Goal: Task Accomplishment & Management: Use online tool/utility

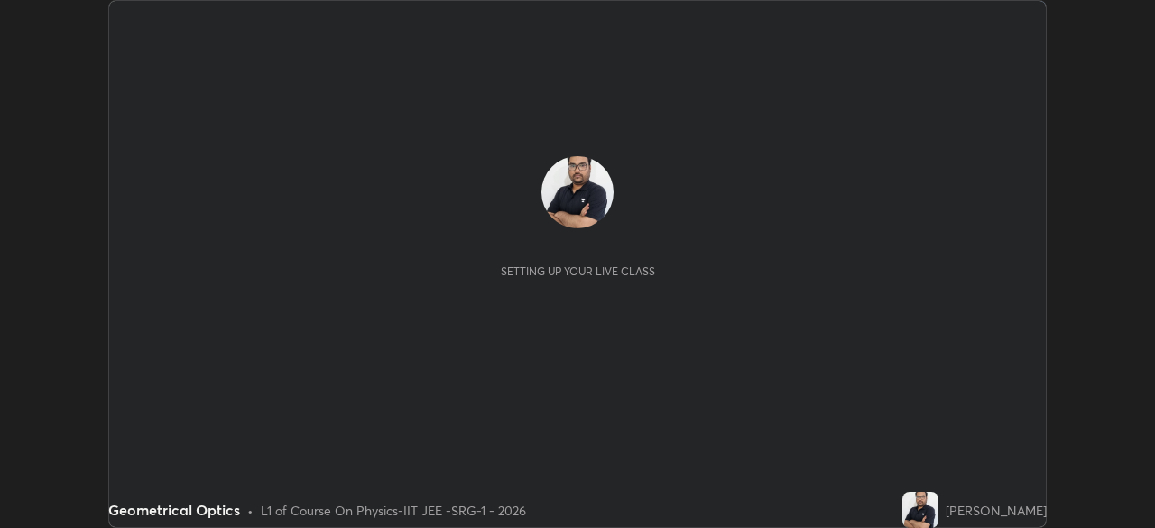
scroll to position [528, 1154]
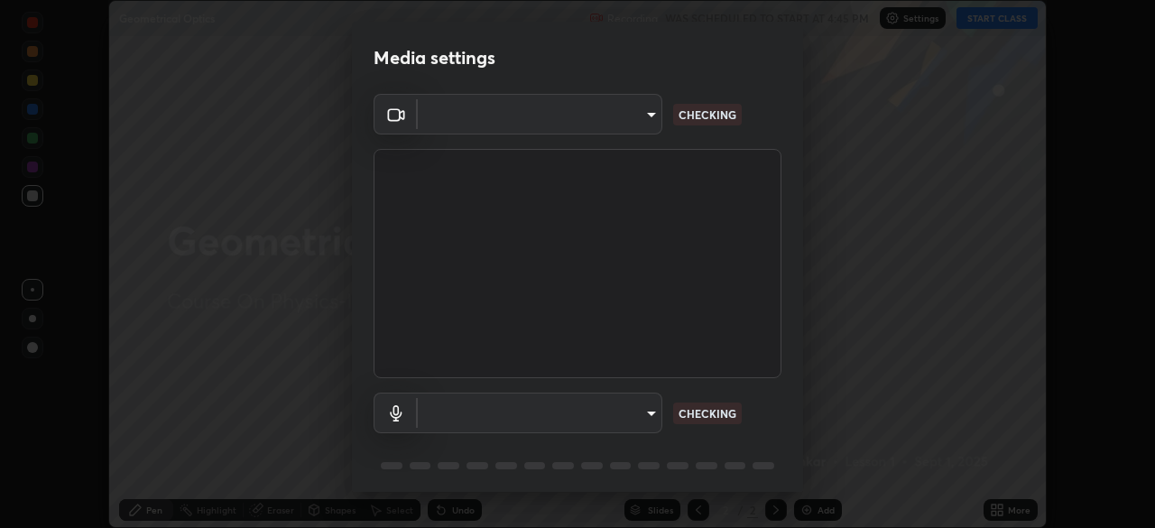
type input "548a44a52523d2997e35a3c13491b16d14ec2e678e88aab68fdaa9d4bfa060c5"
click at [637, 414] on body "Erase all Geometrical Optics Recording WAS SCHEDULED TO START AT 4:45 PM Settin…" at bounding box center [577, 264] width 1155 height 528
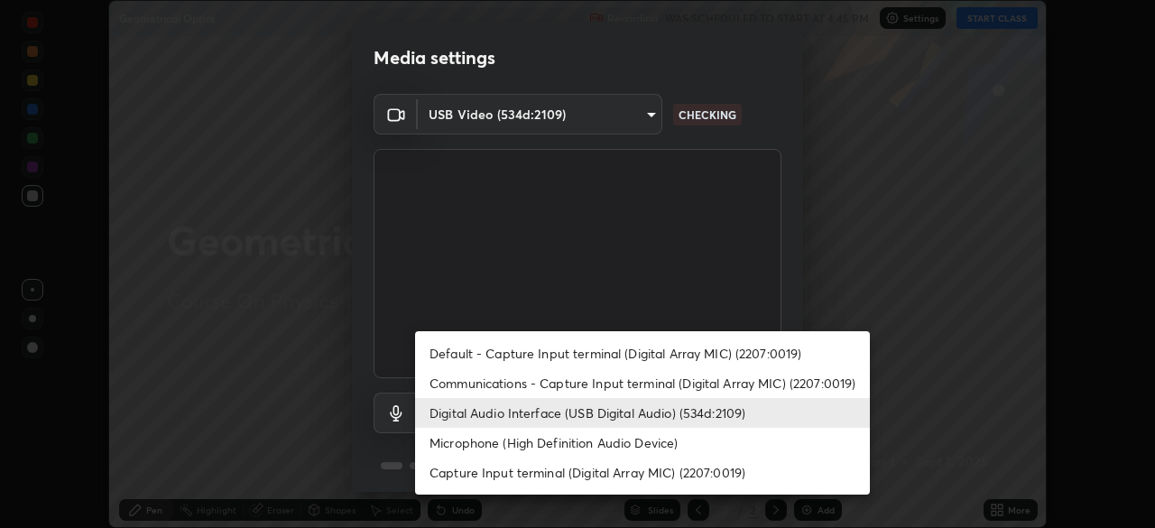
click at [612, 471] on li "Capture Input terminal (Digital Array MIC) (2207:0019)" at bounding box center [642, 473] width 455 height 30
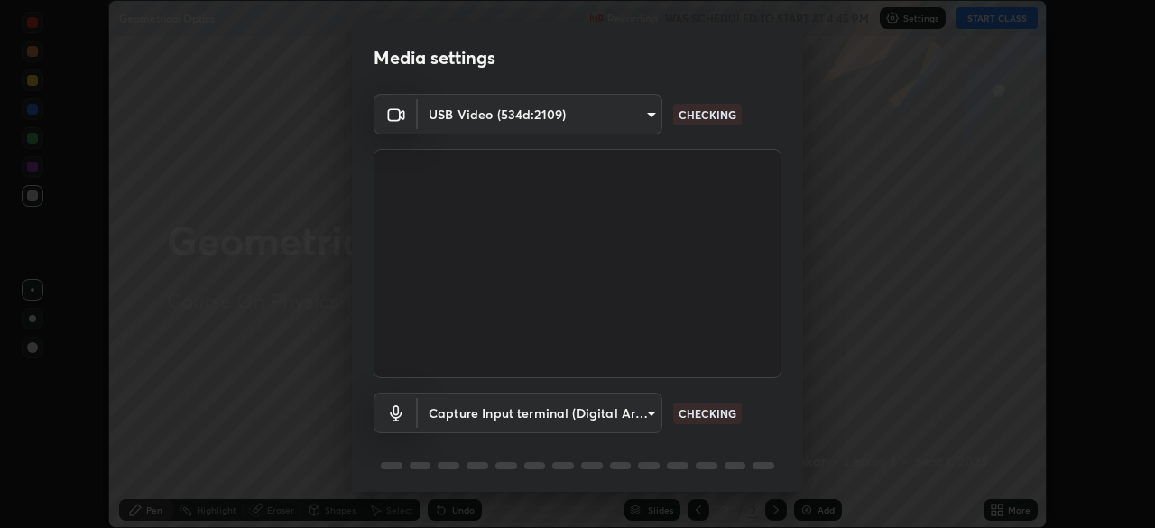
click at [607, 416] on body "Erase all Geometrical Optics Recording WAS SCHEDULED TO START AT 4:45 PM Settin…" at bounding box center [577, 264] width 1155 height 528
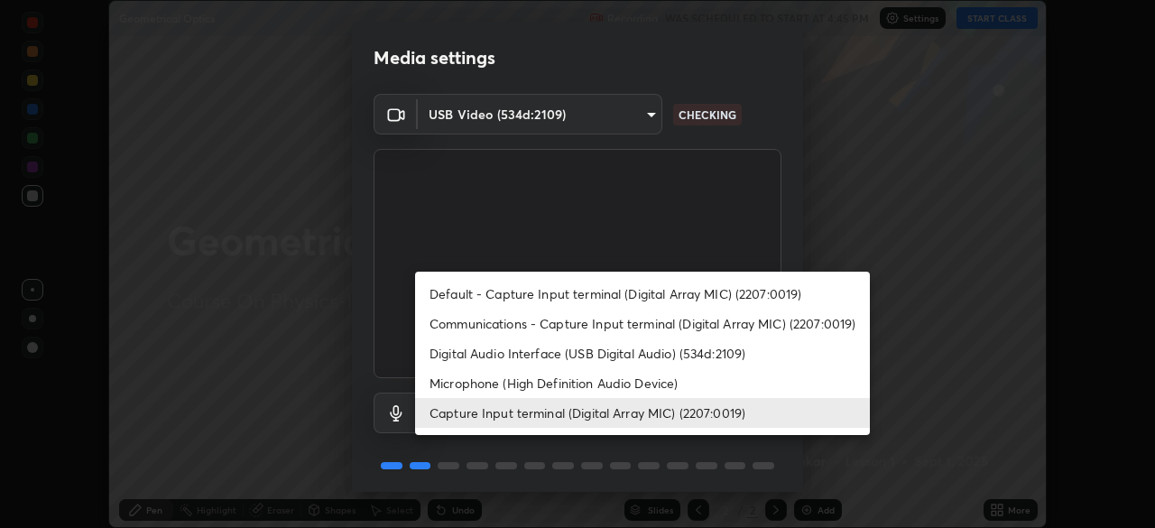
click at [596, 359] on li "Digital Audio Interface (USB Digital Audio) (534d:2109)" at bounding box center [642, 353] width 455 height 30
type input "12ac0b8a30920bf315e1911e3582112a90870c5fd350a1d8644ddc7b3b3588c1"
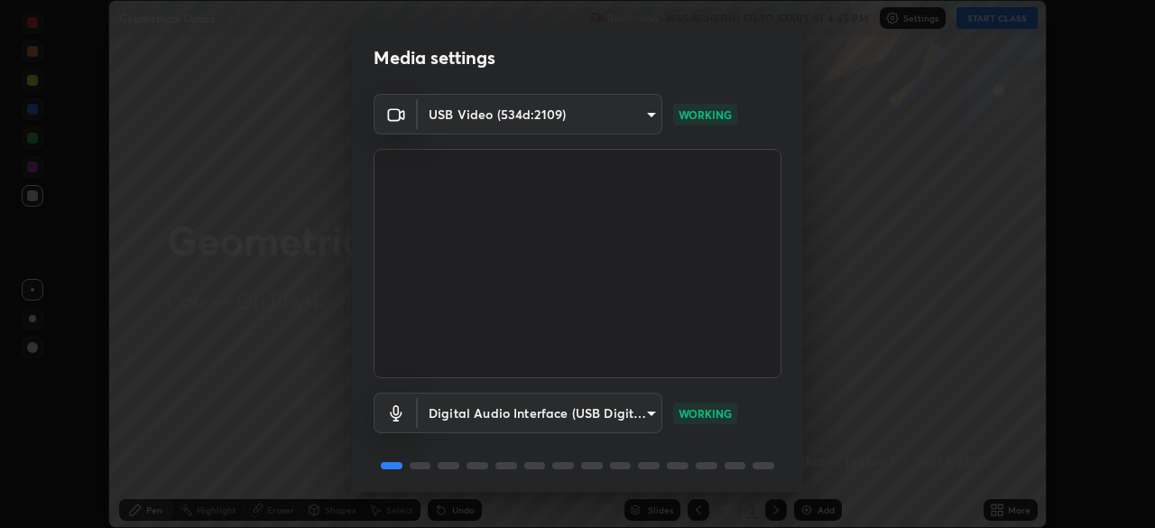
scroll to position [64, 0]
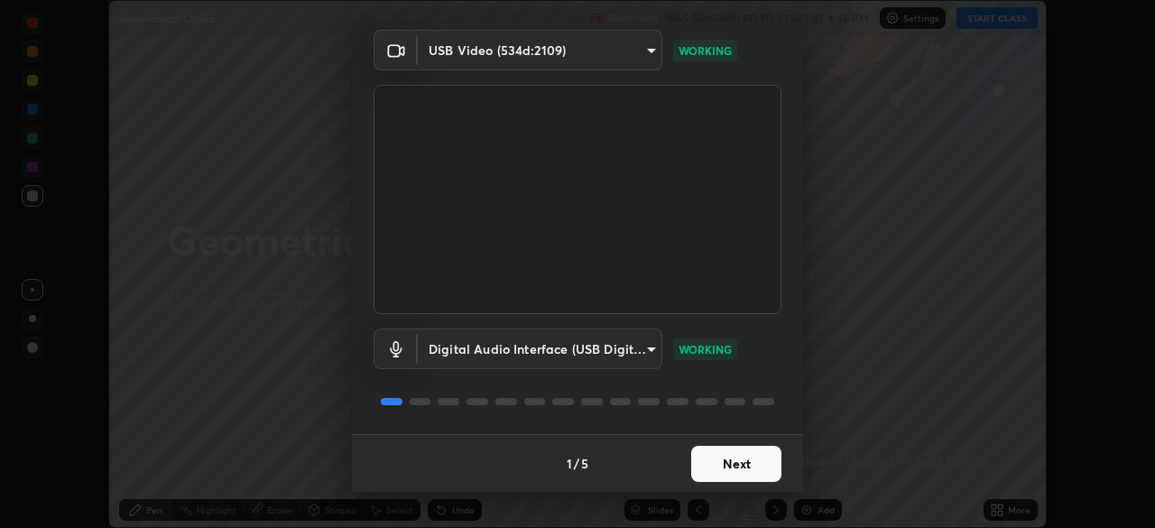
click at [744, 465] on button "Next" at bounding box center [736, 464] width 90 height 36
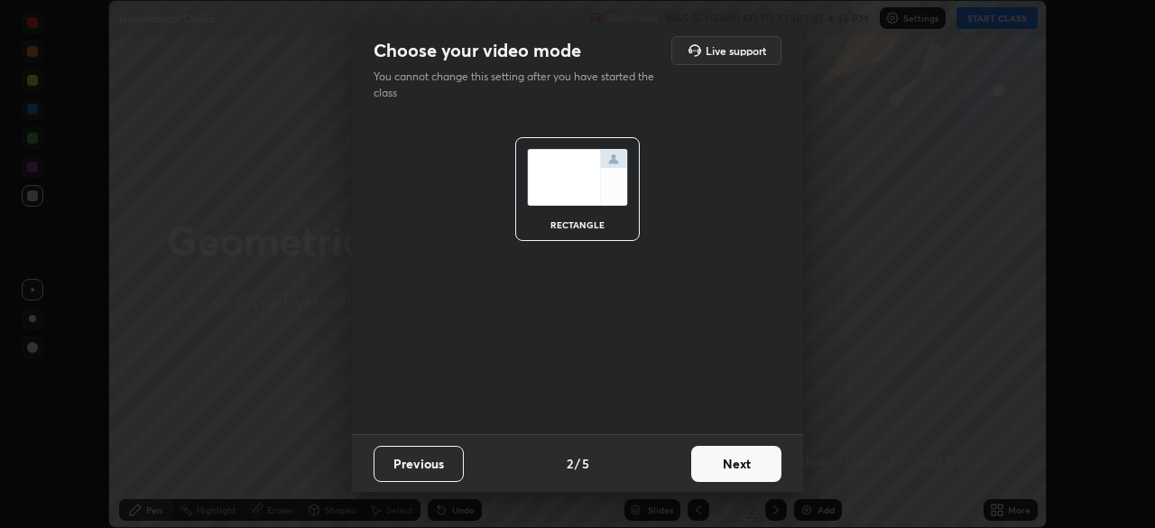
click at [748, 462] on button "Next" at bounding box center [736, 464] width 90 height 36
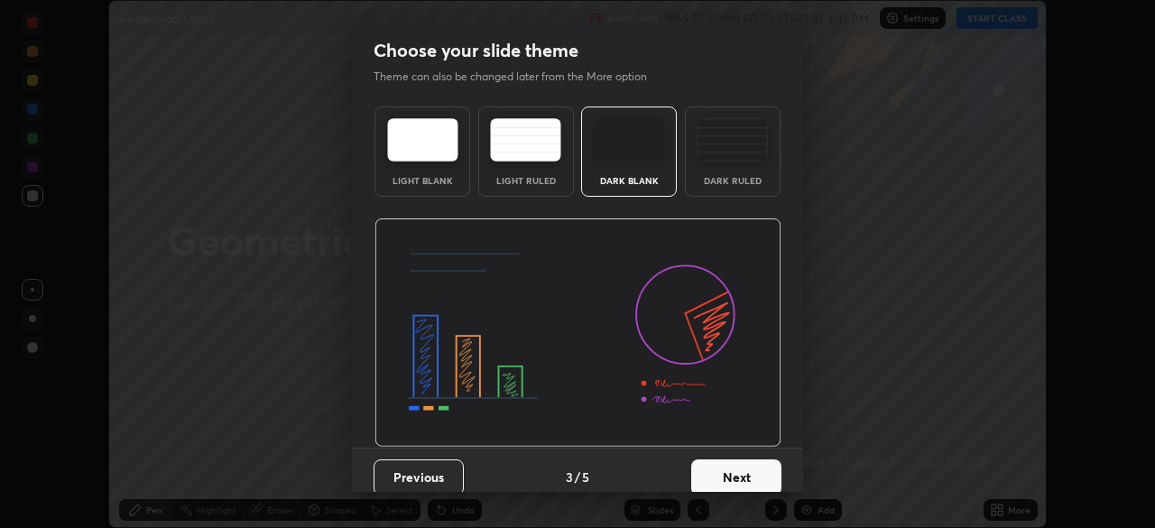
click at [752, 469] on button "Next" at bounding box center [736, 477] width 90 height 36
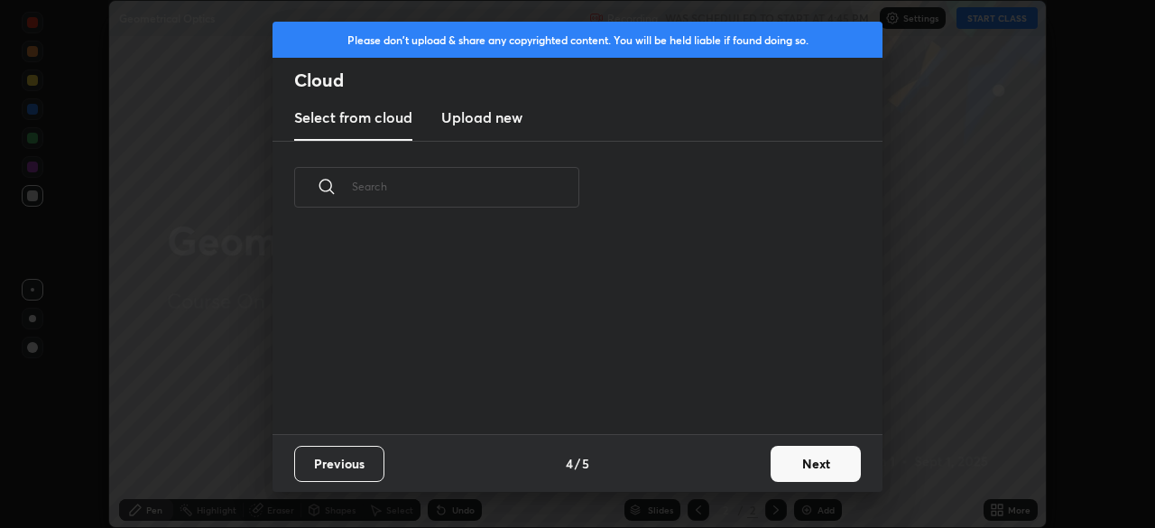
click at [815, 464] on button "Next" at bounding box center [816, 464] width 90 height 36
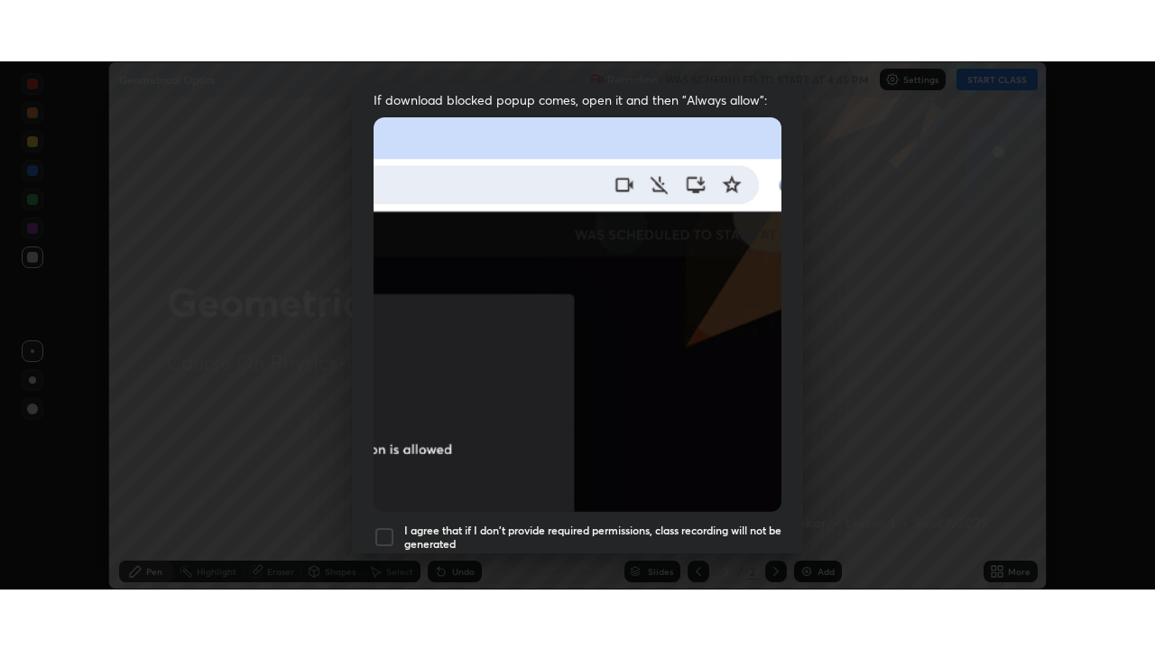
scroll to position [432, 0]
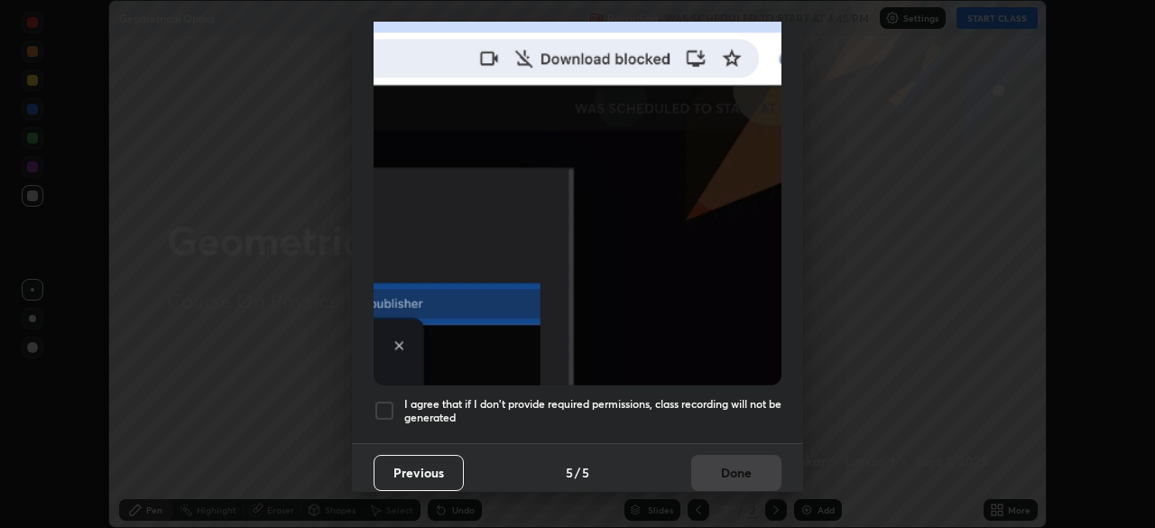
click at [737, 397] on h5 "I agree that if I don't provide required permissions, class recording will not …" at bounding box center [592, 411] width 377 height 28
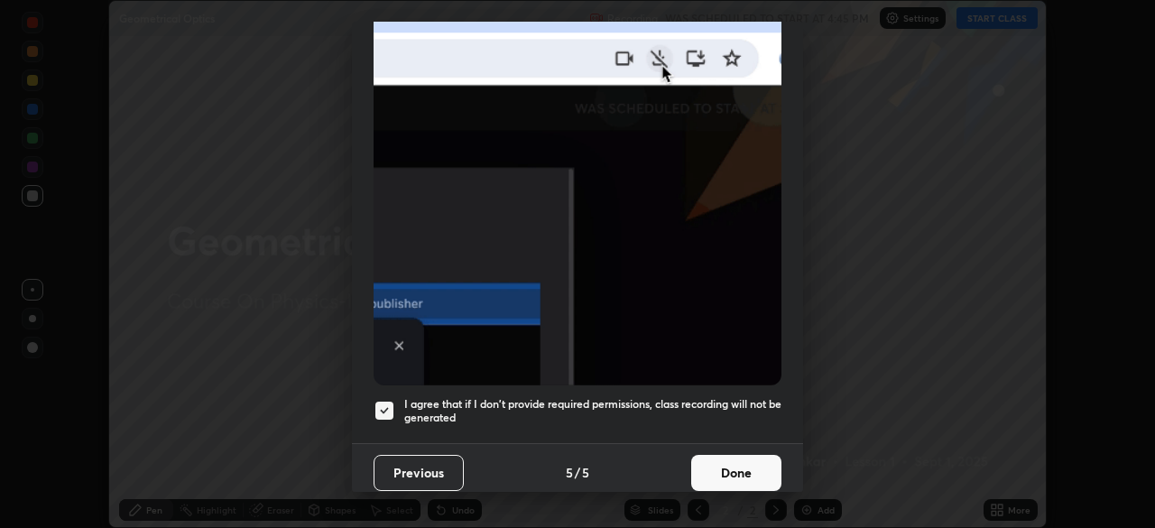
click at [734, 477] on button "Done" at bounding box center [736, 473] width 90 height 36
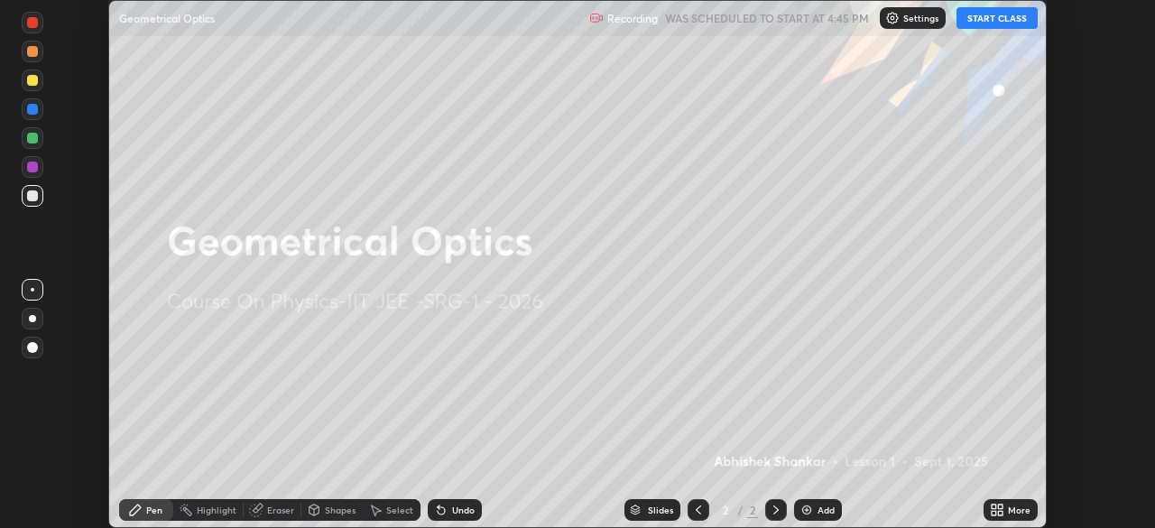
click at [984, 23] on button "START CLASS" at bounding box center [997, 18] width 81 height 22
click at [1001, 515] on icon at bounding box center [1000, 513] width 5 height 5
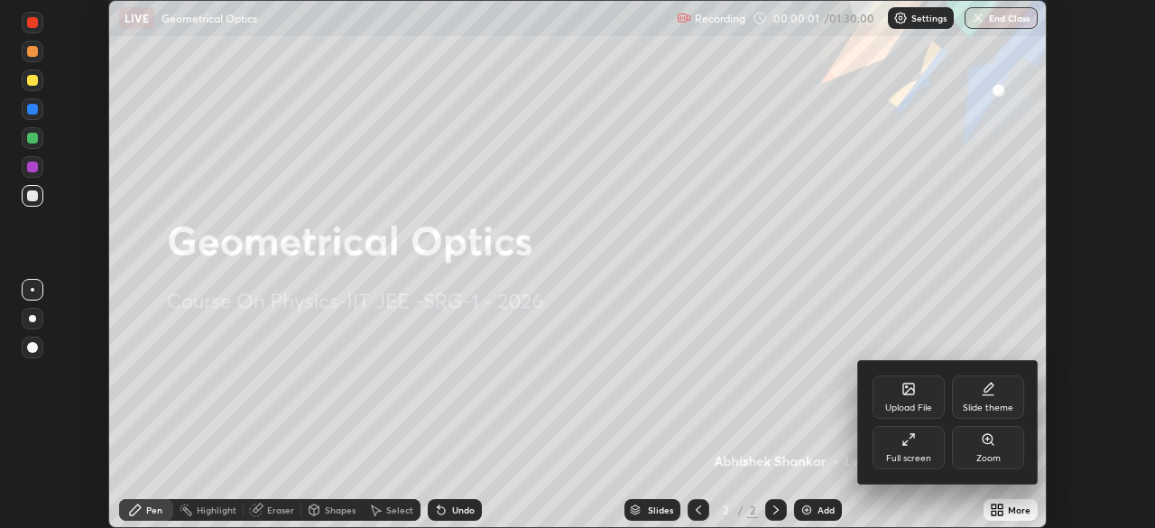
click at [912, 459] on div "Full screen" at bounding box center [908, 458] width 45 height 9
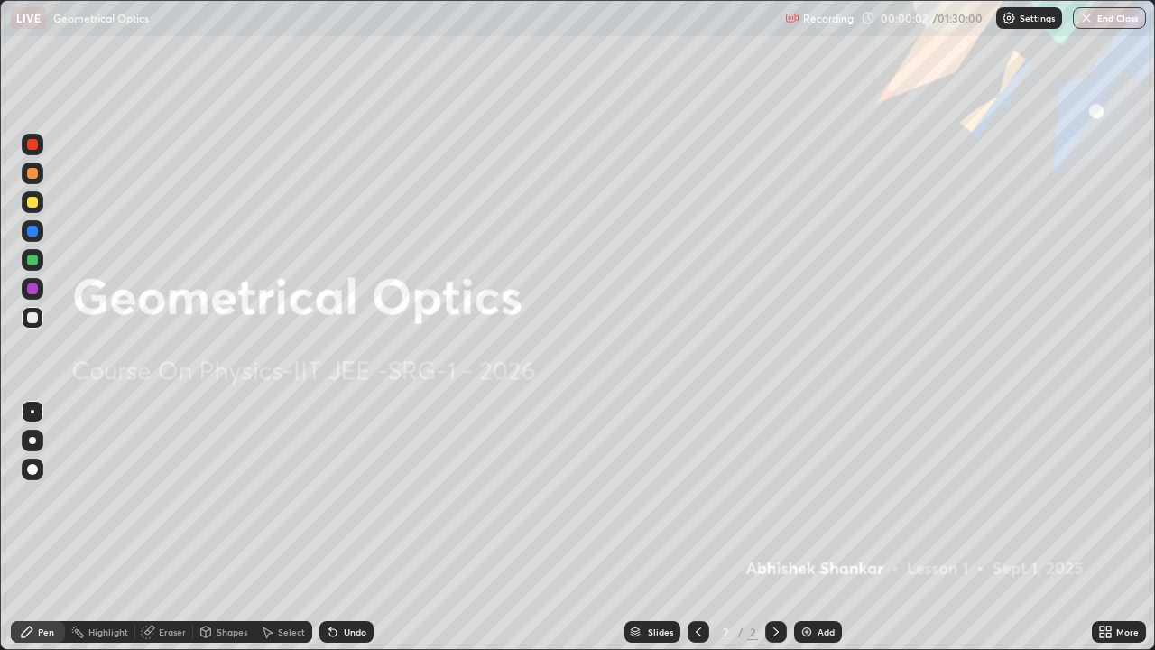
scroll to position [650, 1155]
click at [819, 527] on div "Add" at bounding box center [826, 631] width 17 height 9
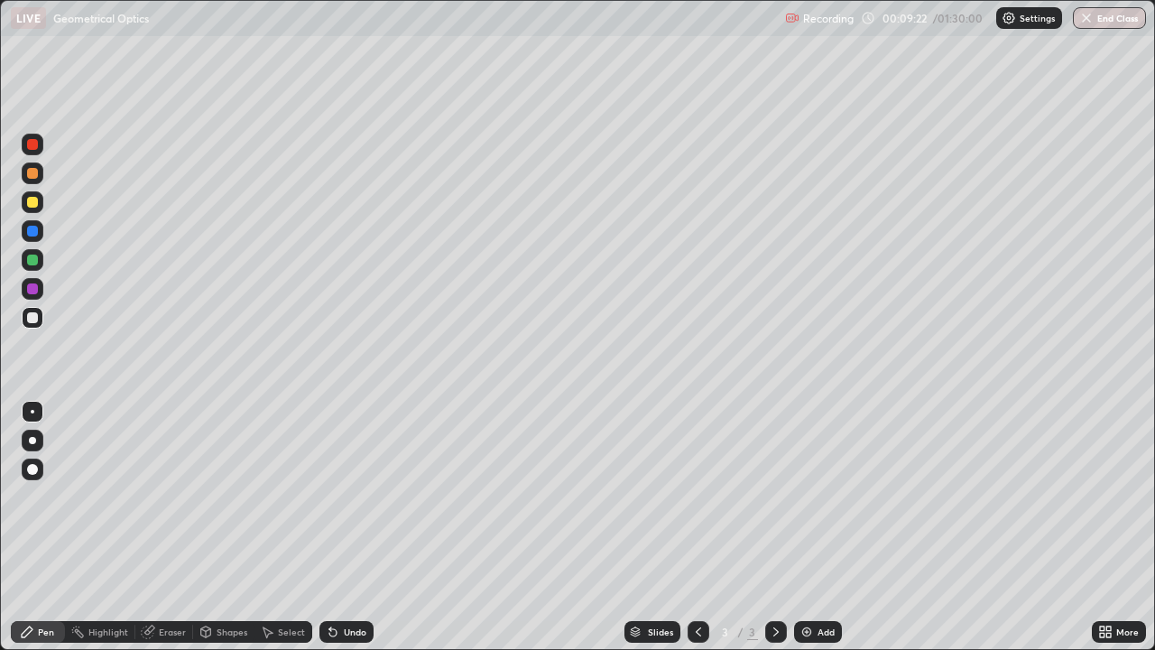
click at [40, 204] on div at bounding box center [33, 202] width 22 height 22
click at [218, 527] on div "Shapes" at bounding box center [232, 631] width 31 height 9
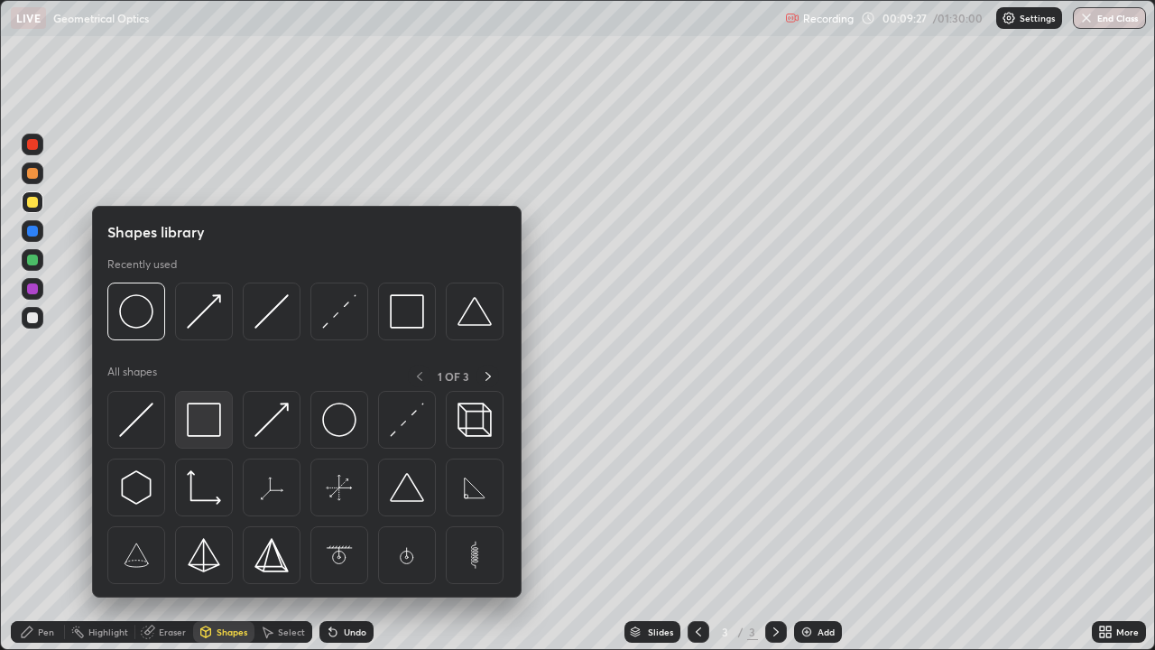
click at [214, 430] on img at bounding box center [204, 420] width 34 height 34
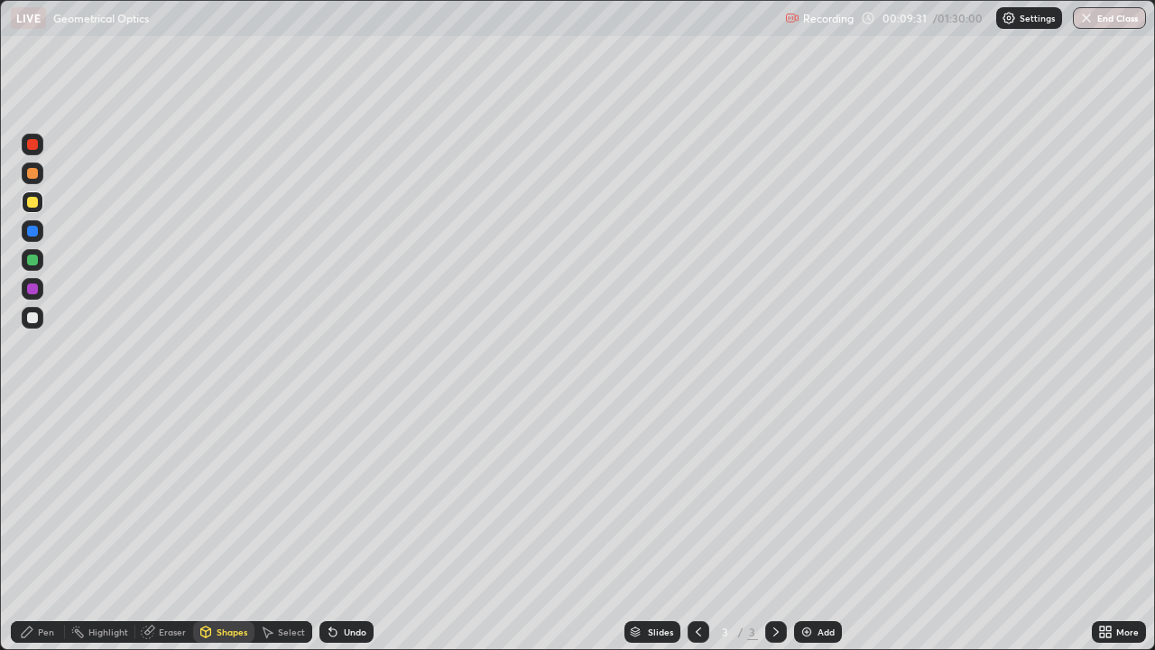
click at [166, 527] on div "Eraser" at bounding box center [172, 631] width 27 height 9
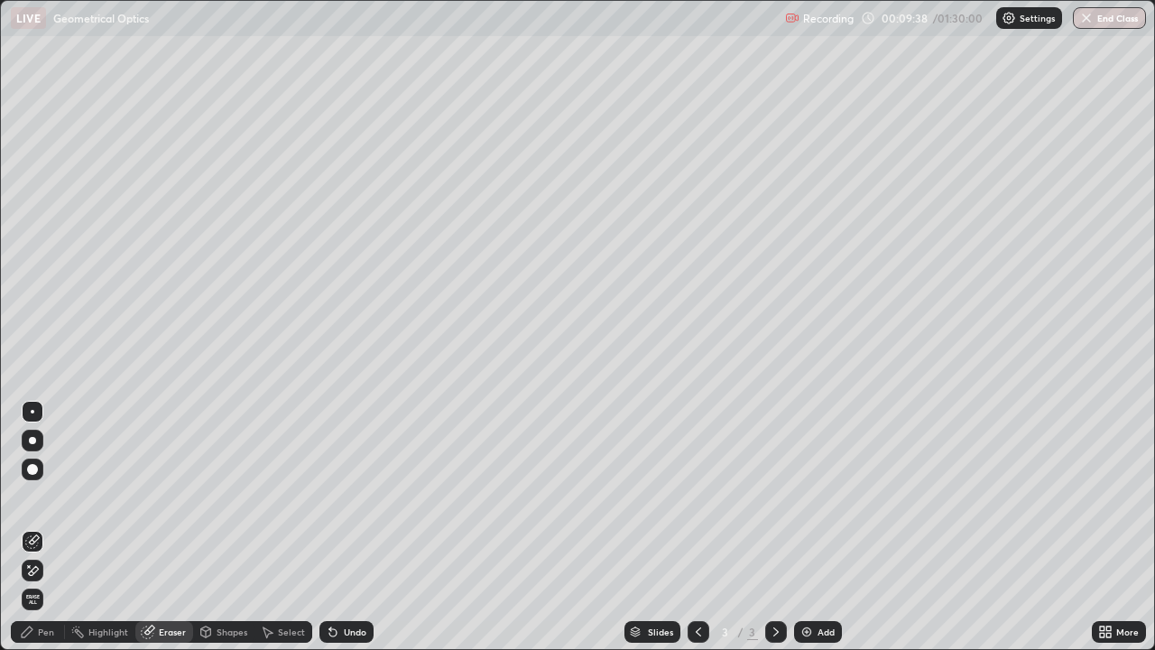
click at [218, 527] on div "Shapes" at bounding box center [223, 632] width 61 height 22
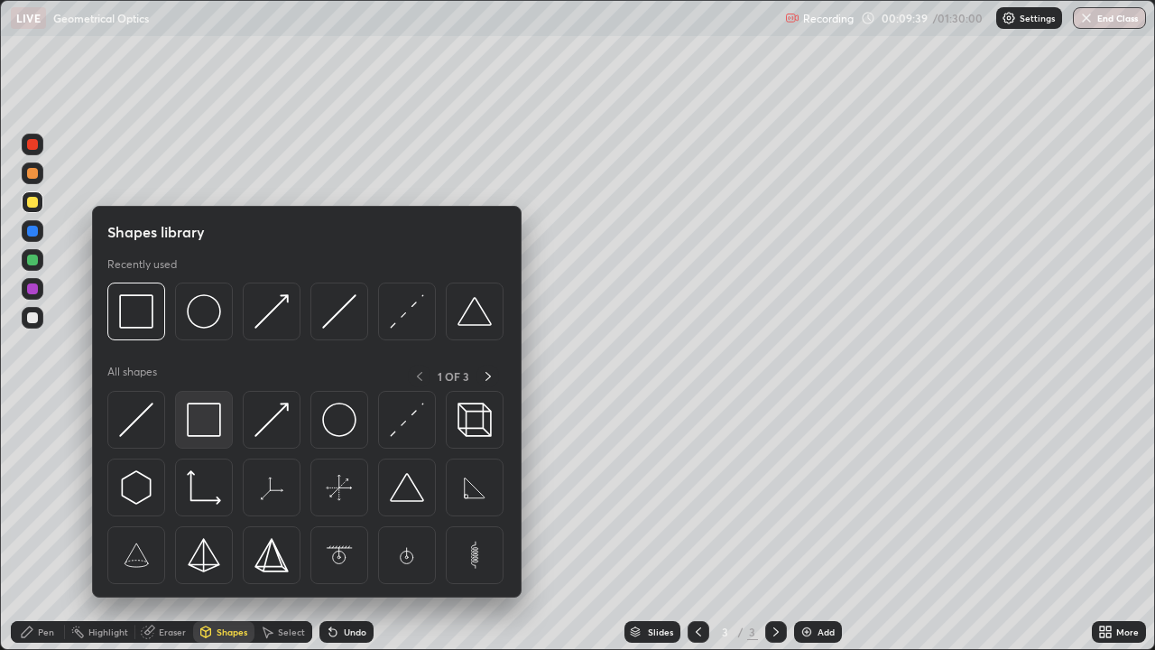
click at [204, 437] on img at bounding box center [204, 420] width 34 height 34
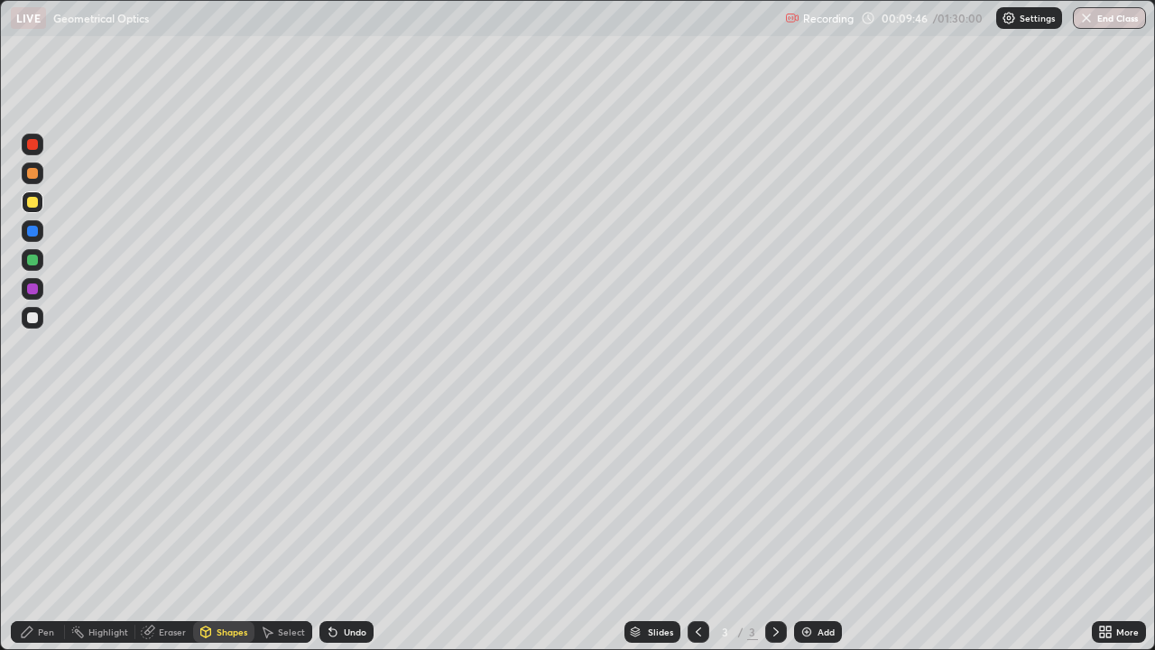
click at [42, 264] on div at bounding box center [33, 260] width 22 height 22
click at [283, 527] on div "Select" at bounding box center [284, 632] width 58 height 22
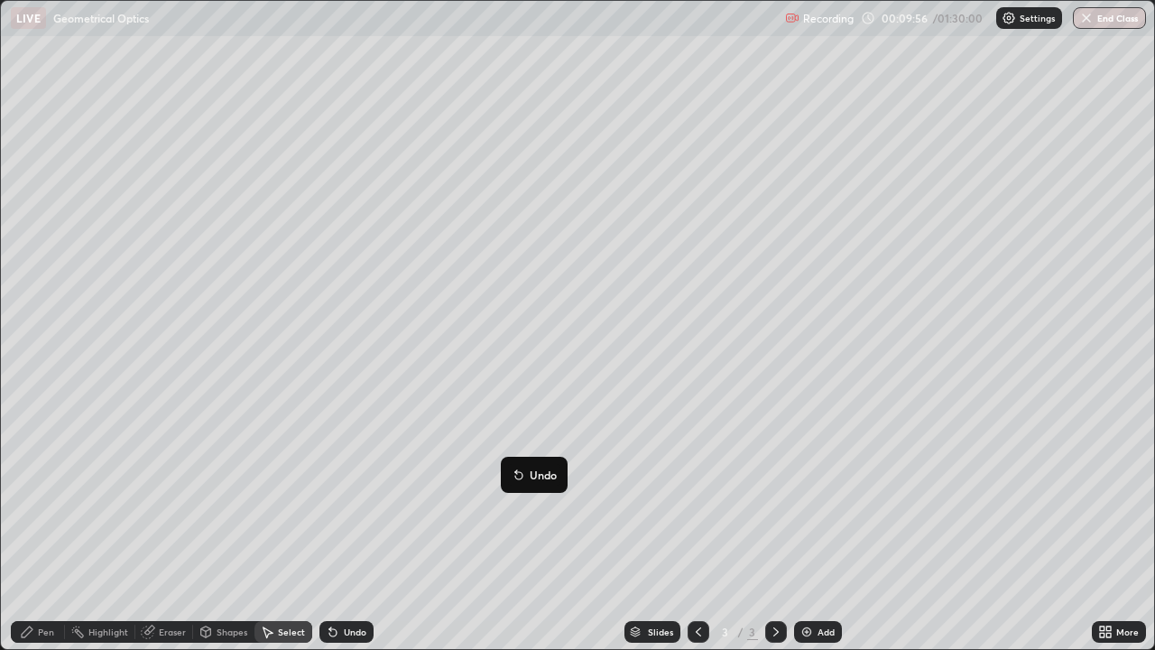
click at [417, 527] on div "0 ° Undo Copy Duplicate Duplicate to new slide Delete" at bounding box center [578, 325] width 1154 height 648
click at [231, 527] on div "Shapes" at bounding box center [232, 631] width 31 height 9
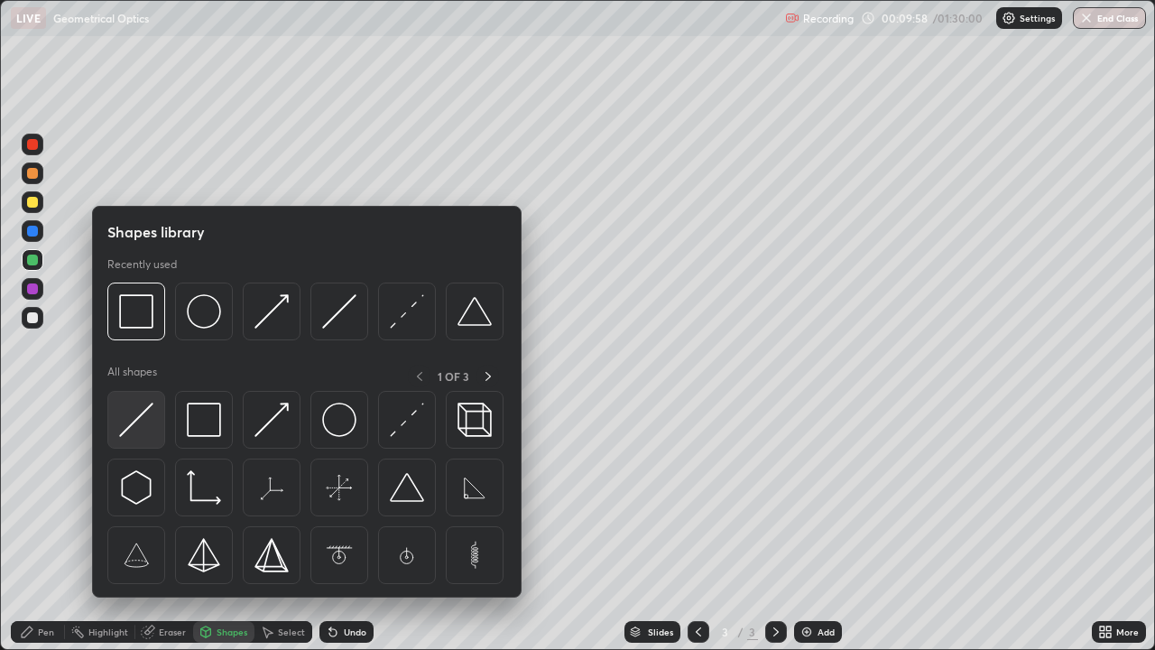
click at [154, 423] on div at bounding box center [136, 420] width 58 height 58
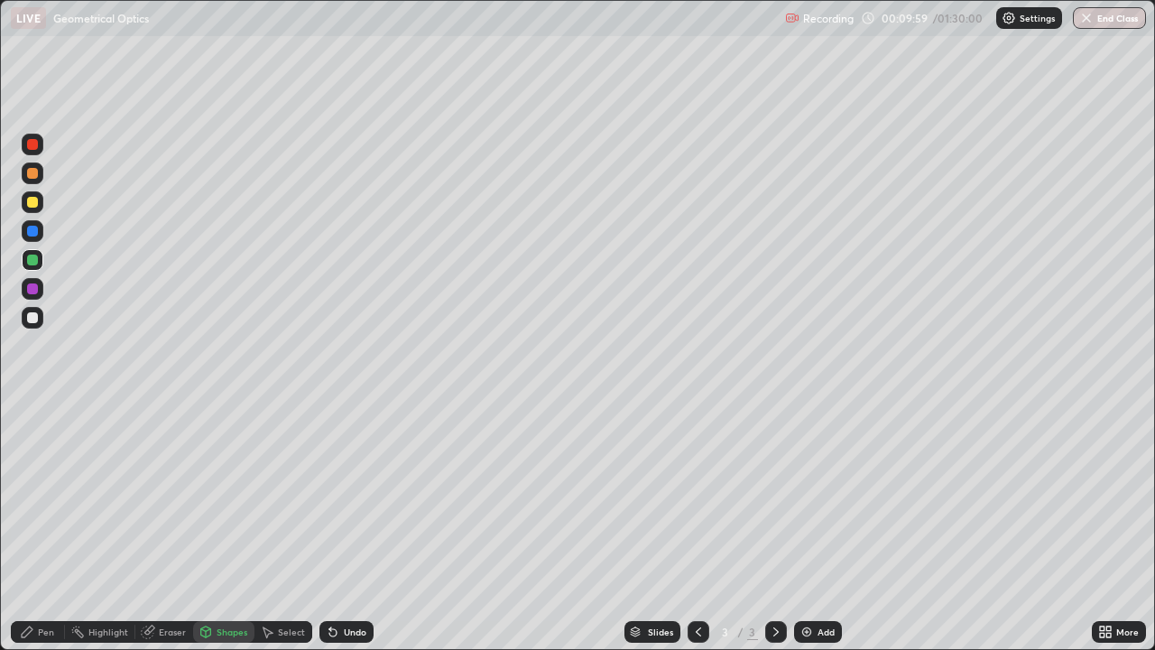
click at [42, 204] on div at bounding box center [33, 202] width 22 height 22
click at [50, 527] on div "Pen" at bounding box center [46, 631] width 16 height 9
click at [226, 527] on div "Shapes" at bounding box center [232, 631] width 31 height 9
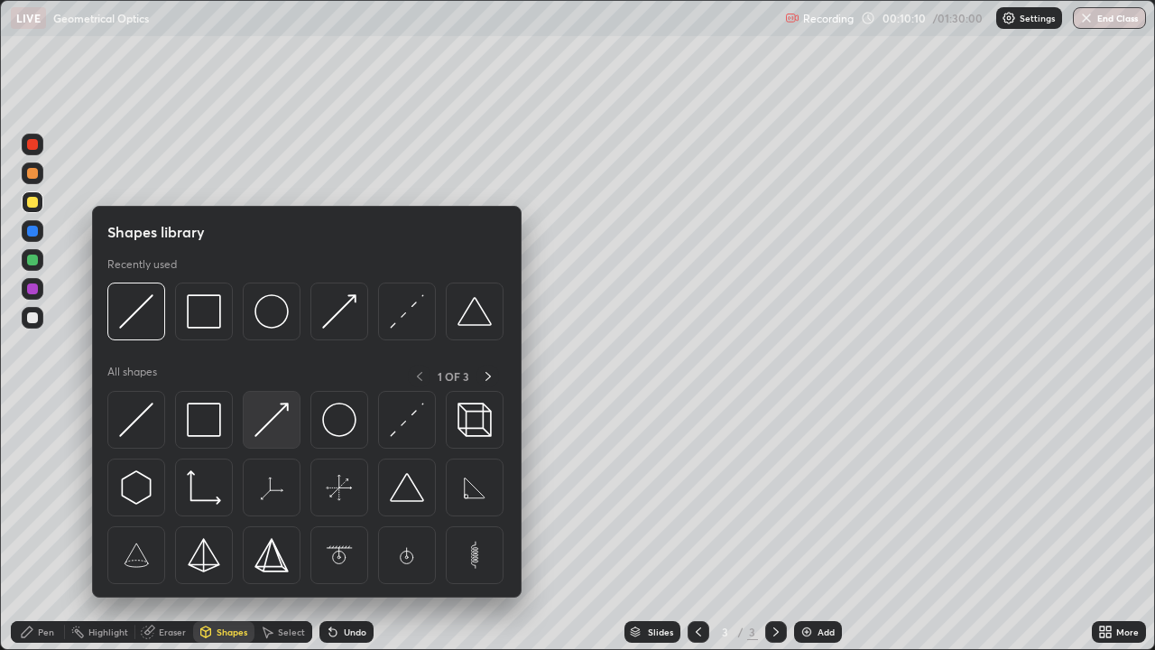
click at [283, 431] on img at bounding box center [272, 420] width 34 height 34
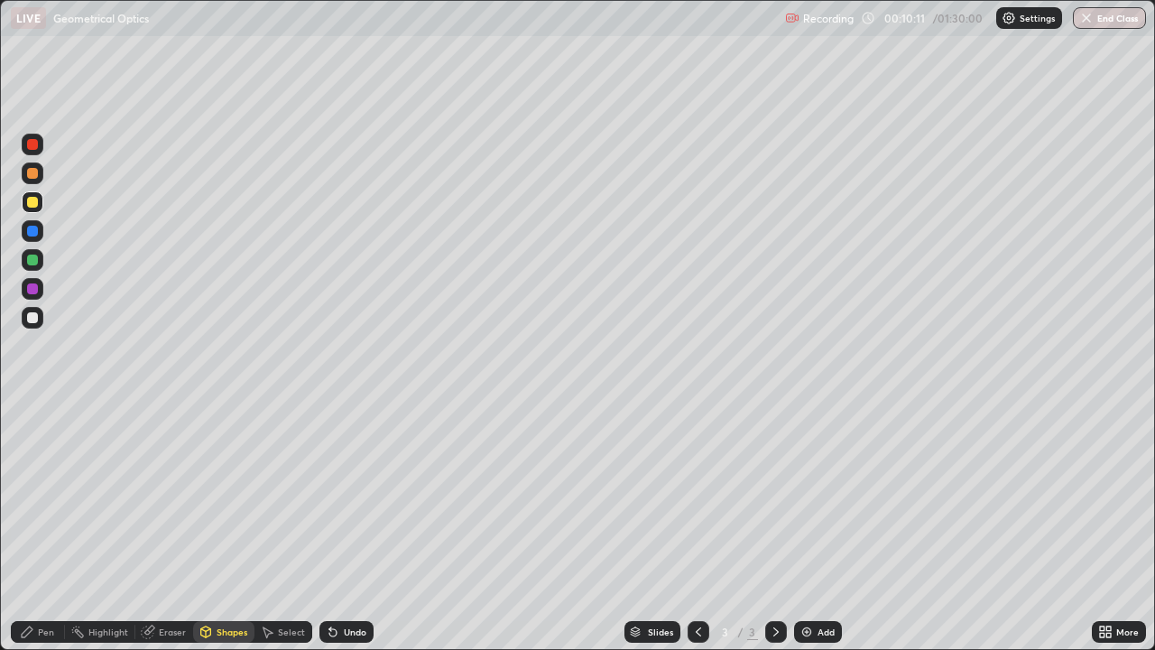
click at [35, 264] on div at bounding box center [33, 260] width 22 height 22
click at [218, 527] on div "Shapes" at bounding box center [232, 631] width 31 height 9
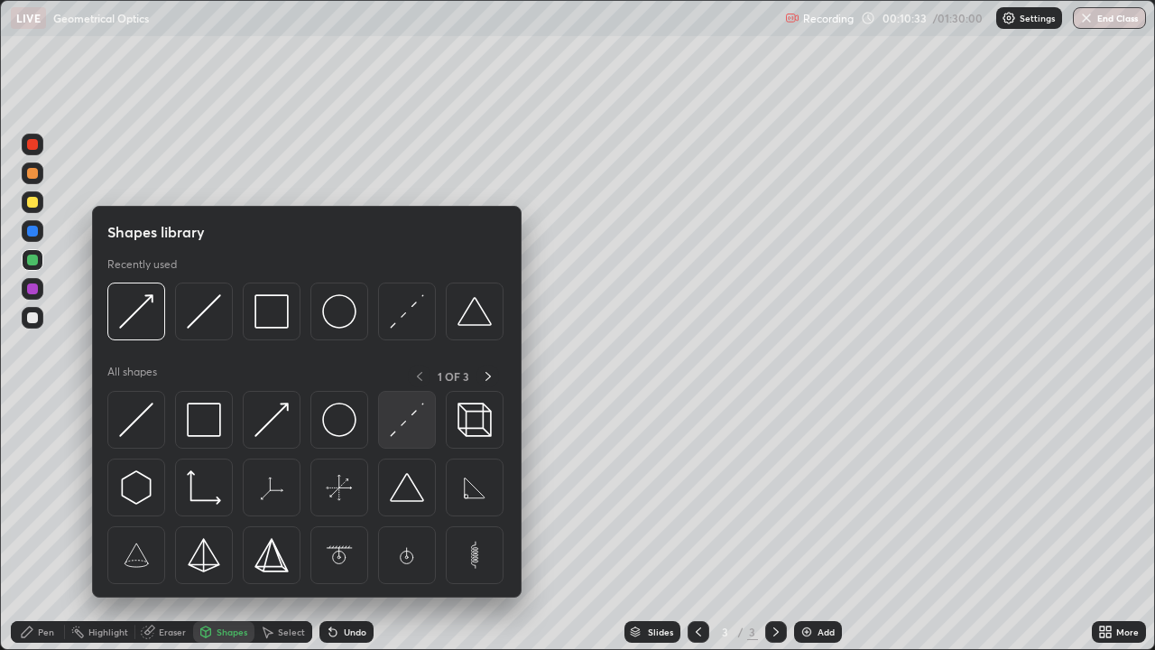
click at [411, 430] on img at bounding box center [407, 420] width 34 height 34
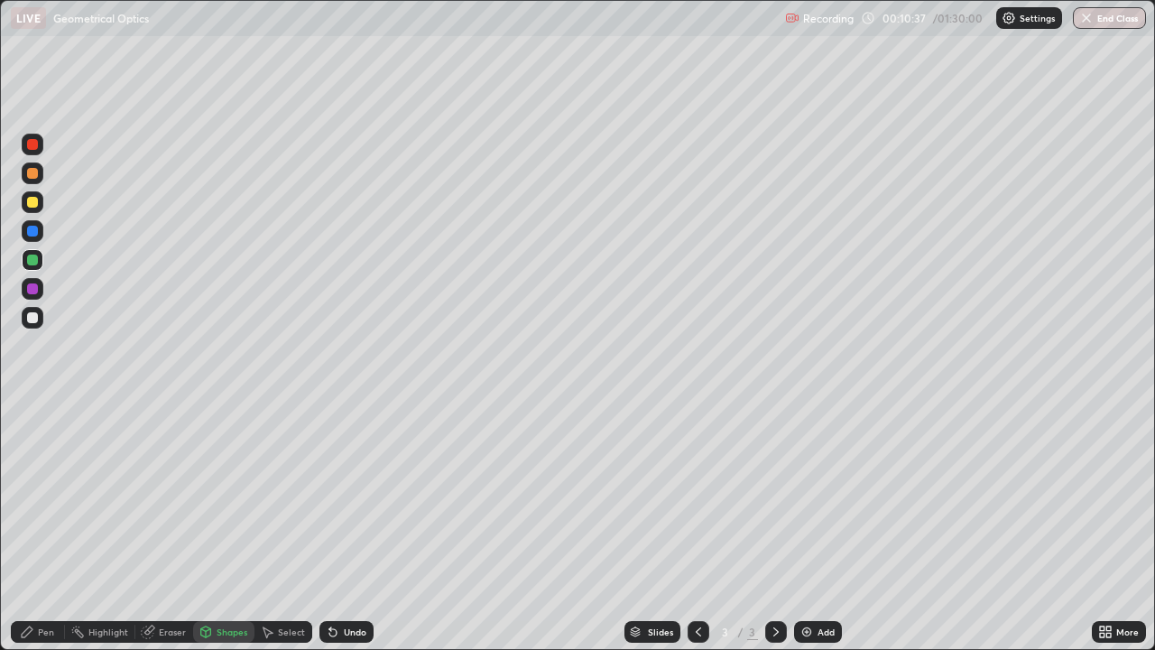
click at [345, 527] on div "Undo" at bounding box center [347, 632] width 54 height 22
click at [32, 233] on div at bounding box center [32, 231] width 11 height 11
click at [50, 527] on div "Pen" at bounding box center [46, 631] width 16 height 9
click at [215, 527] on div "Shapes" at bounding box center [223, 632] width 61 height 22
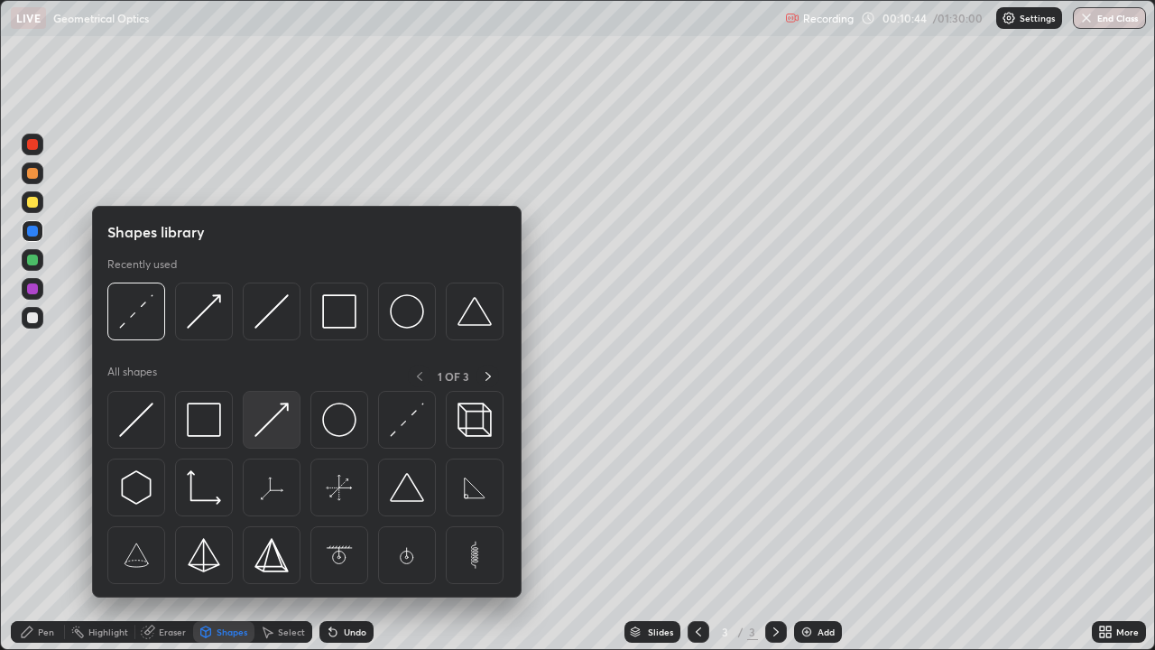
click at [271, 428] on img at bounding box center [272, 420] width 34 height 34
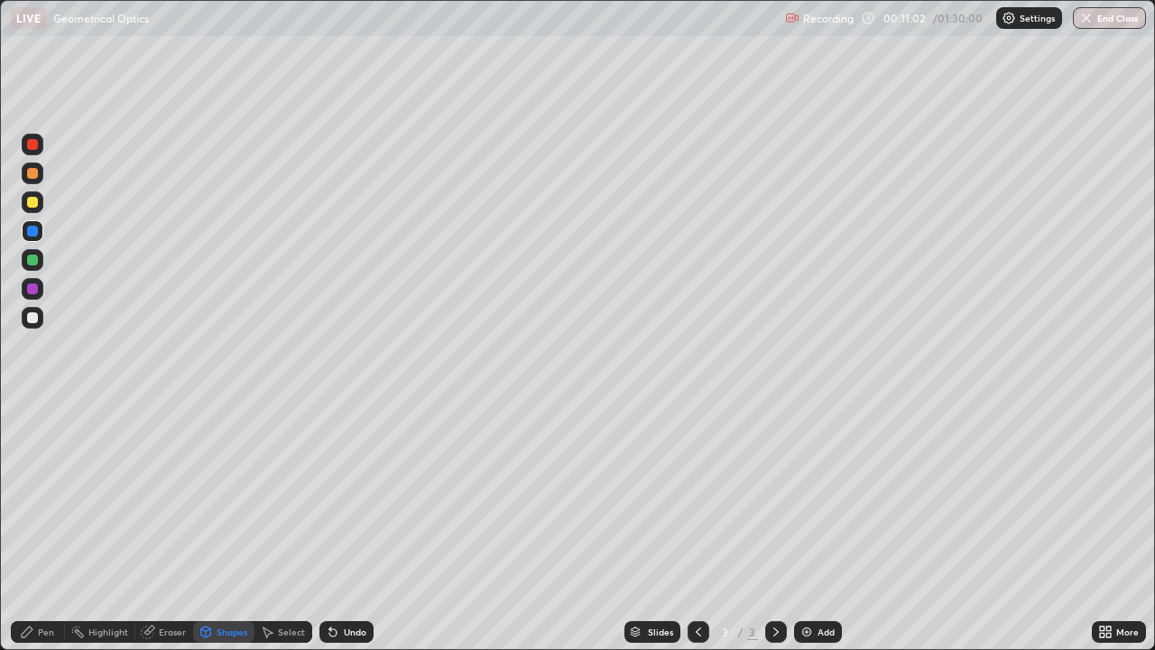
click at [36, 321] on div at bounding box center [32, 317] width 11 height 11
click at [58, 527] on div "Pen" at bounding box center [38, 632] width 54 height 22
click at [32, 319] on div at bounding box center [32, 317] width 11 height 11
click at [356, 527] on div "Undo" at bounding box center [355, 631] width 23 height 9
click at [346, 527] on div "Undo" at bounding box center [355, 631] width 23 height 9
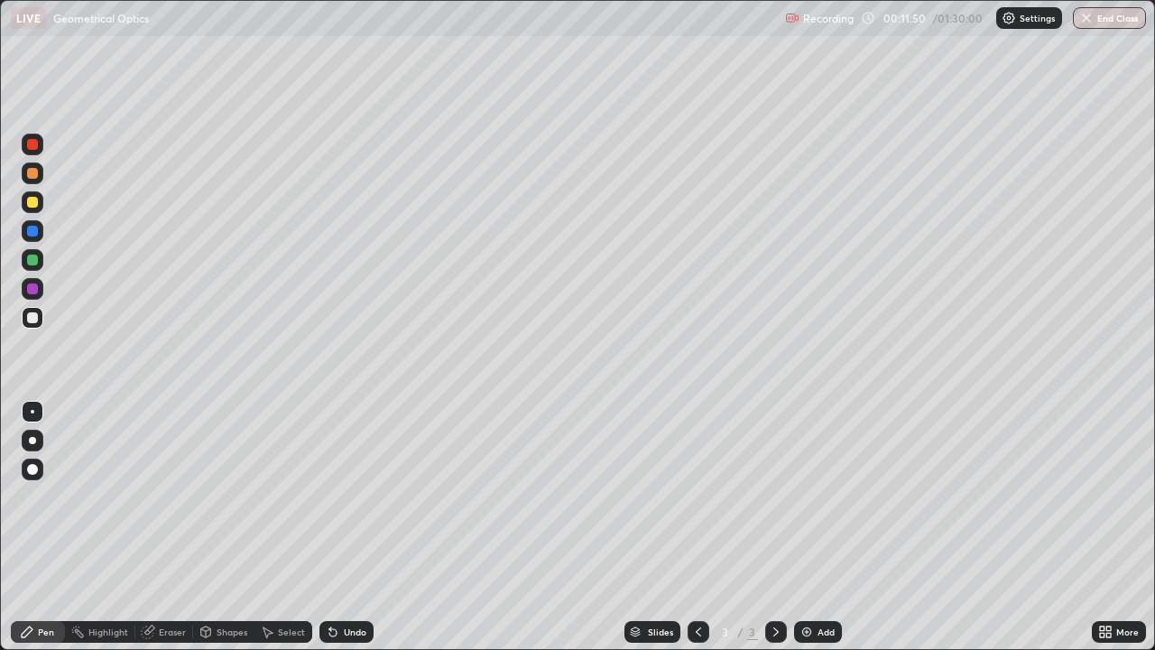
click at [347, 527] on div "Undo" at bounding box center [347, 632] width 54 height 22
click at [344, 527] on div "Undo" at bounding box center [355, 631] width 23 height 9
click at [813, 527] on div "Add" at bounding box center [818, 632] width 48 height 22
click at [228, 527] on div "Shapes" at bounding box center [232, 631] width 31 height 9
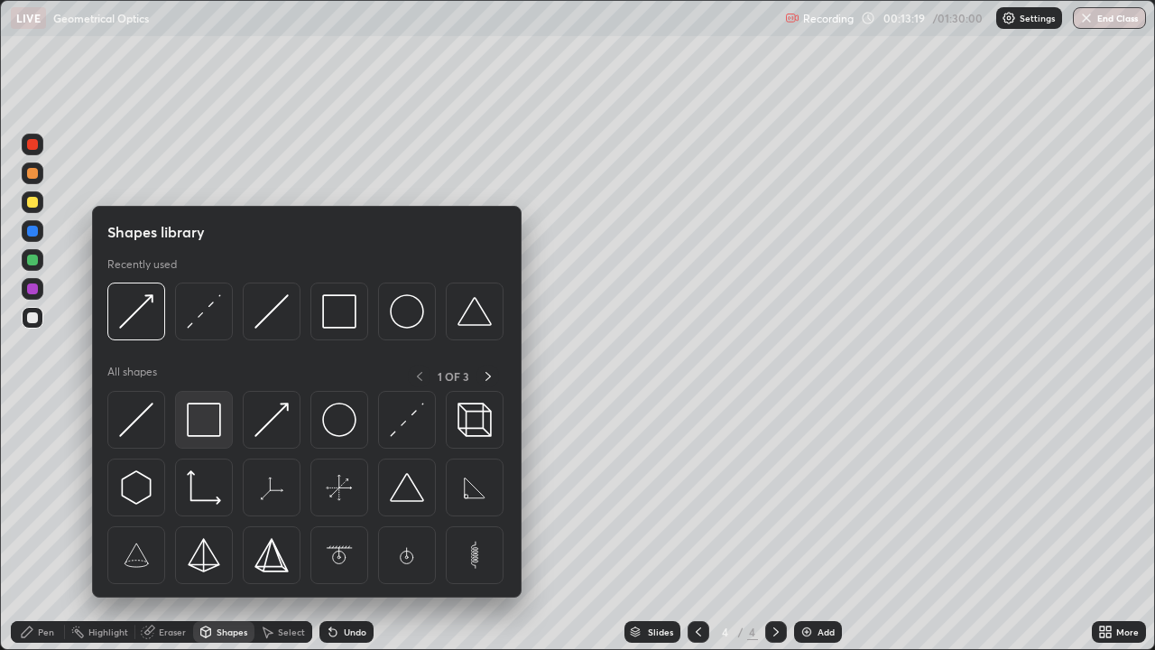
click at [222, 424] on div at bounding box center [204, 420] width 58 height 58
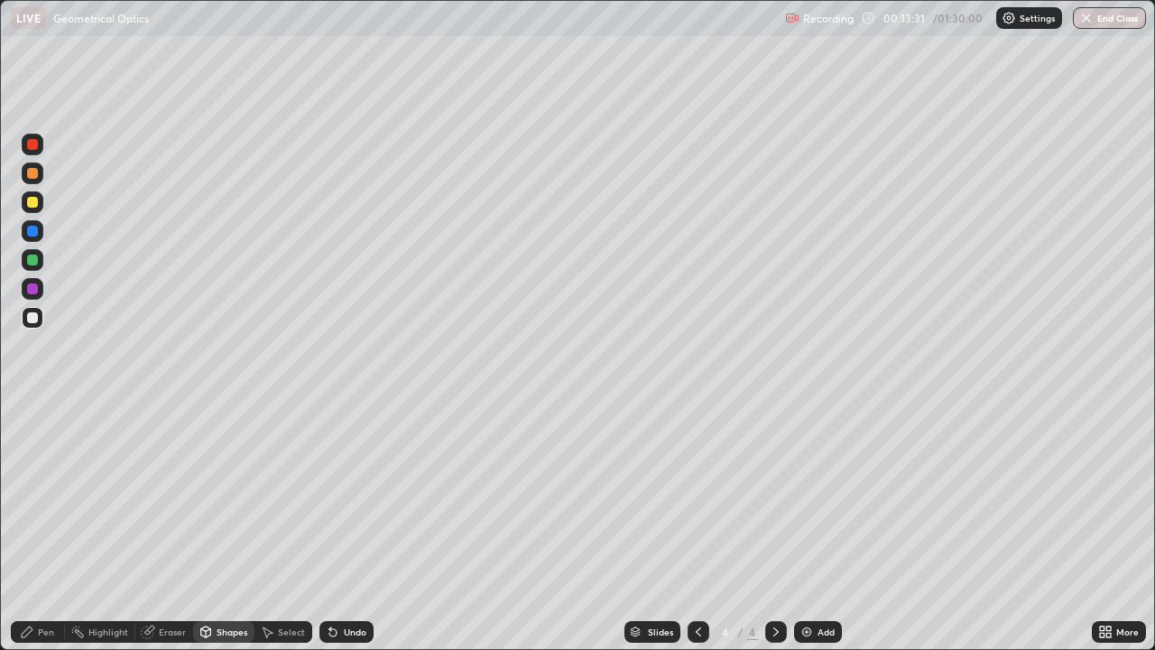
click at [226, 527] on div "Shapes" at bounding box center [232, 631] width 31 height 9
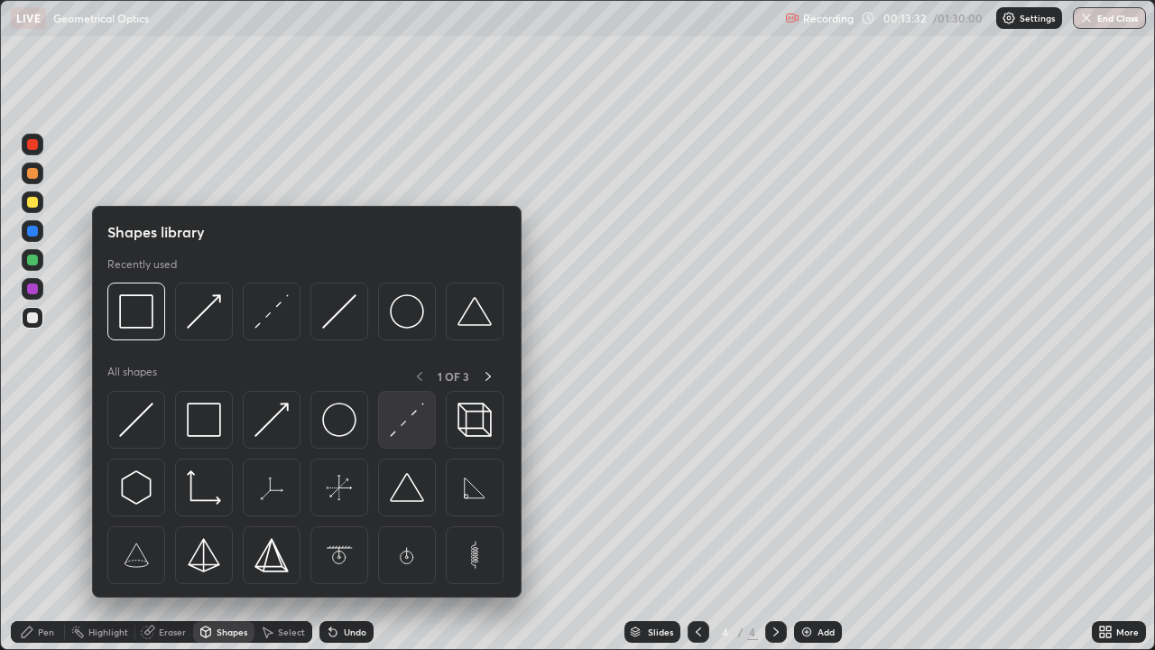
click at [409, 422] on img at bounding box center [407, 420] width 34 height 34
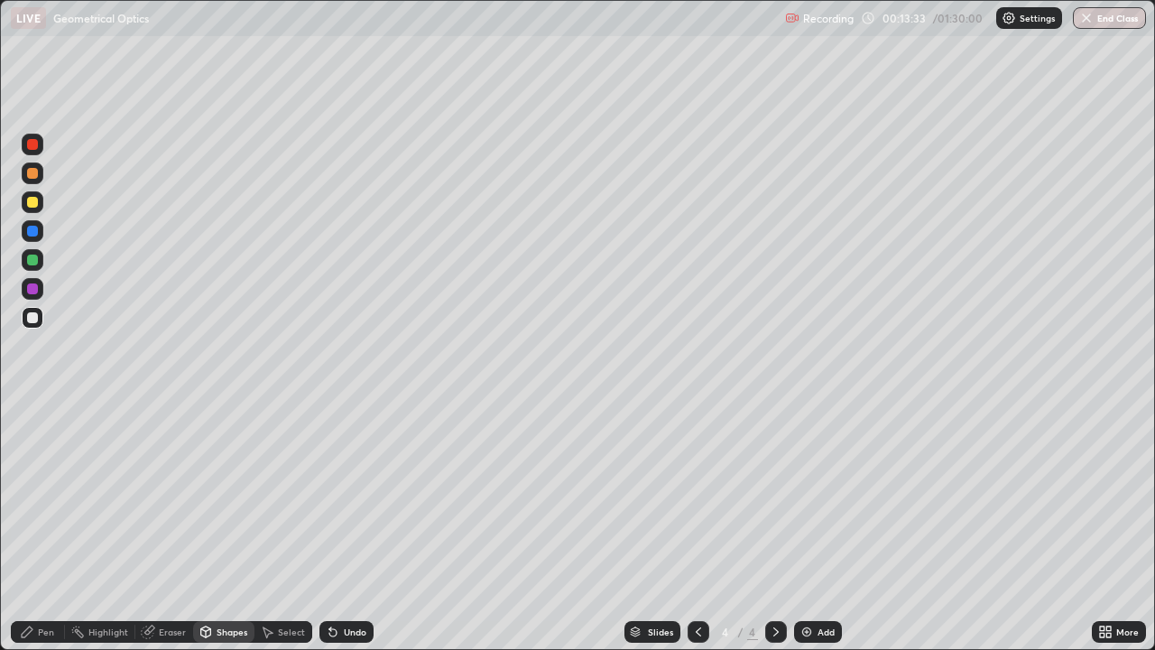
click at [32, 257] on div at bounding box center [32, 260] width 11 height 11
click at [237, 527] on div "Shapes" at bounding box center [232, 631] width 31 height 9
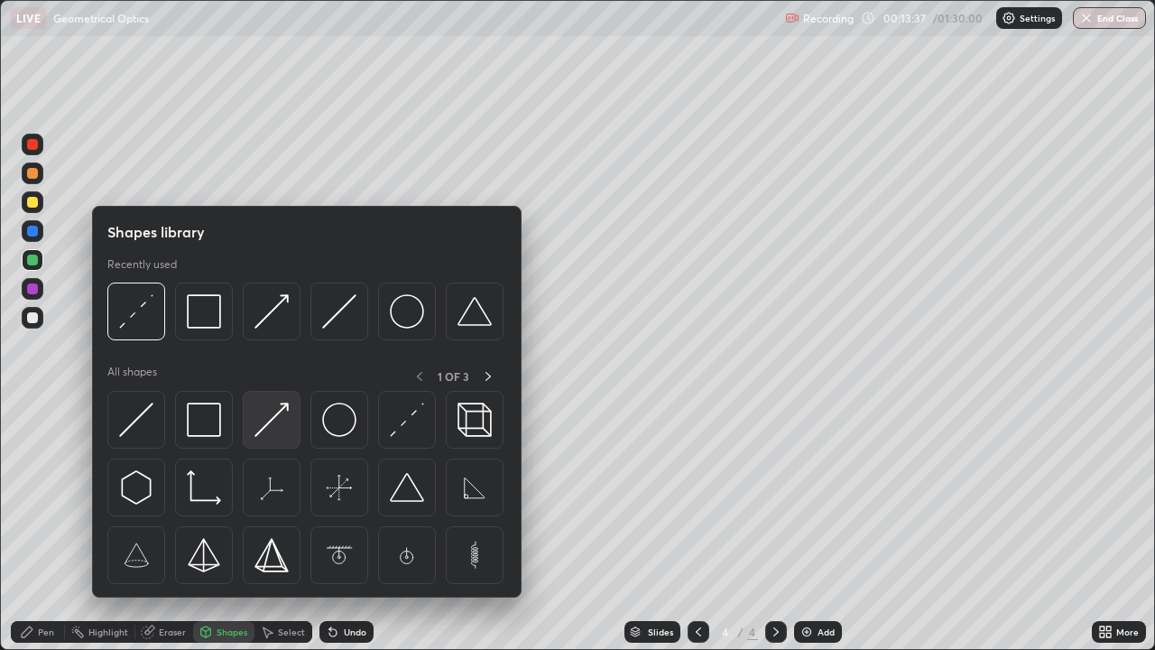
click at [279, 438] on div at bounding box center [272, 420] width 58 height 58
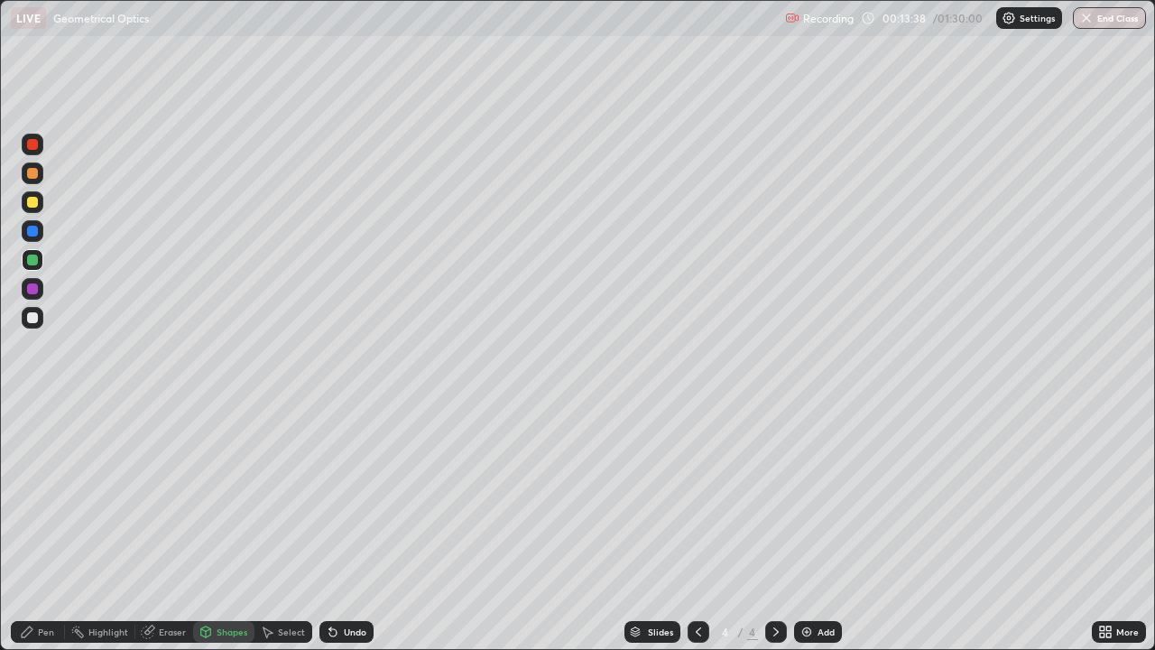
click at [37, 320] on div at bounding box center [32, 317] width 11 height 11
click at [238, 527] on div "Shapes" at bounding box center [223, 632] width 61 height 22
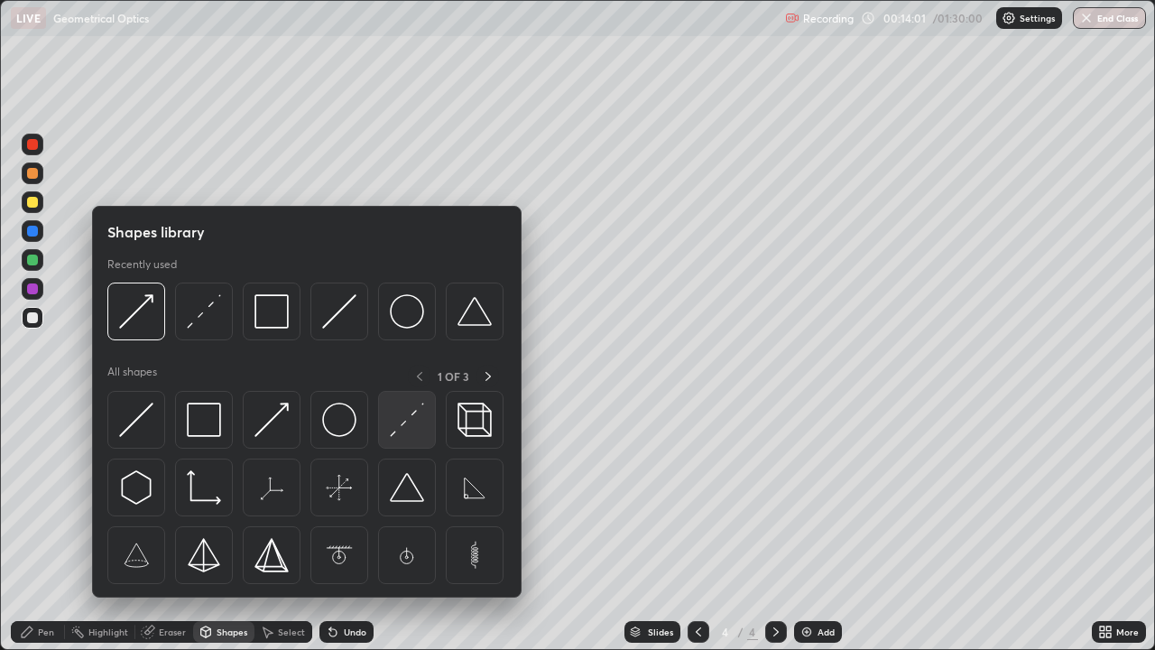
click at [395, 426] on img at bounding box center [407, 420] width 34 height 34
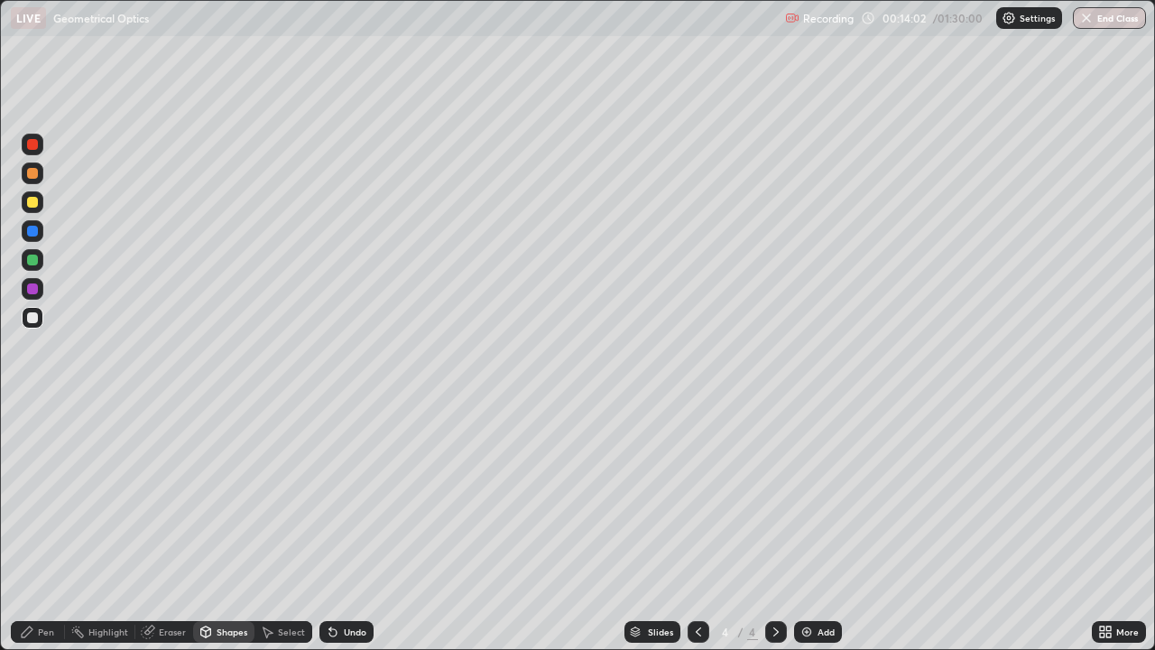
click at [39, 265] on div at bounding box center [33, 260] width 22 height 22
click at [44, 527] on div "Pen" at bounding box center [46, 631] width 16 height 9
click at [39, 323] on div at bounding box center [33, 318] width 22 height 22
click at [229, 527] on div "Shapes" at bounding box center [232, 631] width 31 height 9
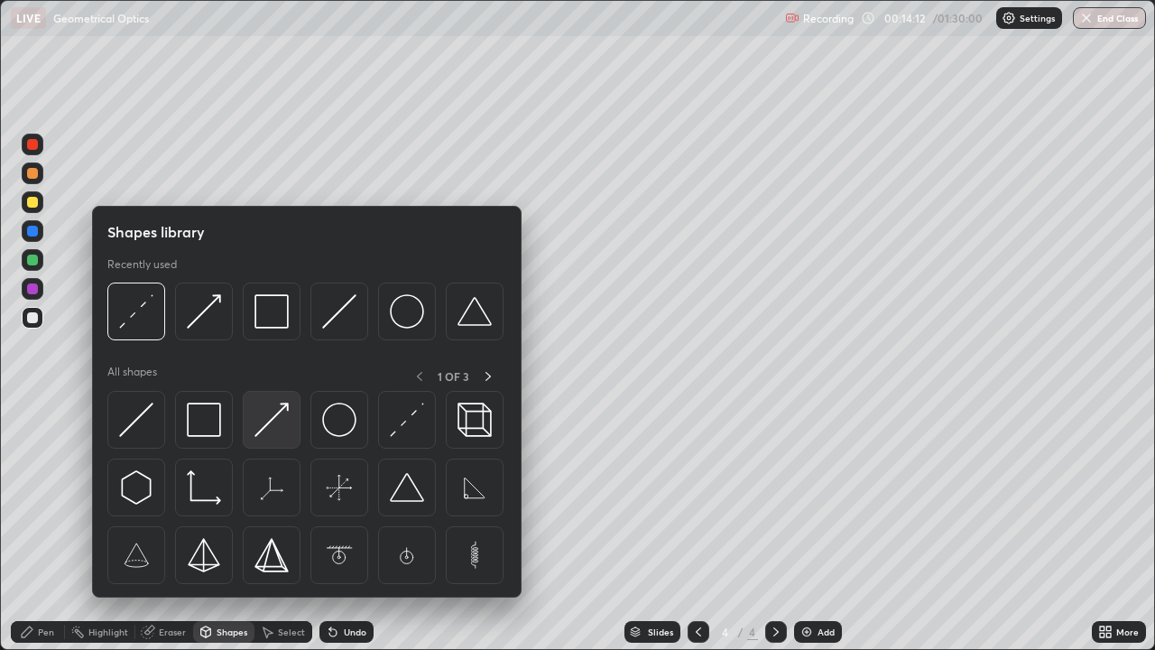
click at [278, 432] on img at bounding box center [272, 420] width 34 height 34
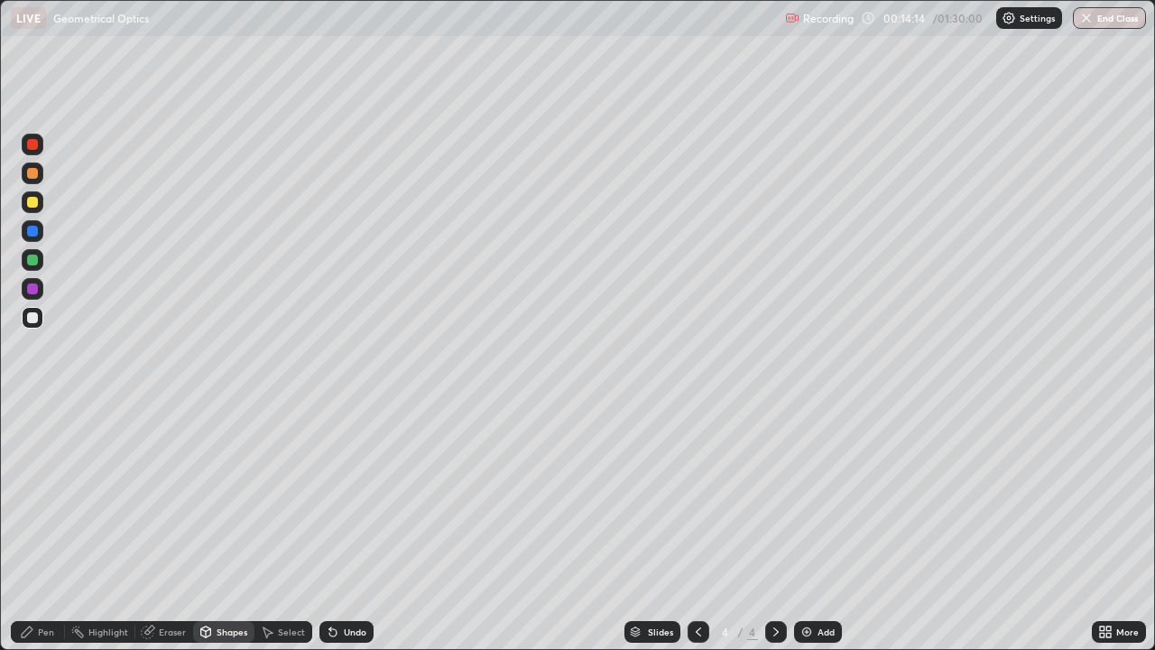
click at [348, 527] on div "Undo" at bounding box center [355, 631] width 23 height 9
click at [54, 527] on div "Pen" at bounding box center [38, 632] width 54 height 22
click at [813, 527] on div "Add" at bounding box center [818, 632] width 48 height 22
click at [217, 527] on div "Shapes" at bounding box center [232, 631] width 31 height 9
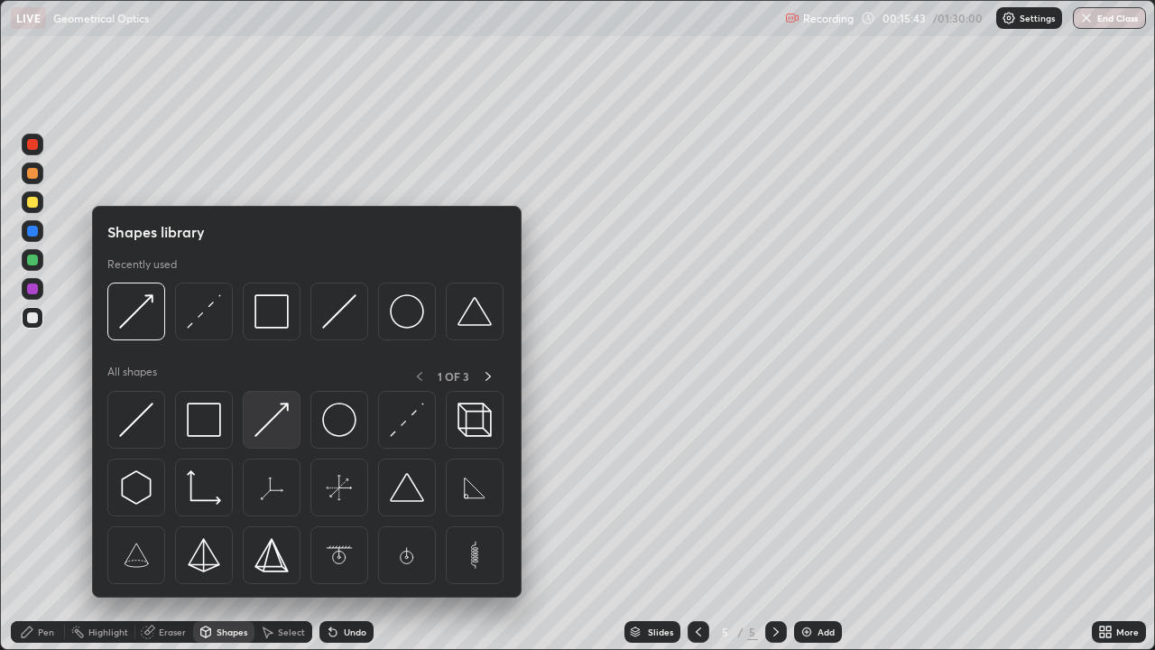
click at [288, 421] on img at bounding box center [272, 420] width 34 height 34
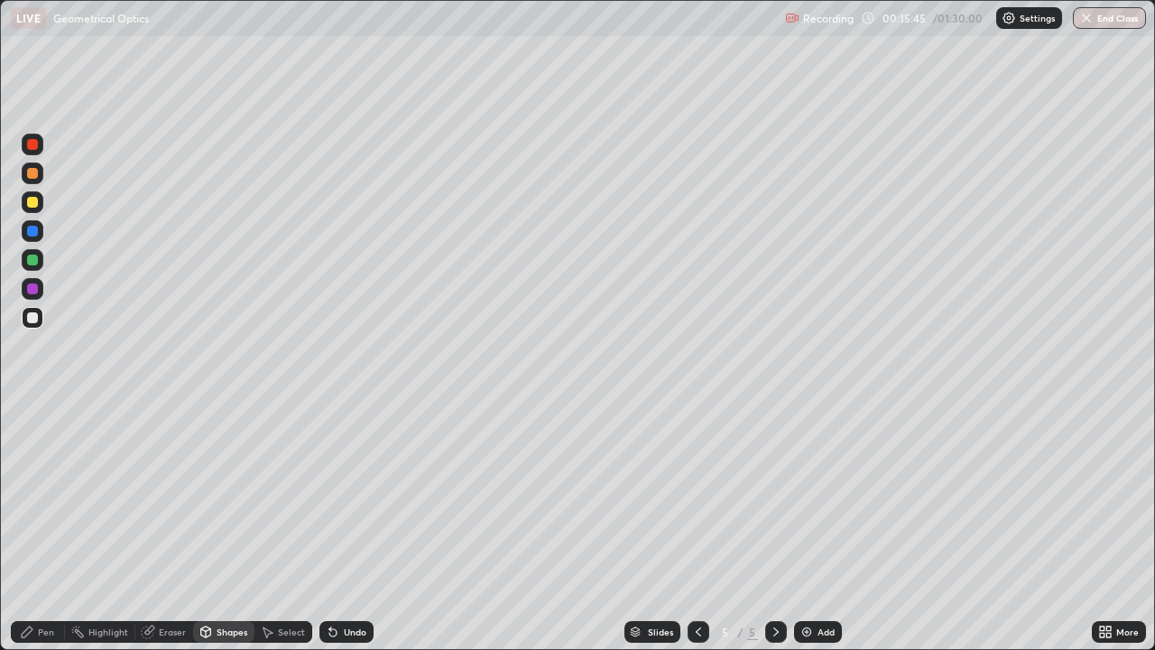
click at [349, 527] on div "Undo" at bounding box center [355, 631] width 23 height 9
click at [227, 527] on div "Shapes" at bounding box center [232, 631] width 31 height 9
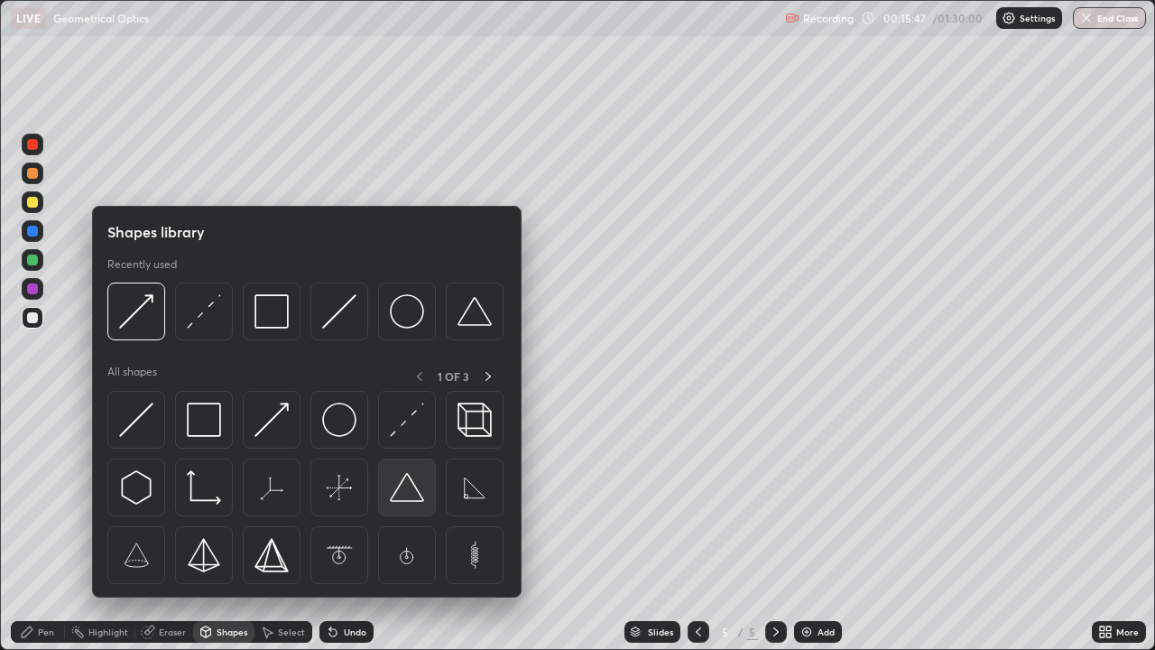
click at [409, 482] on img at bounding box center [407, 487] width 34 height 34
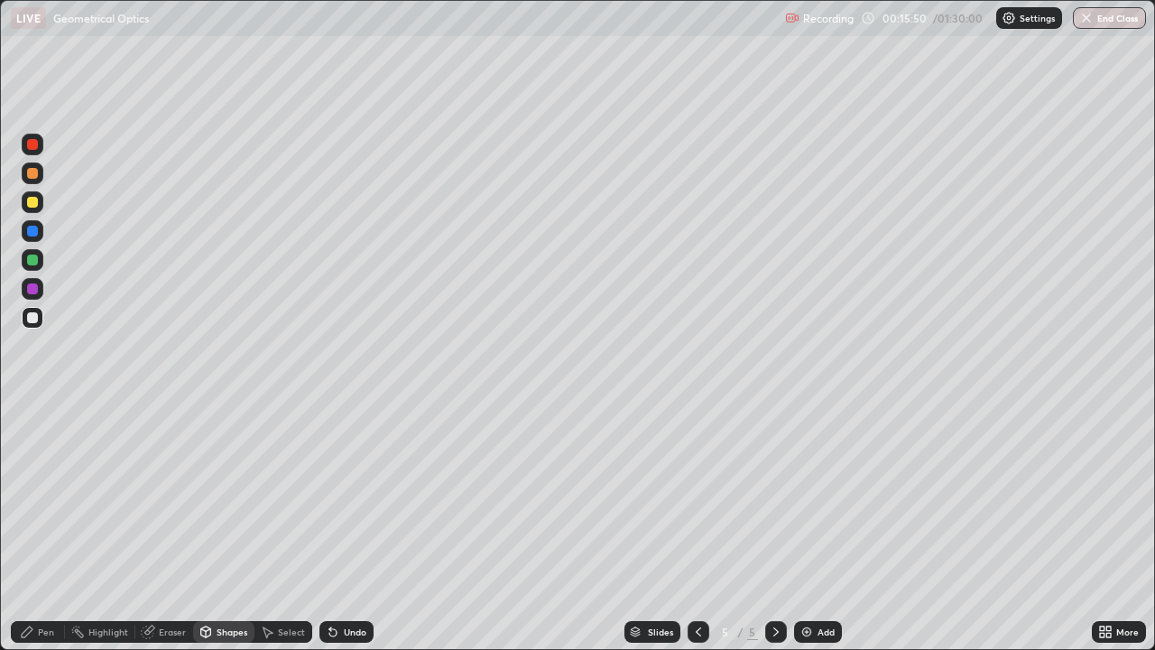
click at [232, 527] on div "Shapes" at bounding box center [232, 631] width 31 height 9
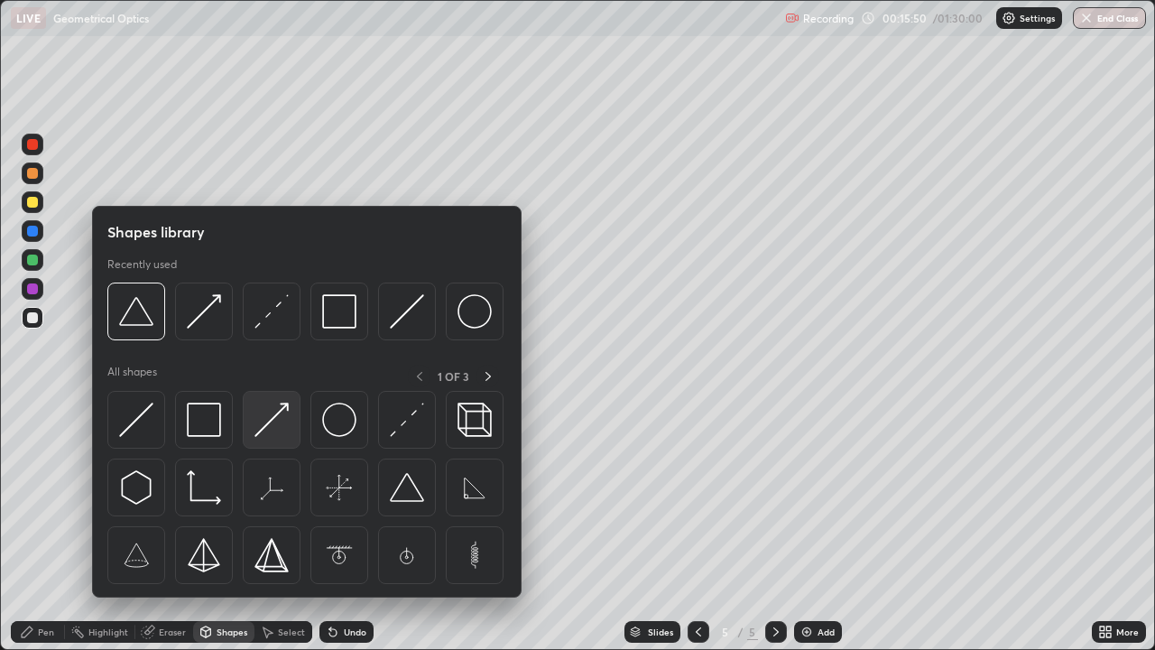
click at [277, 427] on img at bounding box center [272, 420] width 34 height 34
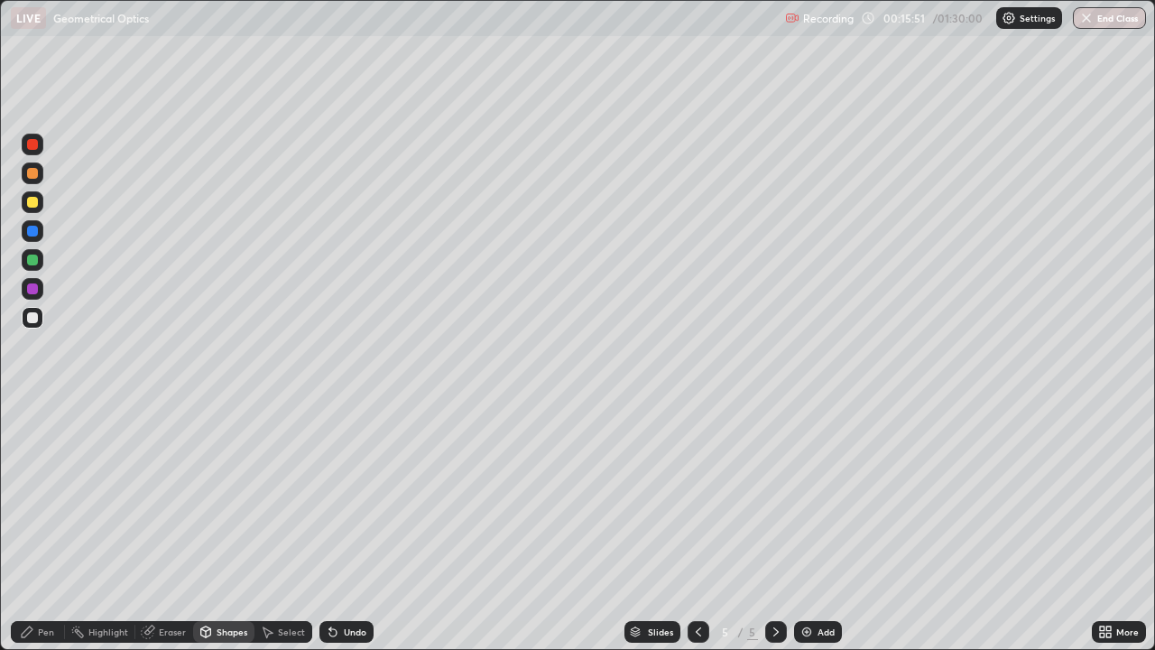
click at [40, 263] on div at bounding box center [33, 260] width 22 height 22
click at [221, 527] on div "Shapes" at bounding box center [232, 631] width 31 height 9
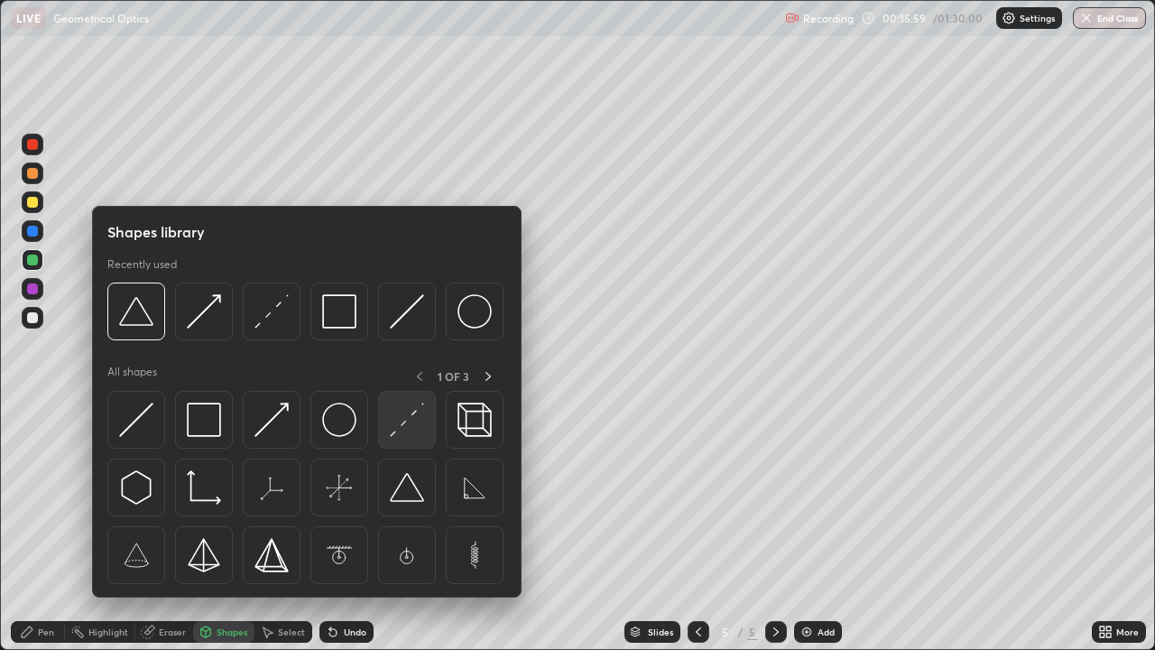
click at [410, 437] on img at bounding box center [407, 420] width 34 height 34
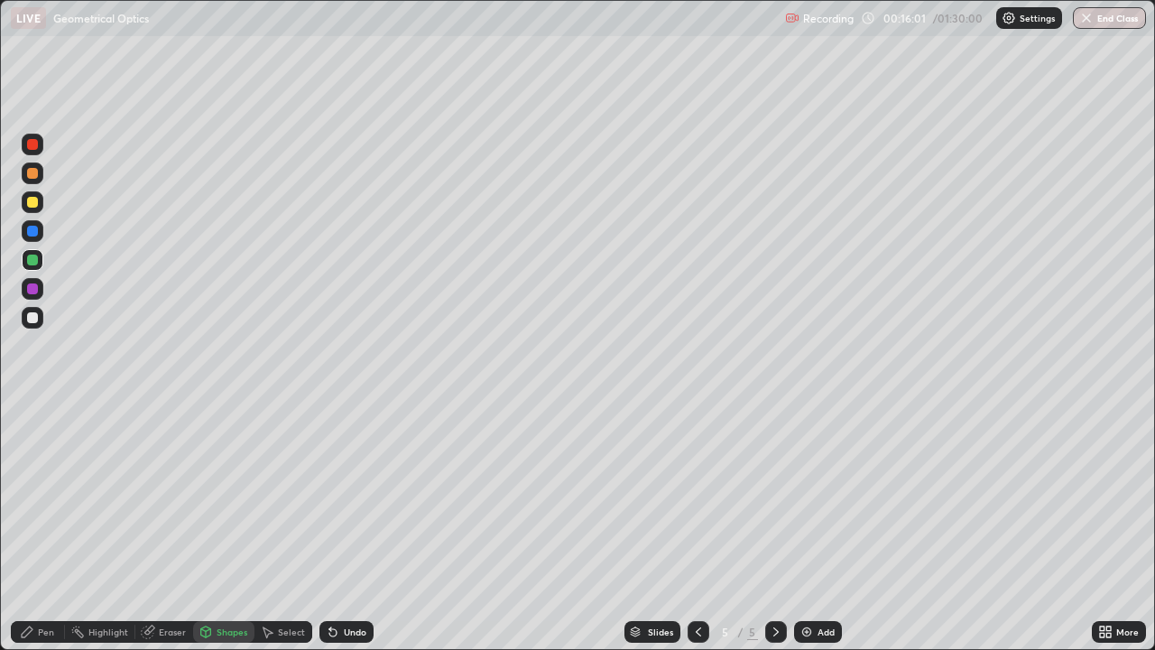
click at [54, 527] on div "Pen" at bounding box center [38, 632] width 54 height 22
click at [817, 527] on div "Add" at bounding box center [818, 632] width 48 height 22
click at [33, 318] on div at bounding box center [32, 317] width 11 height 11
click at [227, 527] on div "Shapes" at bounding box center [232, 631] width 31 height 9
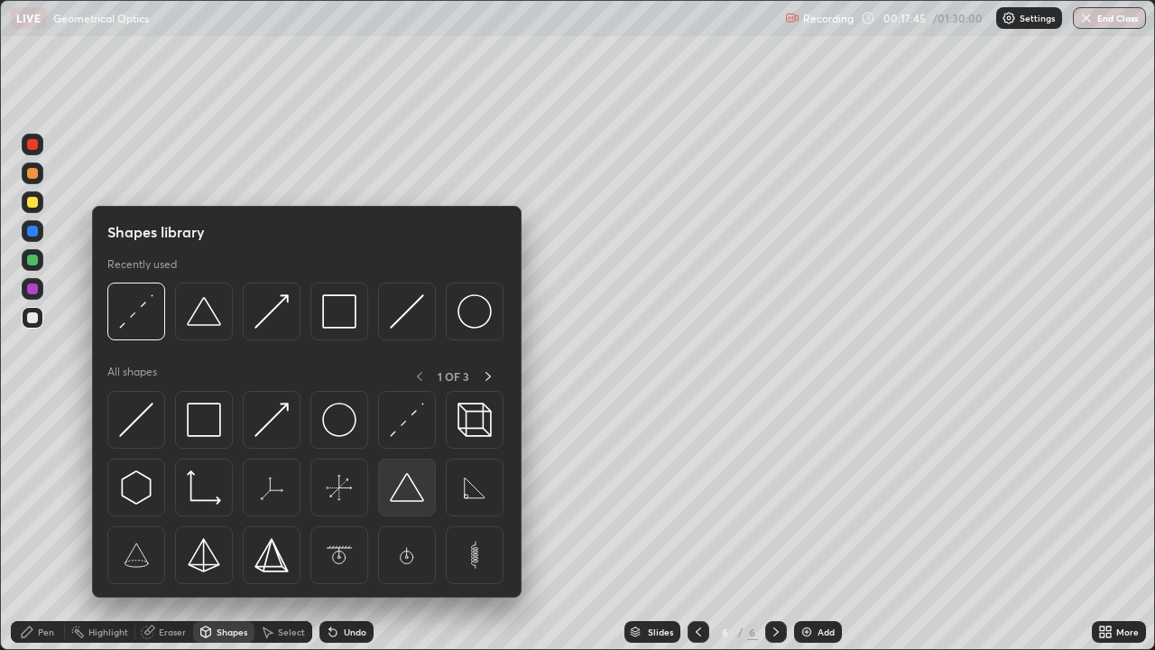
click at [411, 486] on img at bounding box center [407, 487] width 34 height 34
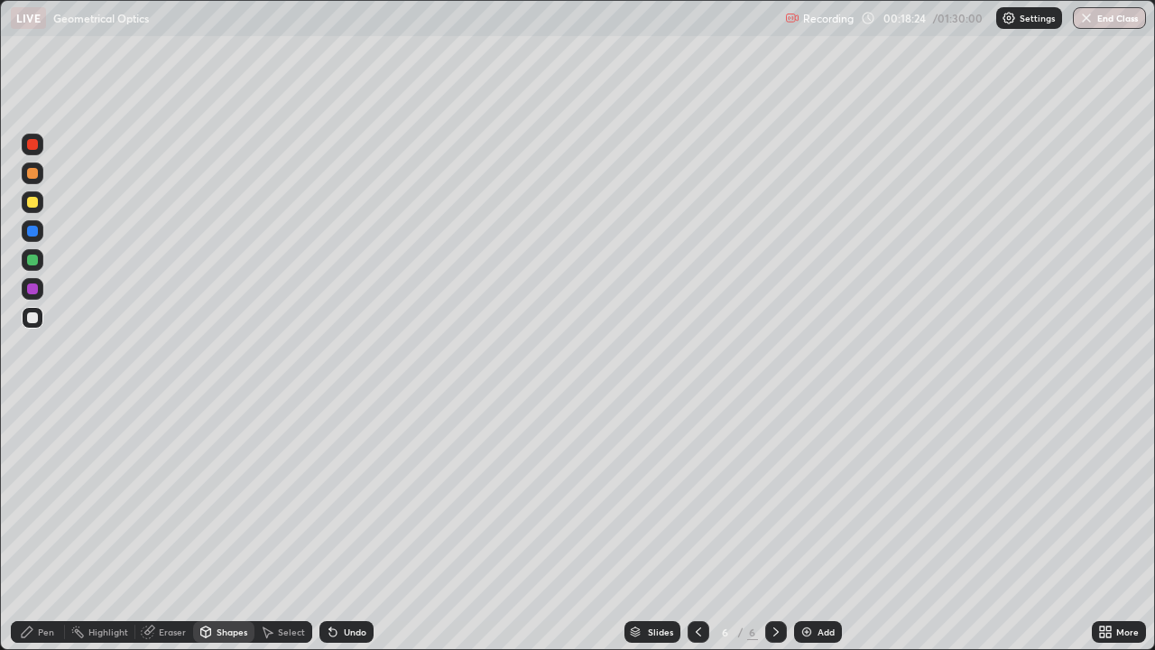
click at [228, 527] on div "Shapes" at bounding box center [232, 631] width 31 height 9
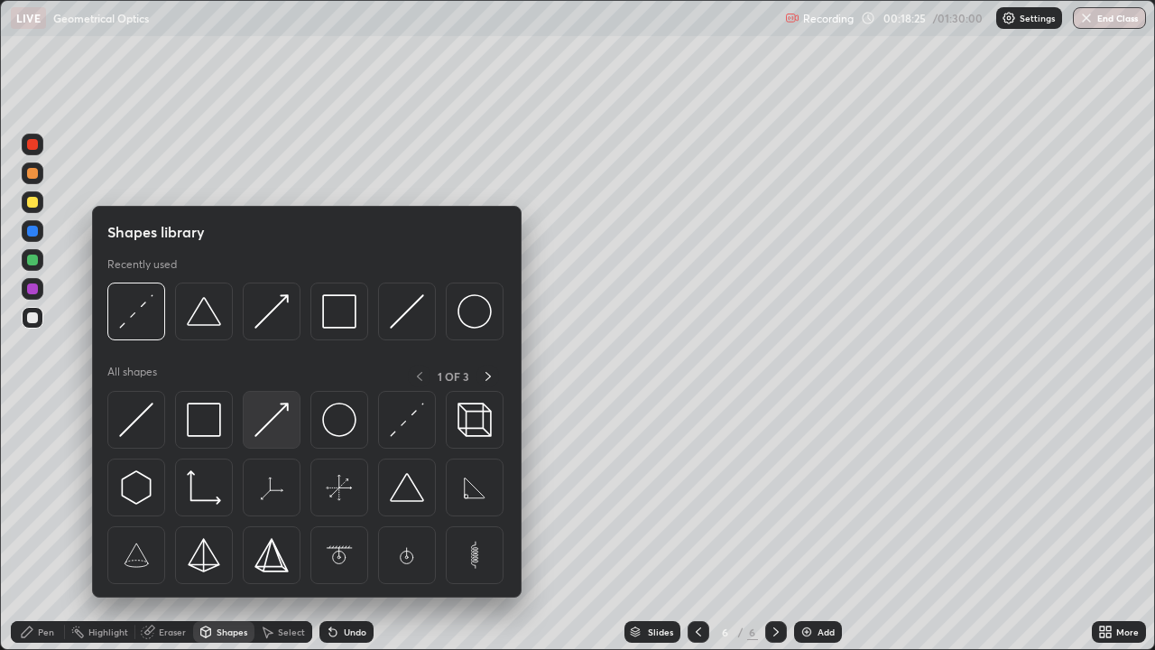
click at [273, 422] on img at bounding box center [272, 420] width 34 height 34
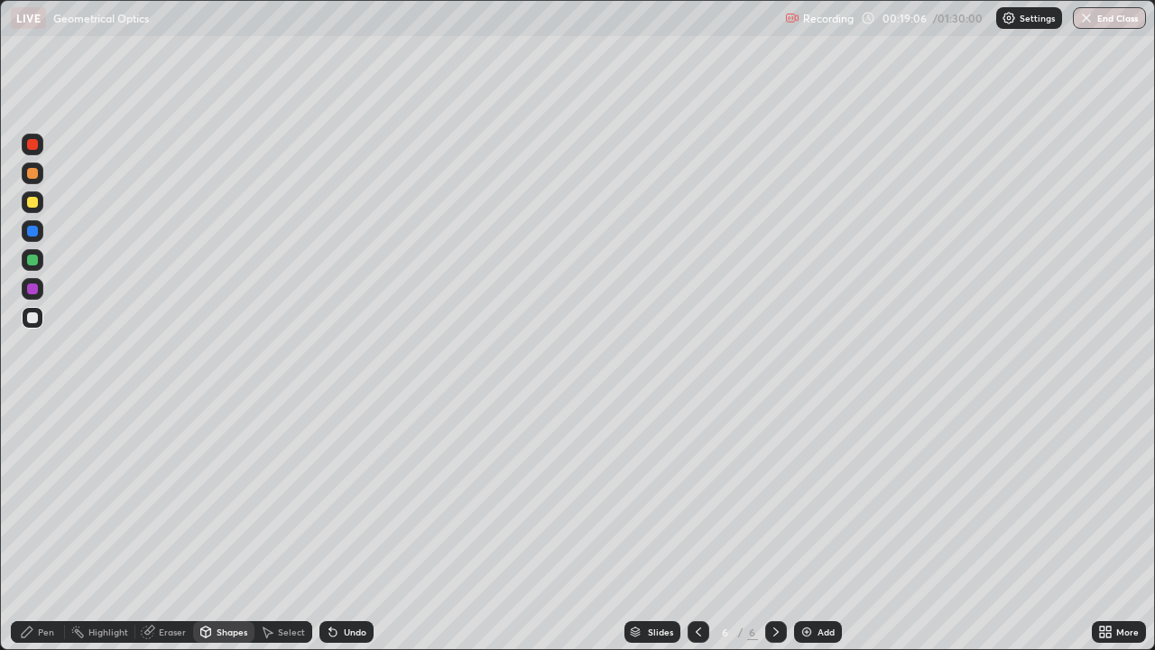
click at [51, 527] on div "Pen" at bounding box center [46, 631] width 16 height 9
click at [232, 527] on div "Shapes" at bounding box center [232, 631] width 31 height 9
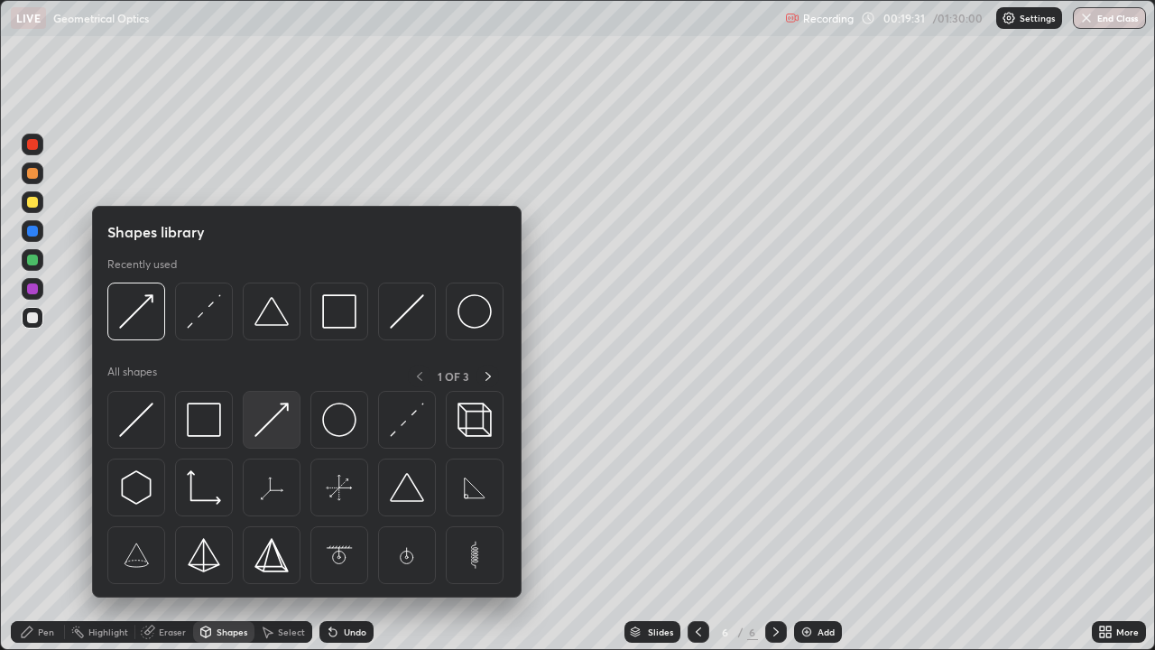
click at [273, 431] on img at bounding box center [272, 420] width 34 height 34
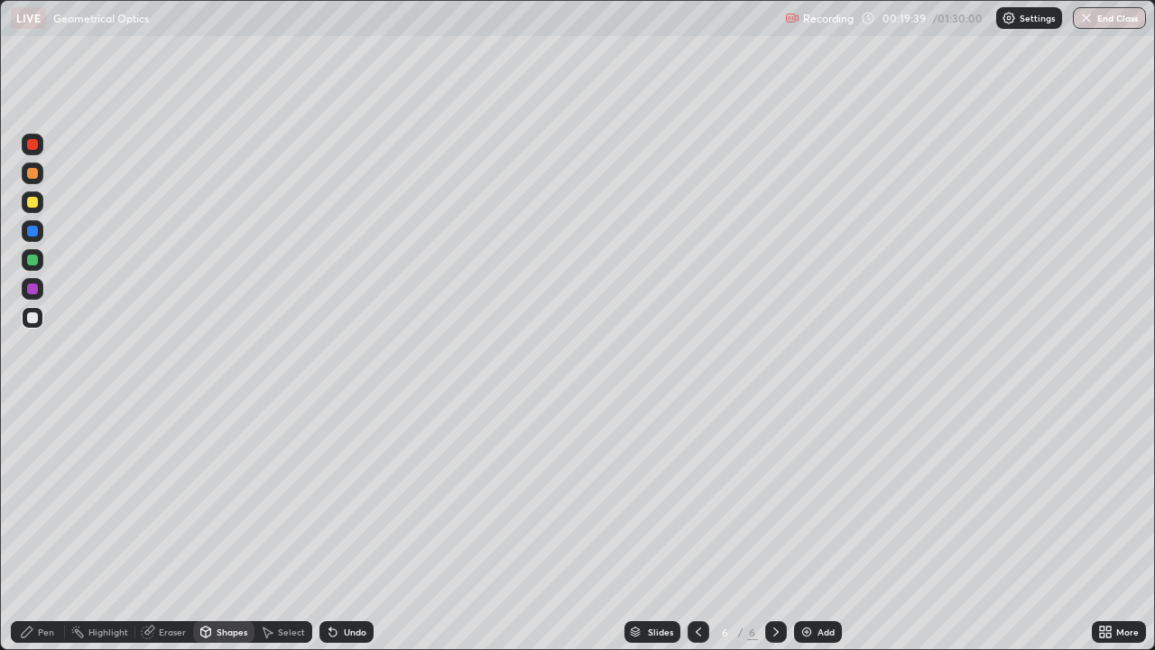
click at [35, 202] on div at bounding box center [32, 202] width 11 height 11
click at [222, 527] on div "Shapes" at bounding box center [223, 632] width 61 height 22
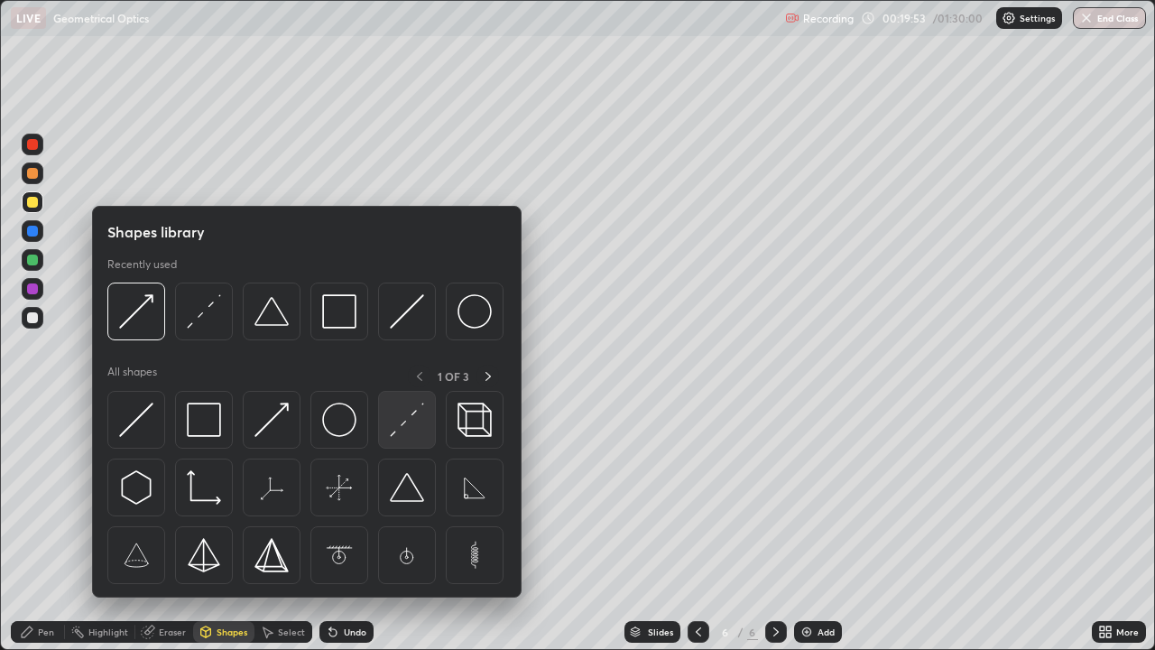
click at [408, 422] on img at bounding box center [407, 420] width 34 height 34
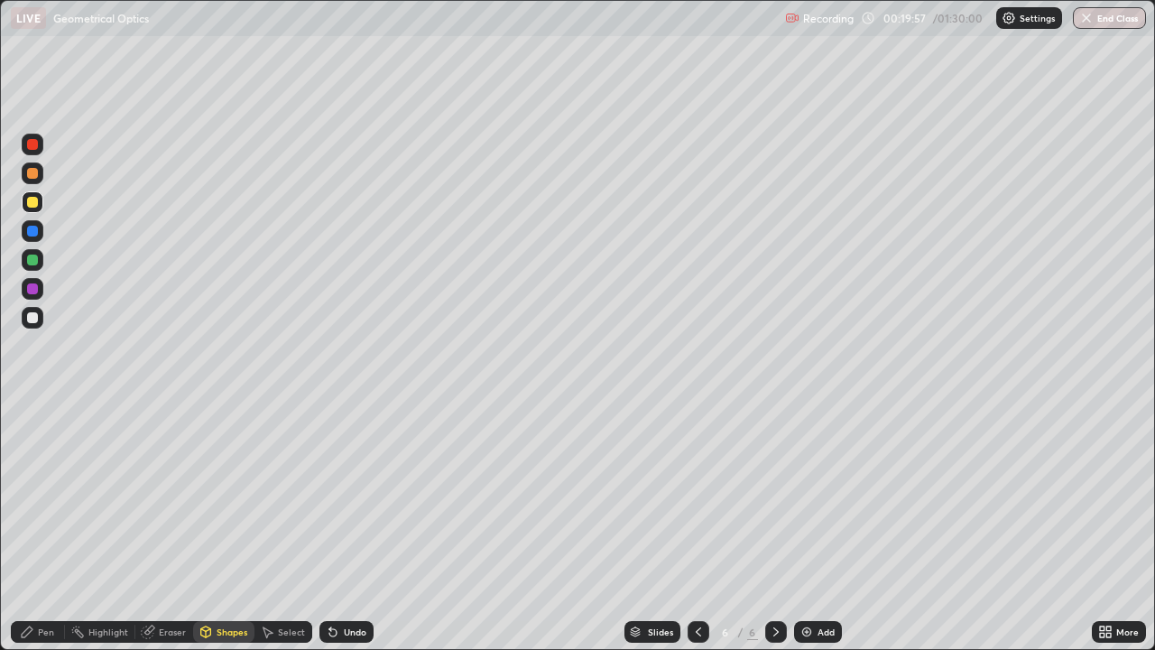
click at [220, 527] on div "Shapes" at bounding box center [223, 632] width 61 height 22
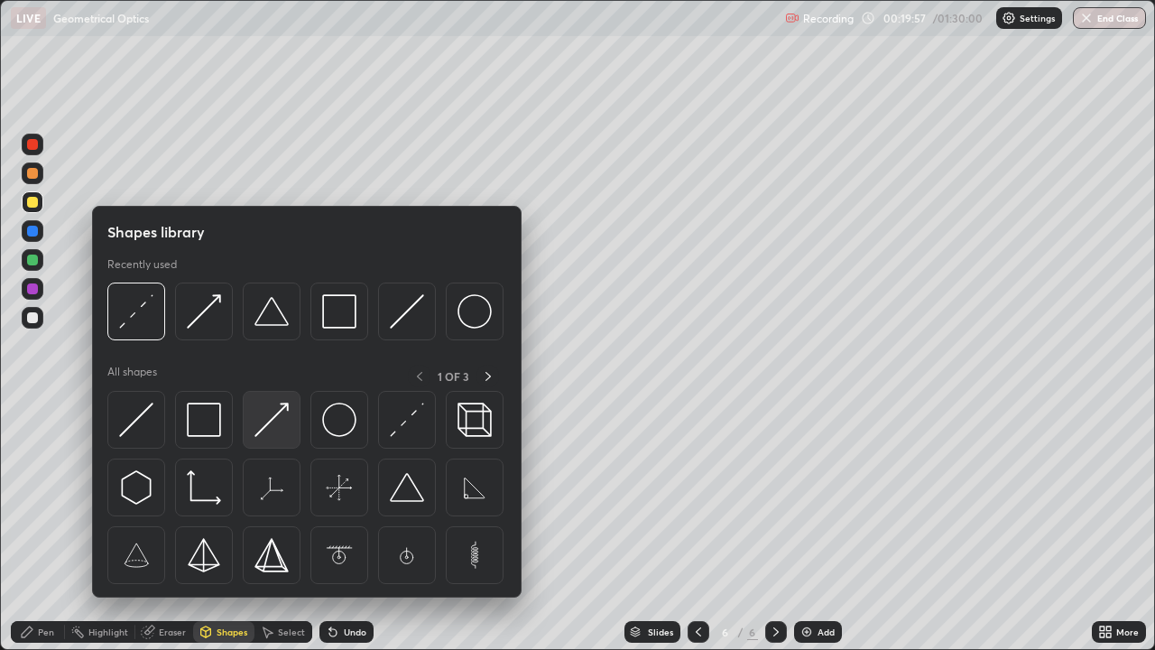
click at [278, 431] on img at bounding box center [272, 420] width 34 height 34
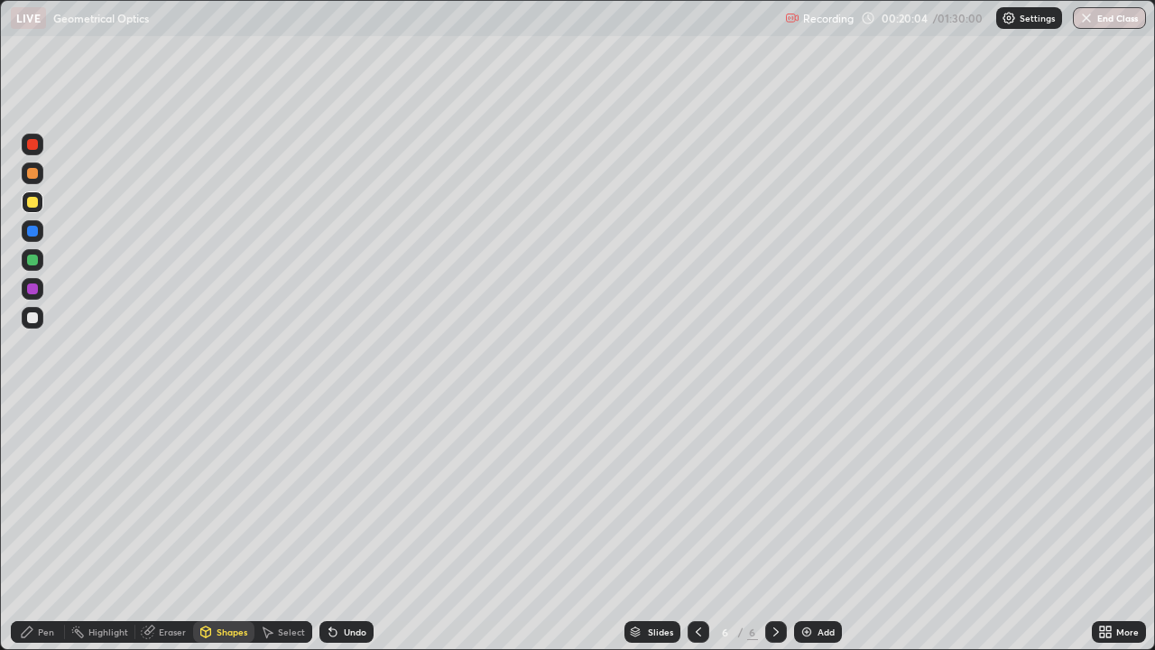
click at [37, 527] on div "Pen" at bounding box center [38, 632] width 54 height 22
click at [34, 317] on div at bounding box center [32, 317] width 11 height 11
click at [161, 527] on div "Eraser" at bounding box center [164, 632] width 58 height 22
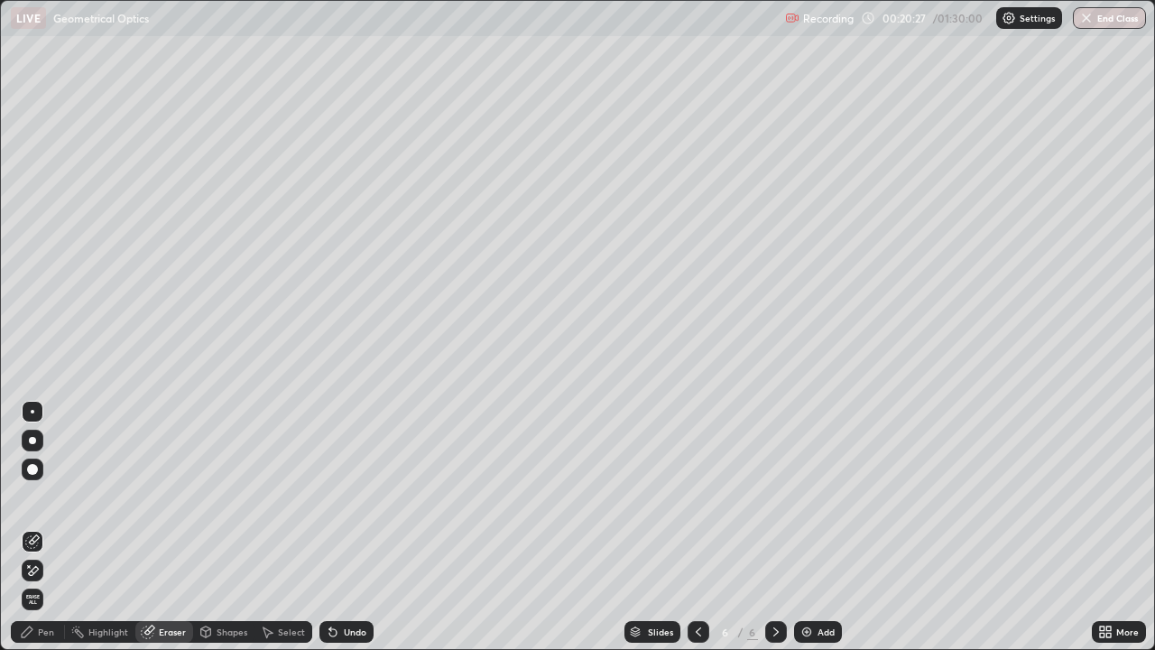
click at [42, 527] on div "Pen" at bounding box center [38, 632] width 54 height 22
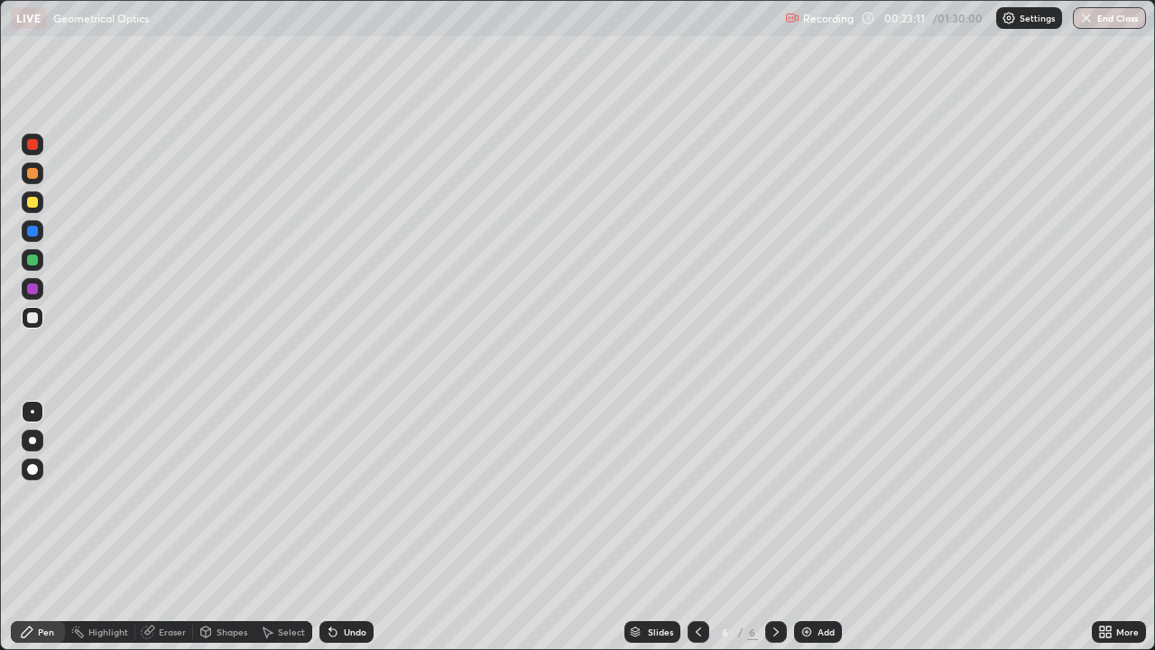
click at [802, 527] on img at bounding box center [807, 632] width 14 height 14
click at [206, 527] on icon at bounding box center [206, 631] width 10 height 11
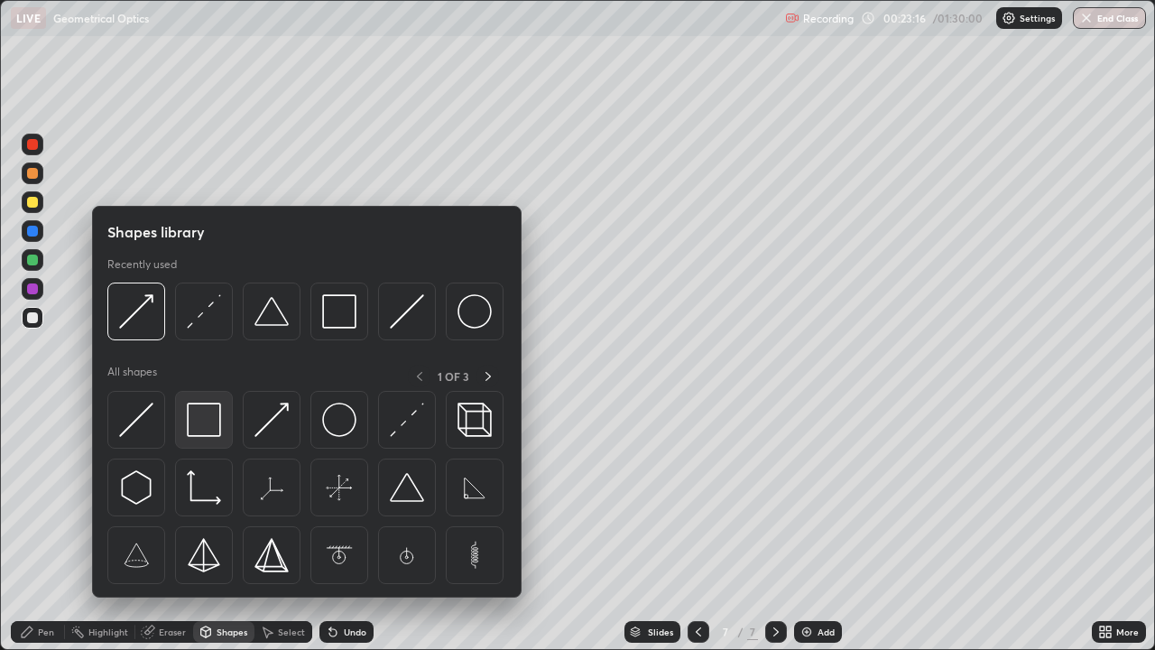
click at [218, 431] on img at bounding box center [204, 420] width 34 height 34
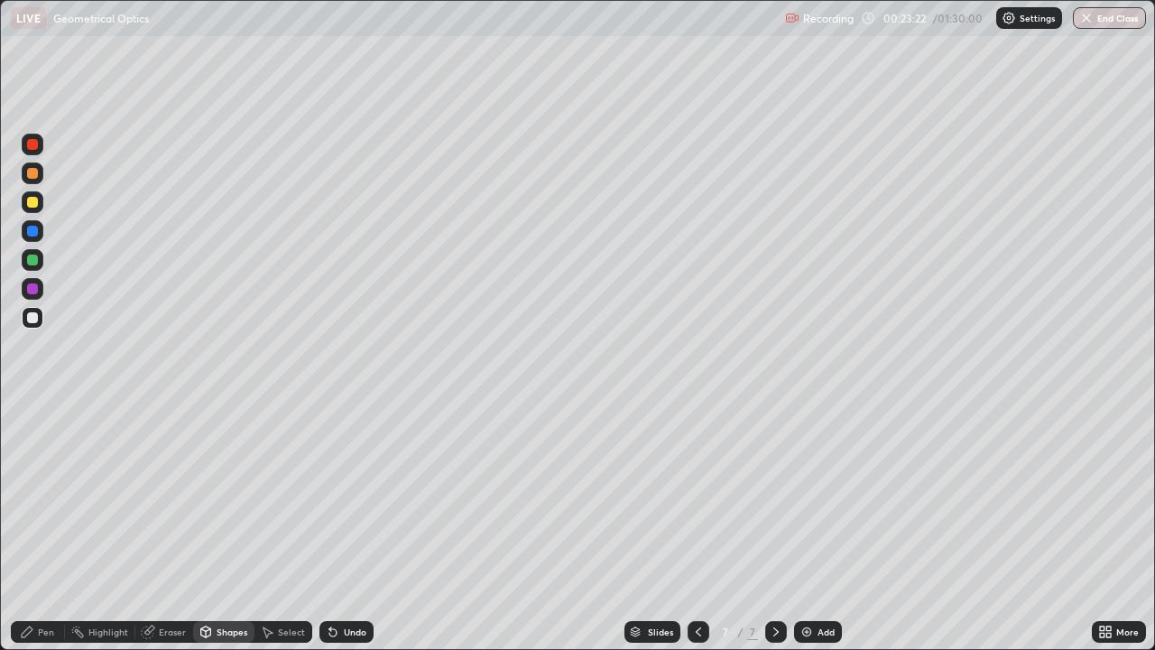
click at [228, 527] on div "Shapes" at bounding box center [232, 631] width 31 height 9
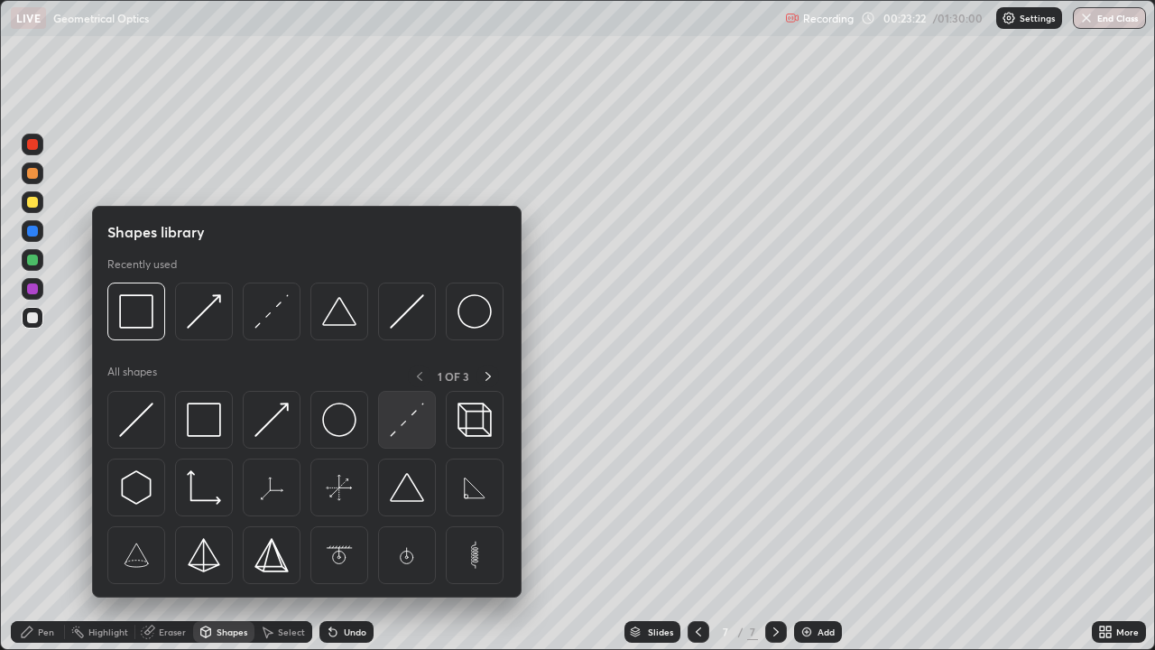
click at [413, 427] on img at bounding box center [407, 420] width 34 height 34
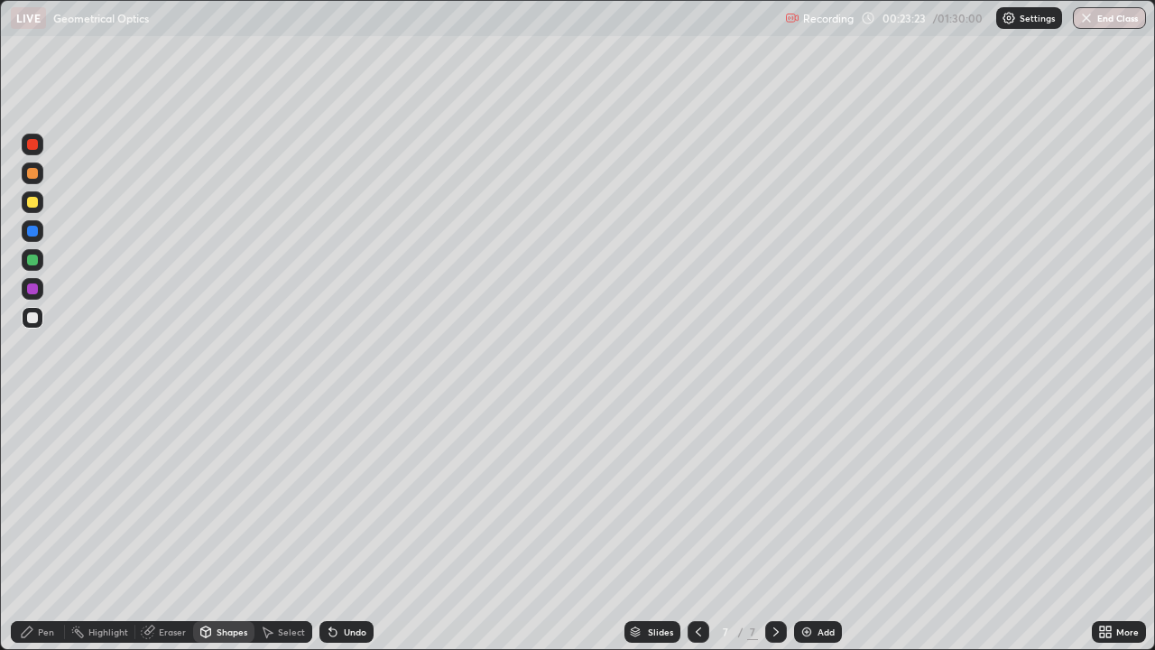
click at [32, 226] on div at bounding box center [32, 231] width 11 height 11
click at [283, 527] on div "Select" at bounding box center [291, 631] width 27 height 9
click at [178, 527] on div "Eraser" at bounding box center [172, 631] width 27 height 9
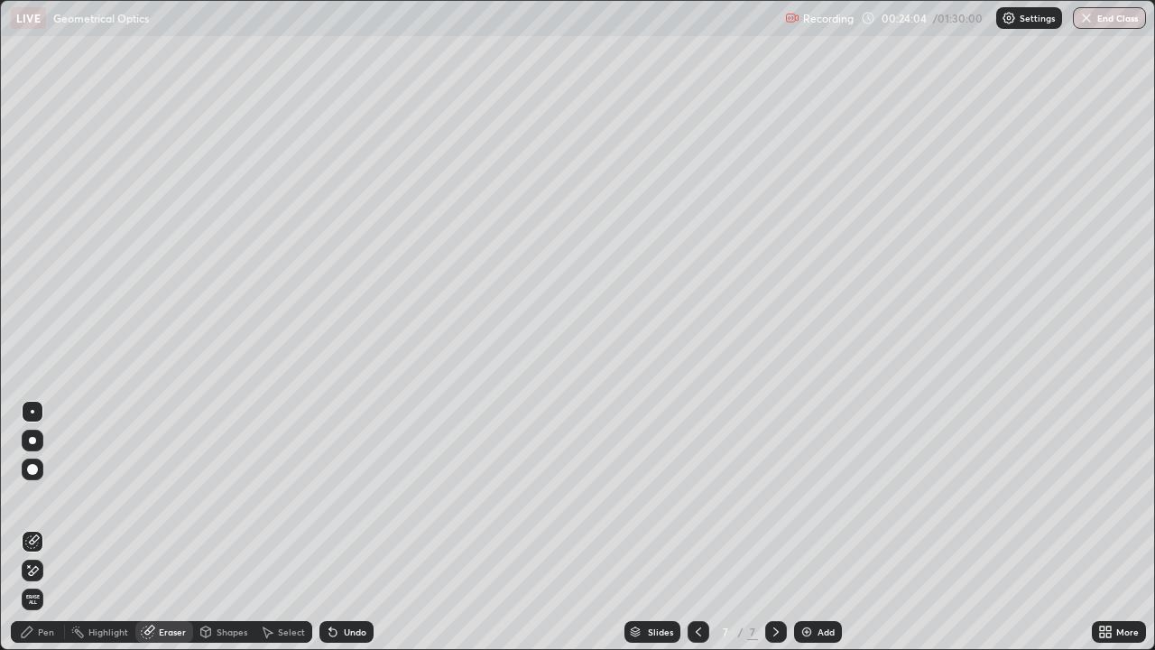
click at [46, 527] on div "Pen" at bounding box center [46, 631] width 16 height 9
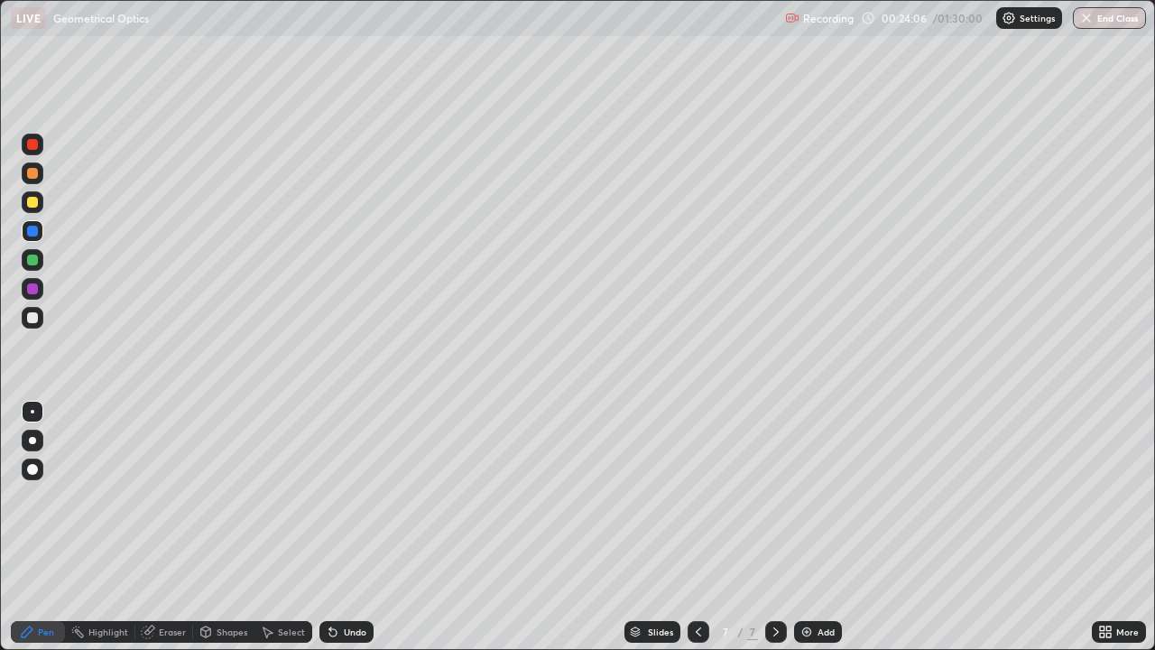
click at [33, 317] on div at bounding box center [32, 317] width 11 height 11
click at [229, 527] on div "Shapes" at bounding box center [232, 631] width 31 height 9
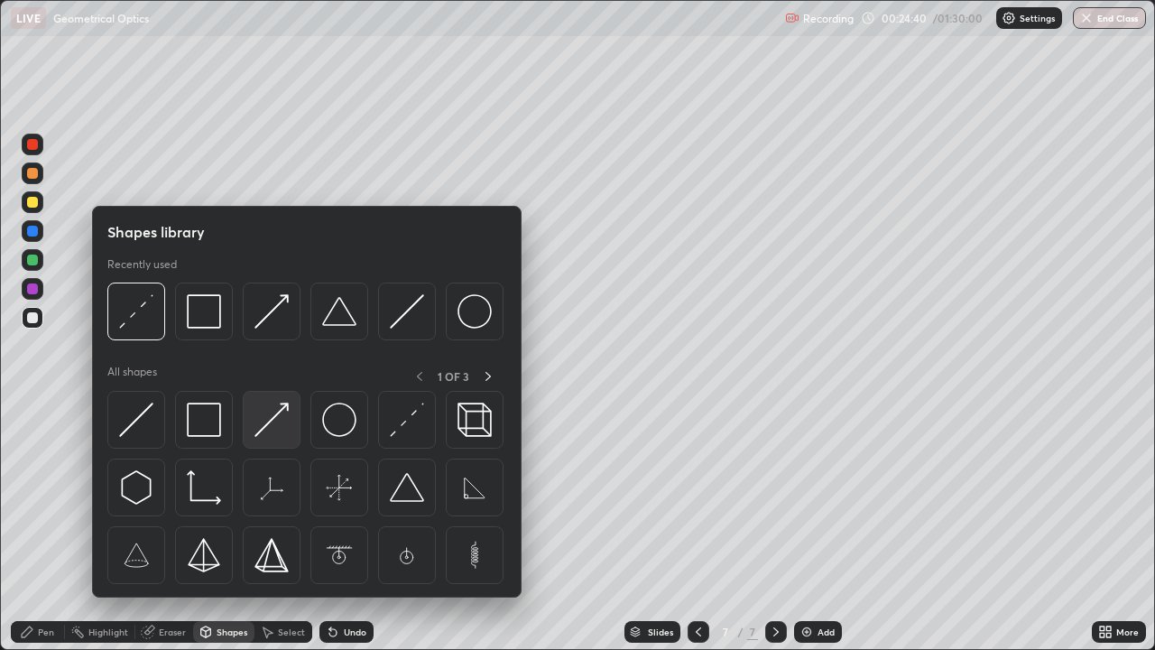
click at [288, 426] on img at bounding box center [272, 420] width 34 height 34
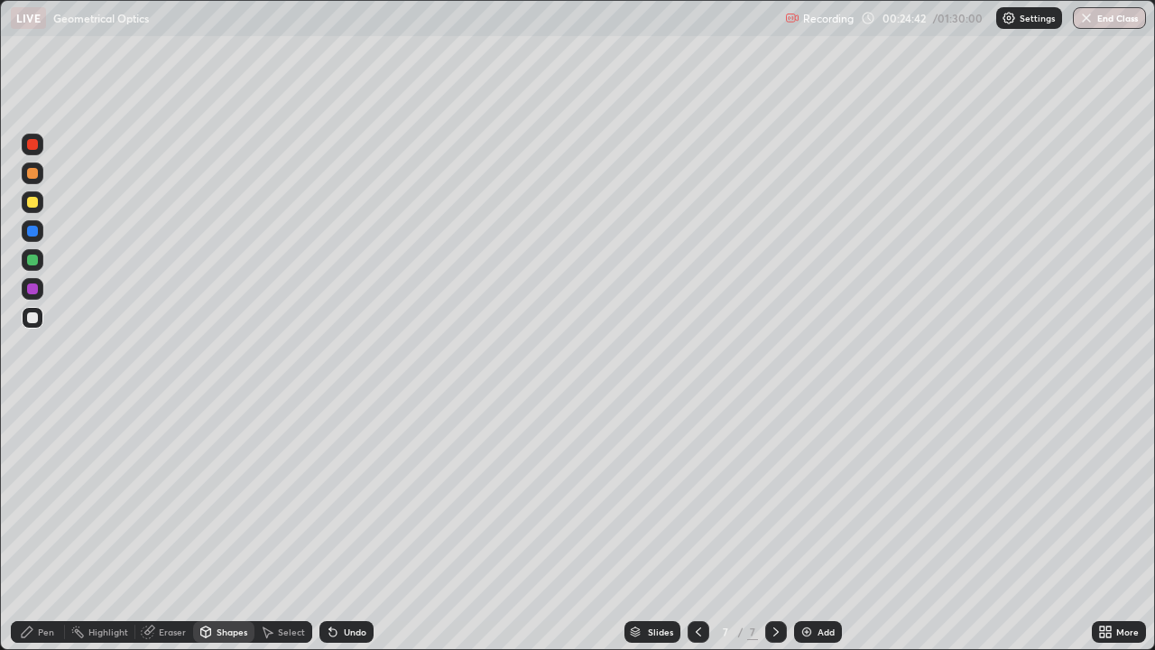
click at [33, 260] on div at bounding box center [32, 260] width 11 height 11
click at [346, 527] on div "Undo" at bounding box center [355, 631] width 23 height 9
click at [346, 527] on div "Undo" at bounding box center [347, 632] width 54 height 22
click at [333, 527] on icon at bounding box center [332, 632] width 7 height 7
click at [338, 527] on div "Undo" at bounding box center [347, 632] width 54 height 22
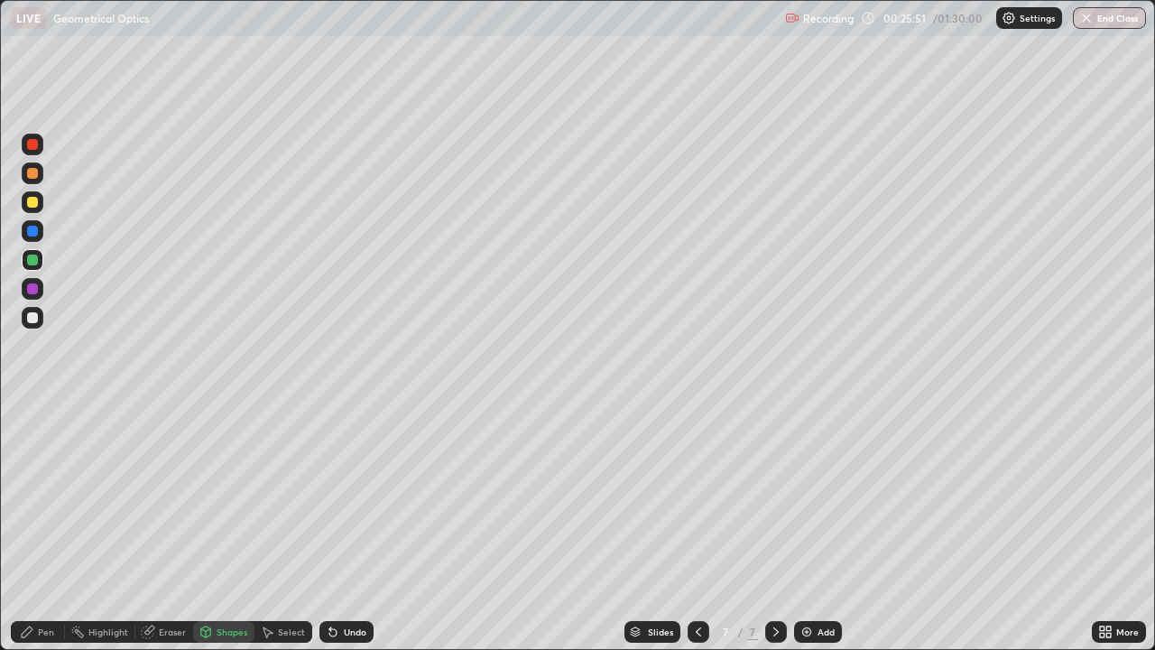
click at [55, 527] on div "Pen" at bounding box center [38, 632] width 54 height 22
click at [40, 320] on div at bounding box center [33, 318] width 22 height 22
click at [162, 527] on div "Eraser" at bounding box center [172, 631] width 27 height 9
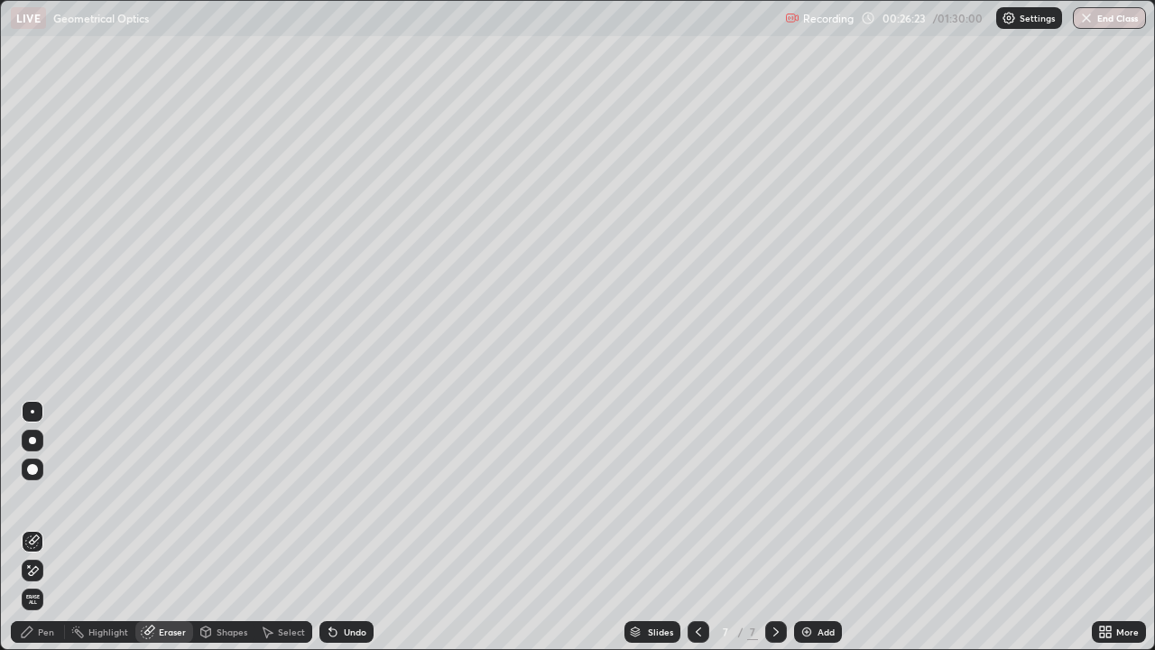
click at [45, 527] on div "Pen" at bounding box center [46, 631] width 16 height 9
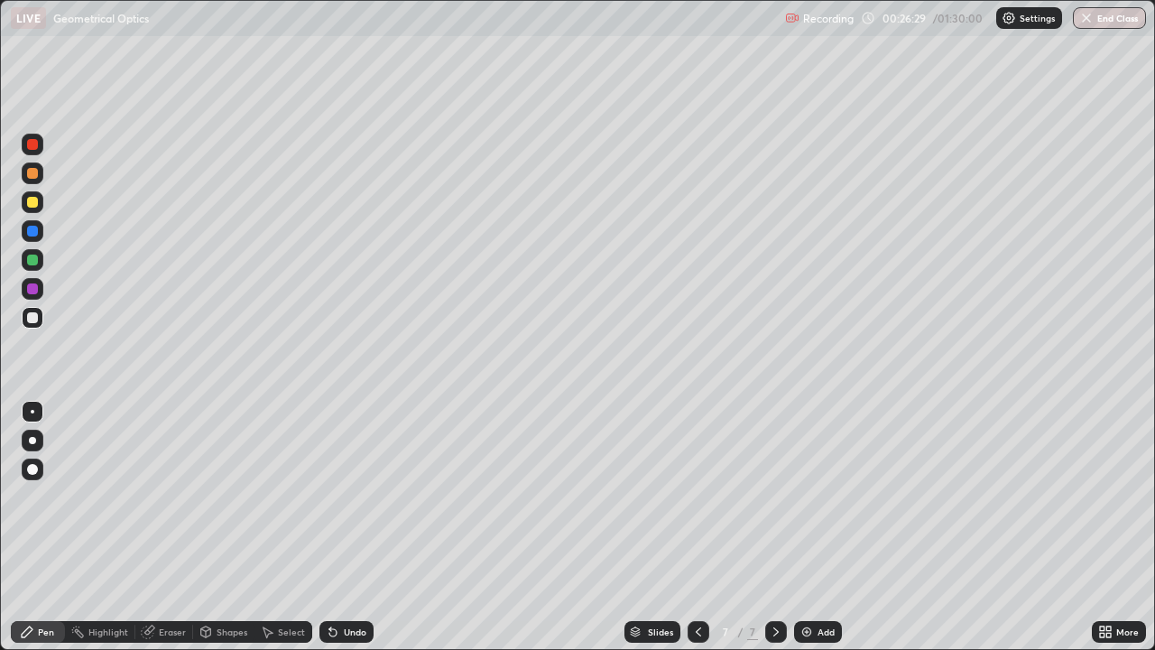
click at [36, 259] on div at bounding box center [32, 260] width 11 height 11
click at [218, 527] on div "Shapes" at bounding box center [232, 631] width 31 height 9
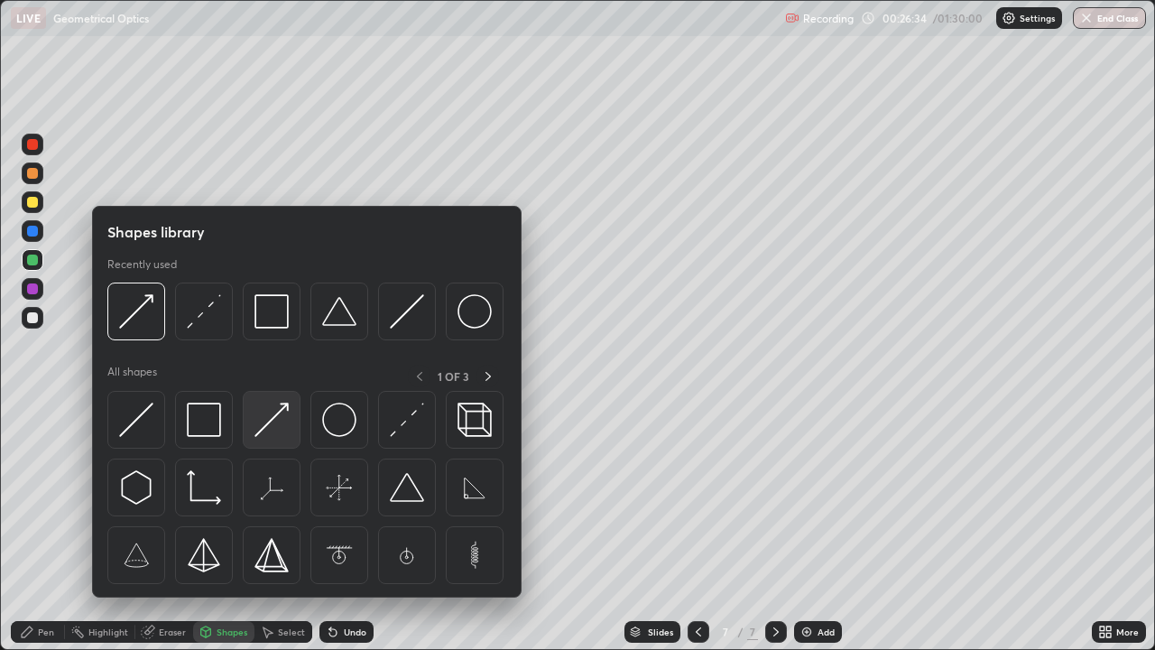
click at [277, 430] on img at bounding box center [272, 420] width 34 height 34
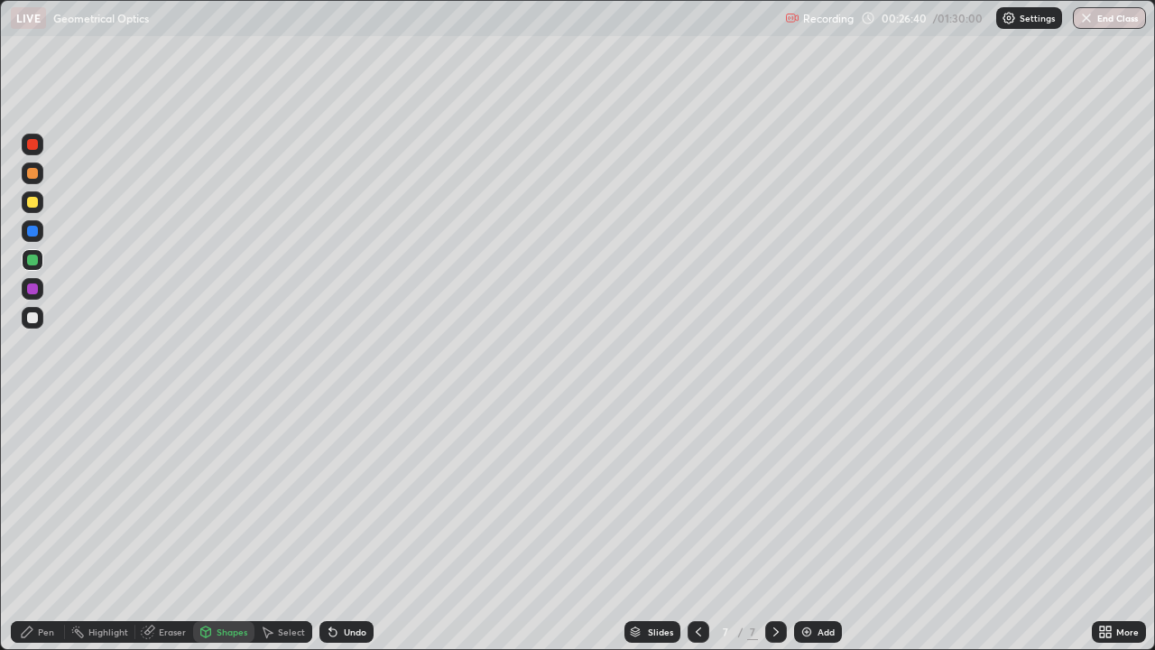
click at [31, 318] on div at bounding box center [32, 317] width 11 height 11
click at [346, 527] on div "Undo" at bounding box center [355, 631] width 23 height 9
click at [38, 527] on div "Pen" at bounding box center [38, 632] width 54 height 22
click at [344, 527] on div "Undo" at bounding box center [355, 631] width 23 height 9
click at [820, 527] on div "Add" at bounding box center [818, 632] width 48 height 22
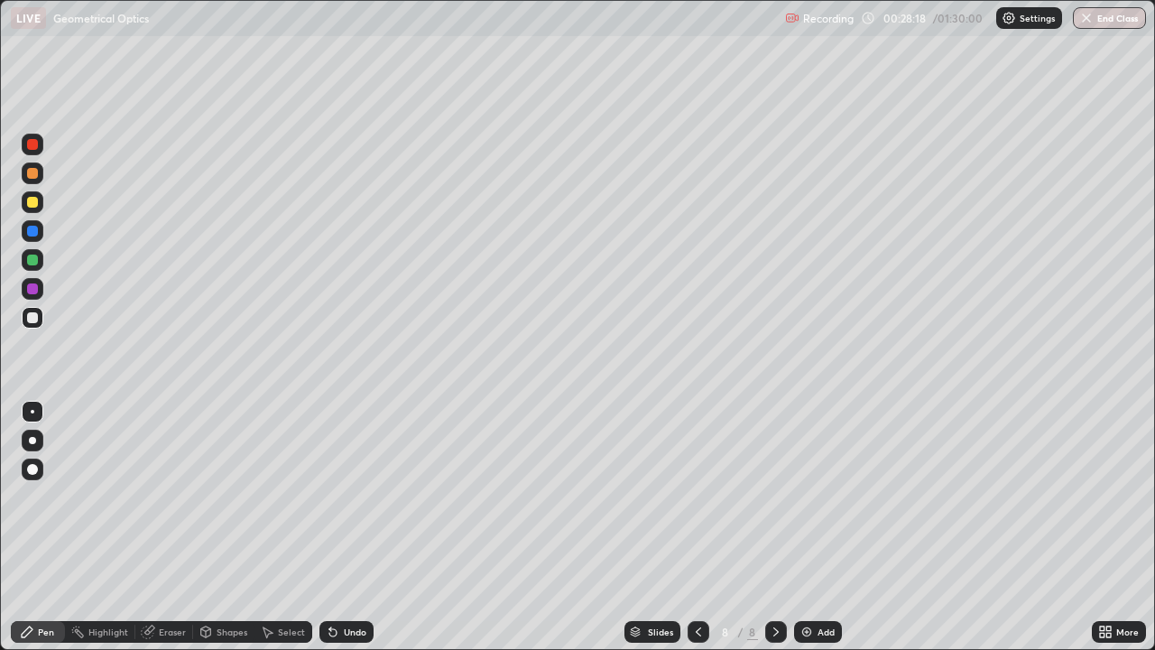
click at [33, 202] on div at bounding box center [32, 202] width 11 height 11
click at [32, 319] on div at bounding box center [32, 317] width 11 height 11
click at [218, 527] on div "Shapes" at bounding box center [232, 631] width 31 height 9
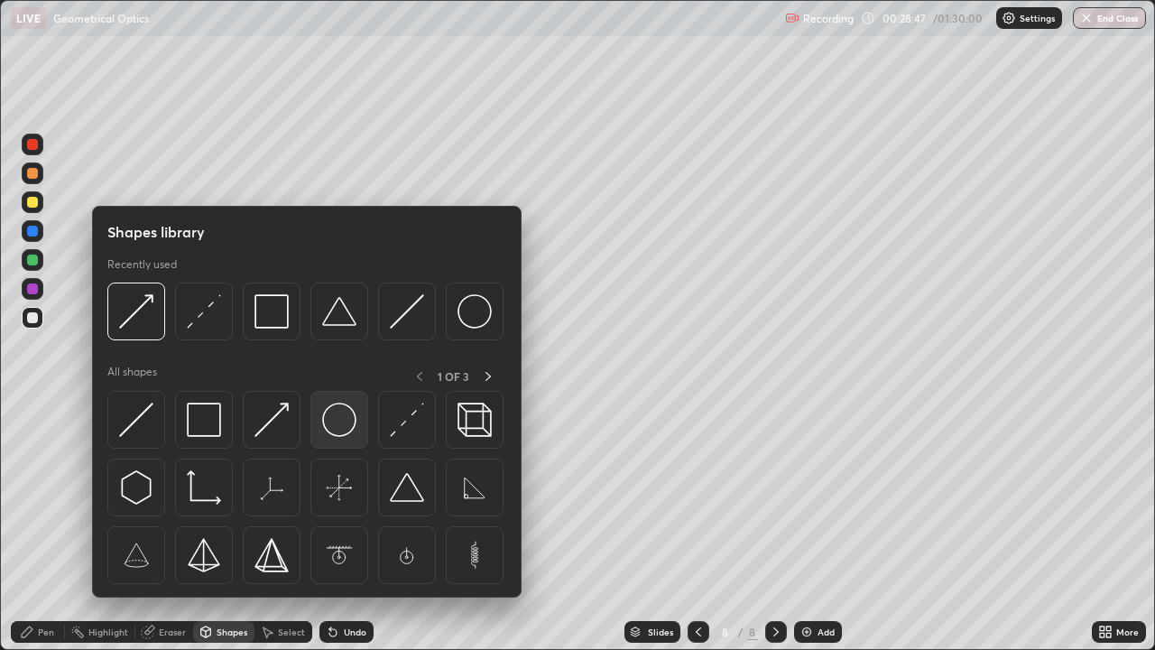
click at [347, 427] on img at bounding box center [339, 420] width 34 height 34
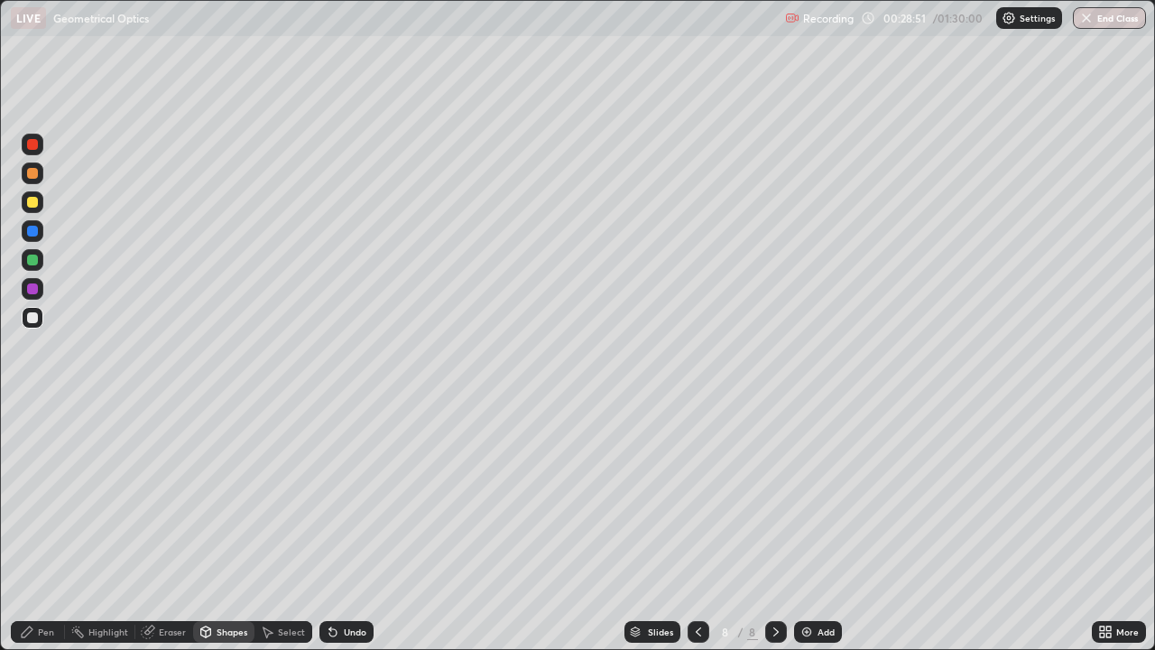
click at [167, 527] on div "Eraser" at bounding box center [172, 631] width 27 height 9
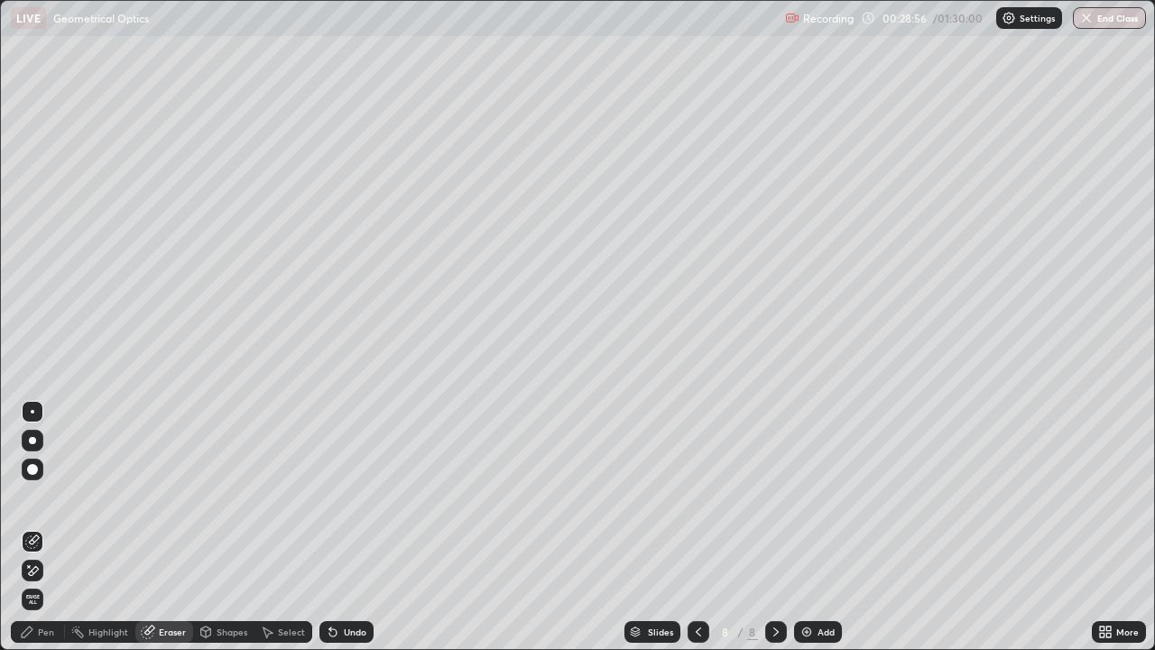
click at [214, 527] on div "Shapes" at bounding box center [223, 632] width 61 height 22
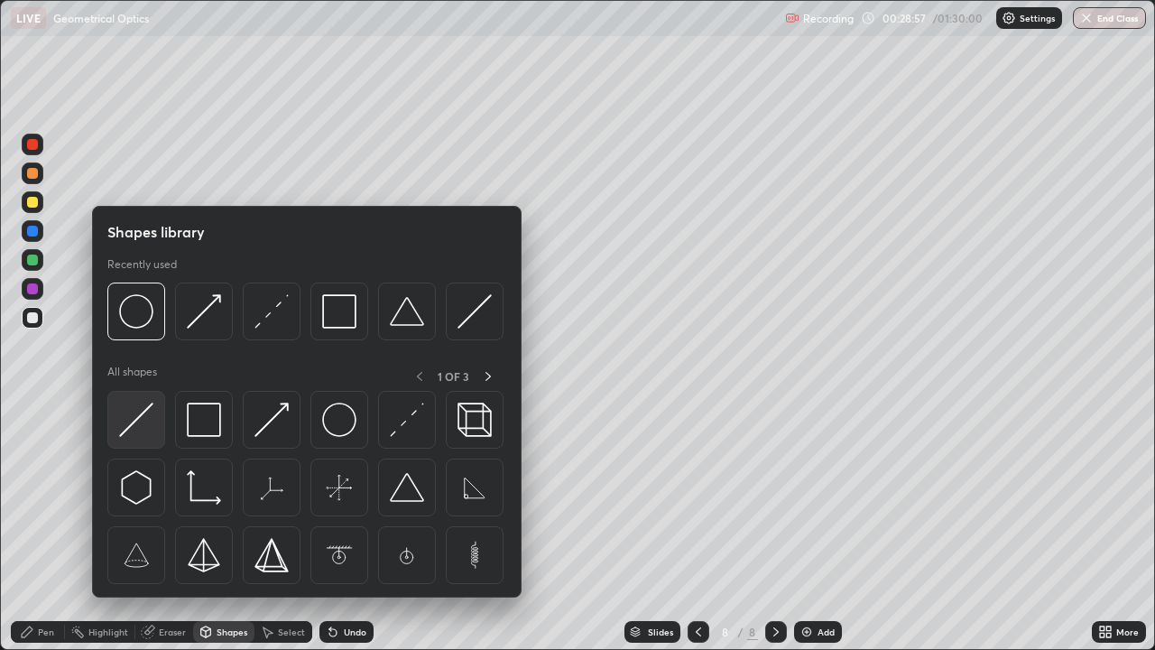
click at [144, 428] on img at bounding box center [136, 420] width 34 height 34
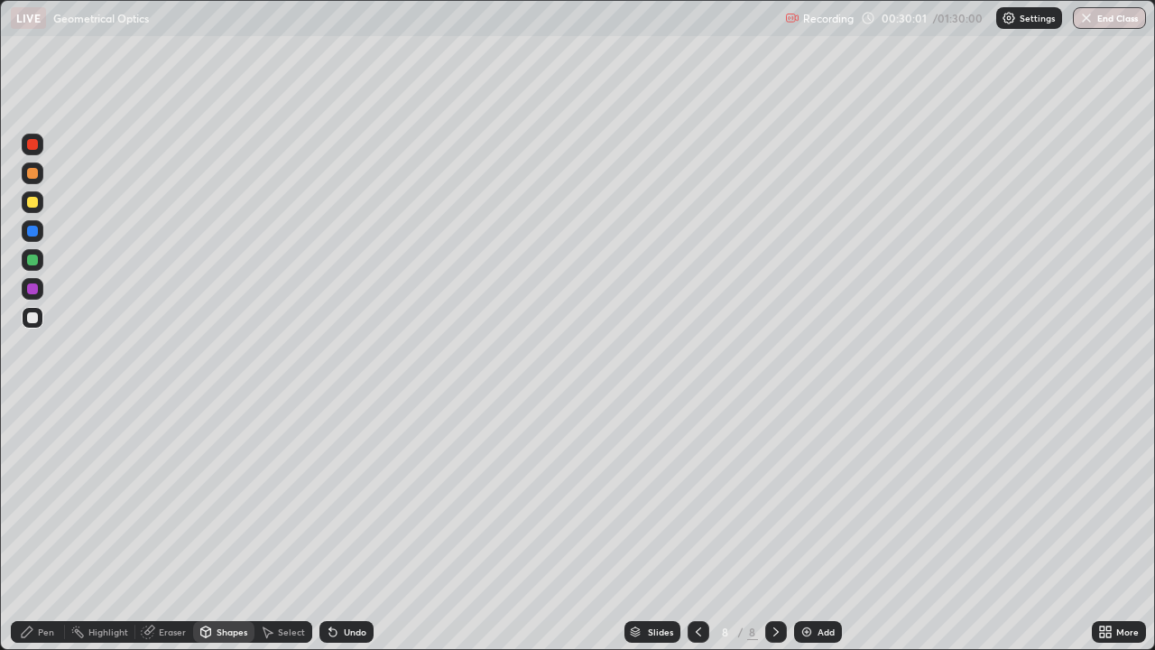
click at [44, 527] on div "Pen" at bounding box center [46, 631] width 16 height 9
click at [29, 261] on div at bounding box center [32, 260] width 11 height 11
click at [232, 527] on div "Shapes" at bounding box center [232, 631] width 31 height 9
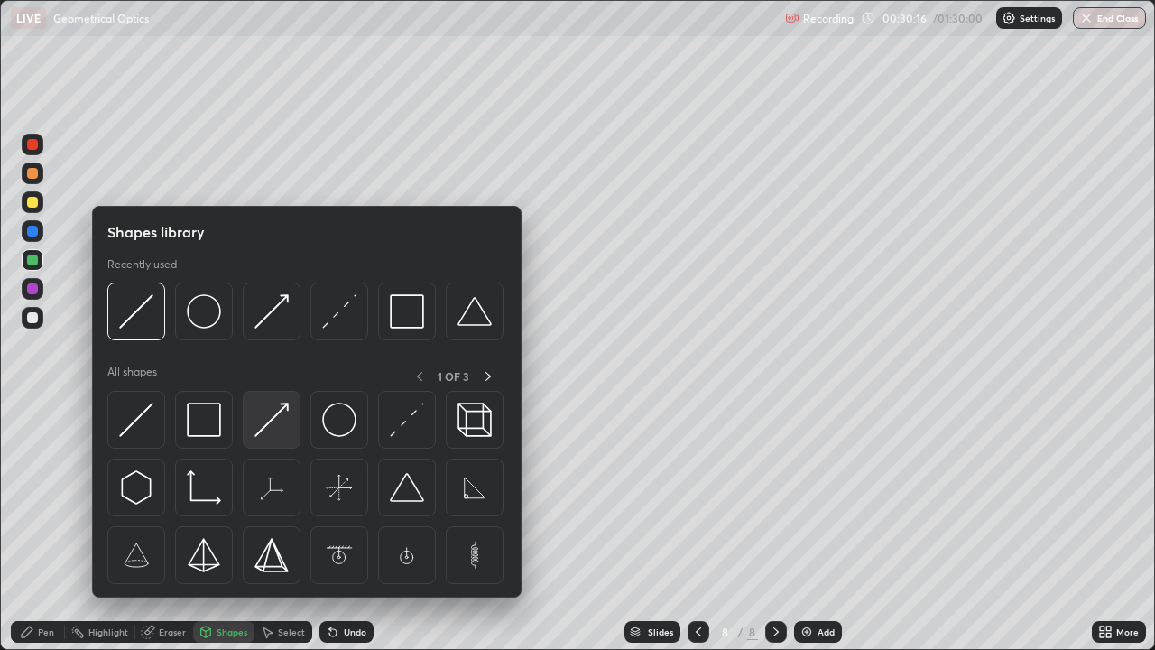
click at [286, 422] on img at bounding box center [272, 420] width 34 height 34
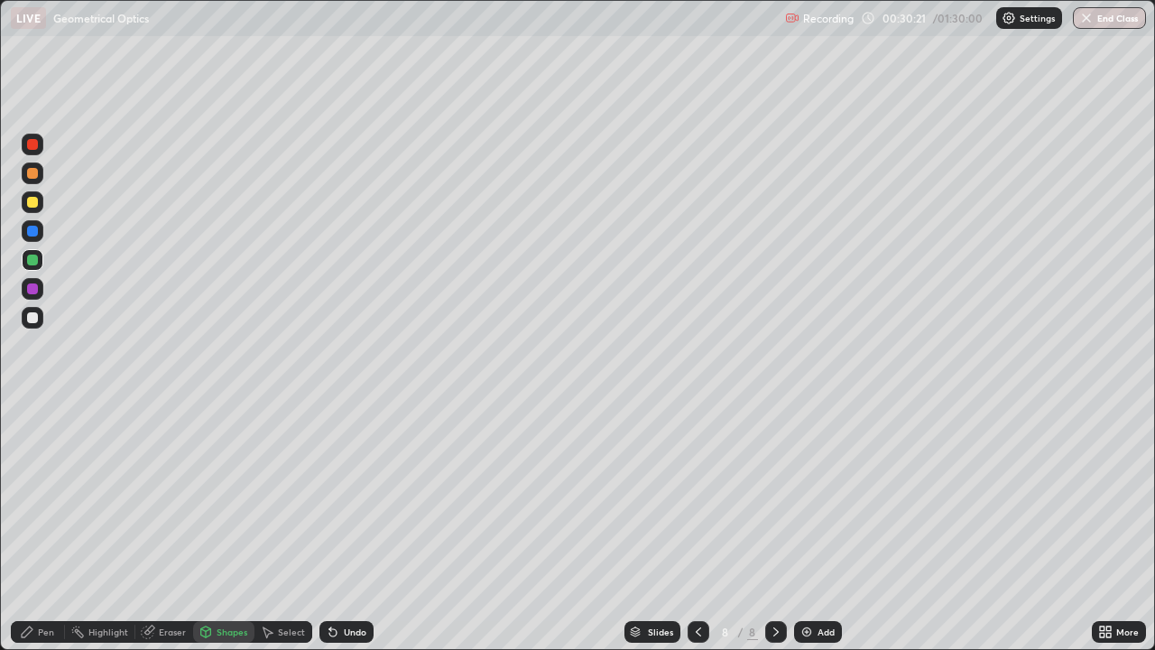
click at [51, 527] on div "Pen" at bounding box center [38, 632] width 54 height 22
click at [33, 205] on div at bounding box center [32, 202] width 11 height 11
click at [229, 527] on div "Shapes" at bounding box center [232, 631] width 31 height 9
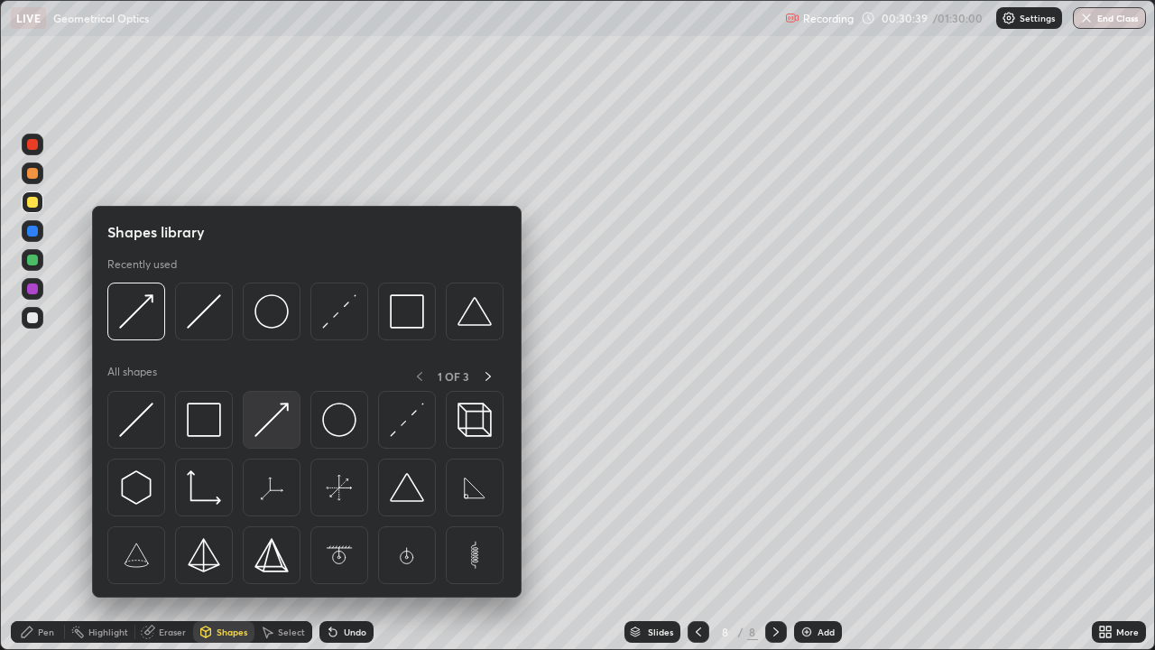
click at [273, 421] on img at bounding box center [272, 420] width 34 height 34
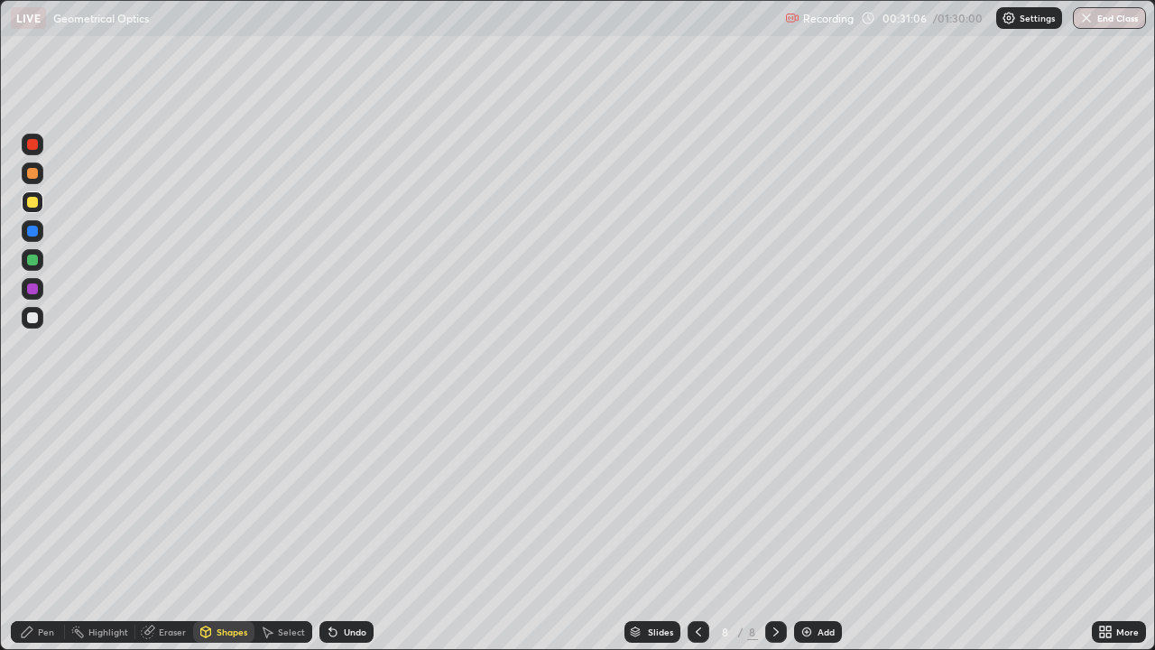
click at [243, 527] on div "Shapes" at bounding box center [223, 632] width 61 height 22
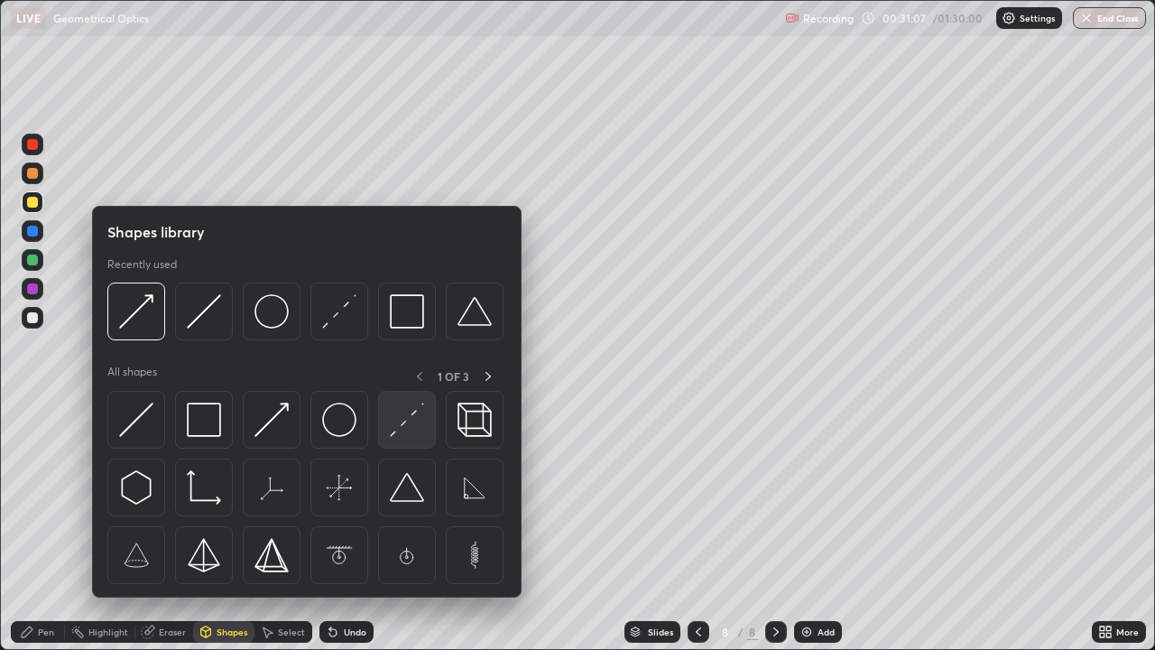
click at [405, 423] on img at bounding box center [407, 420] width 34 height 34
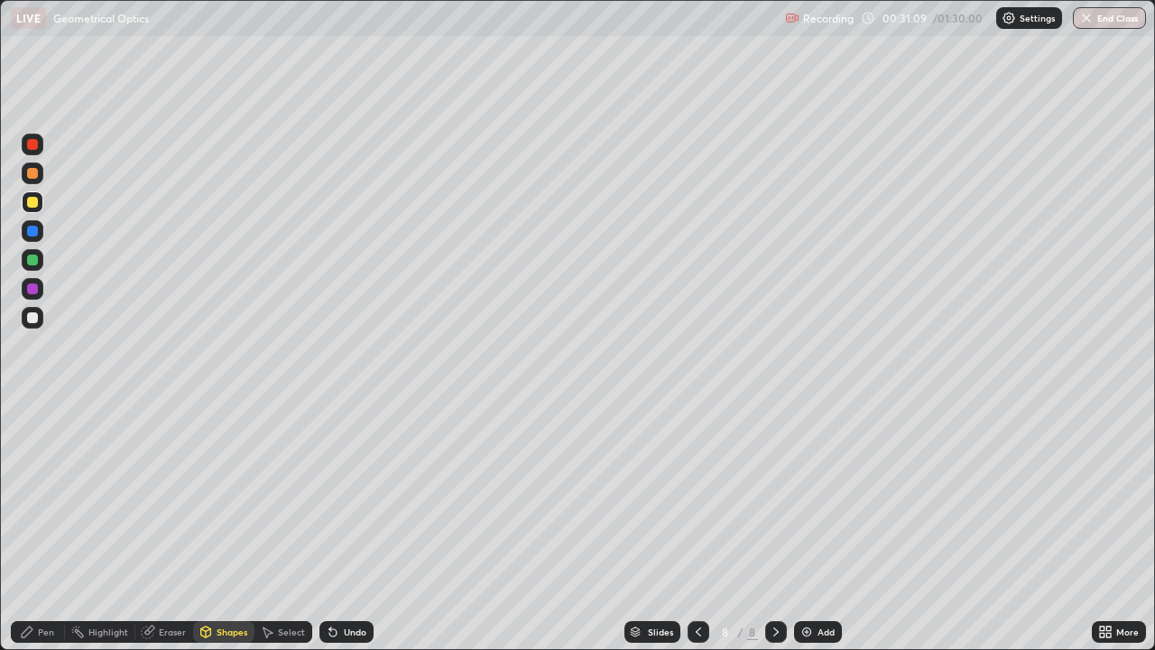
click at [34, 263] on div at bounding box center [32, 260] width 11 height 11
click at [221, 527] on div "Shapes" at bounding box center [223, 632] width 61 height 22
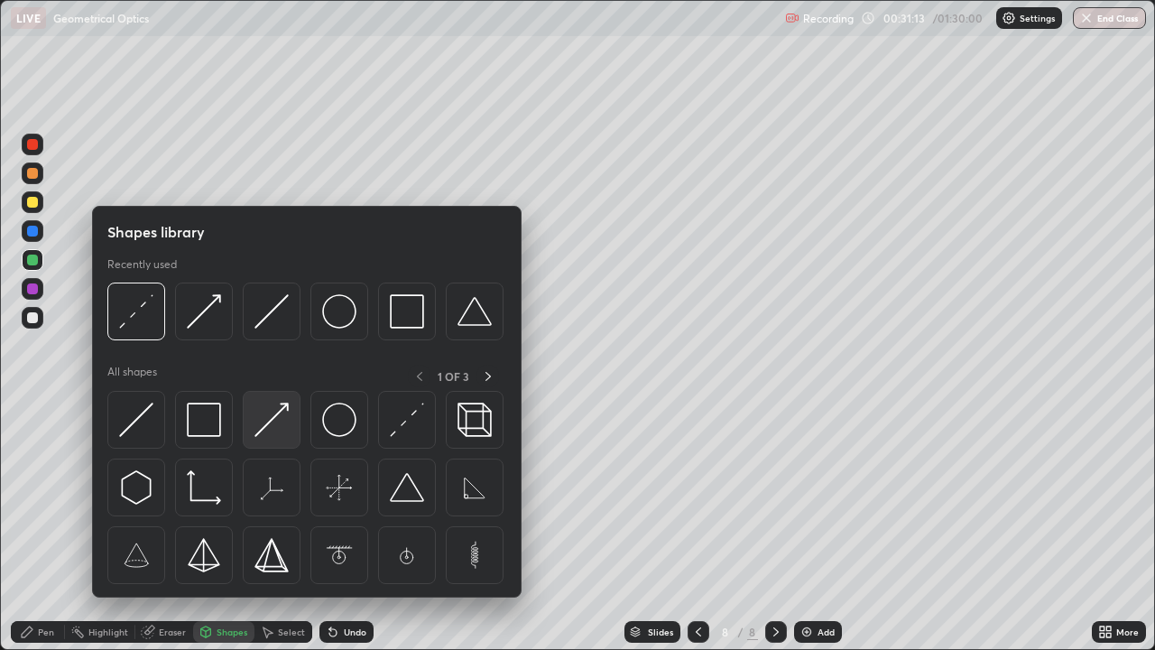
click at [279, 437] on img at bounding box center [272, 420] width 34 height 34
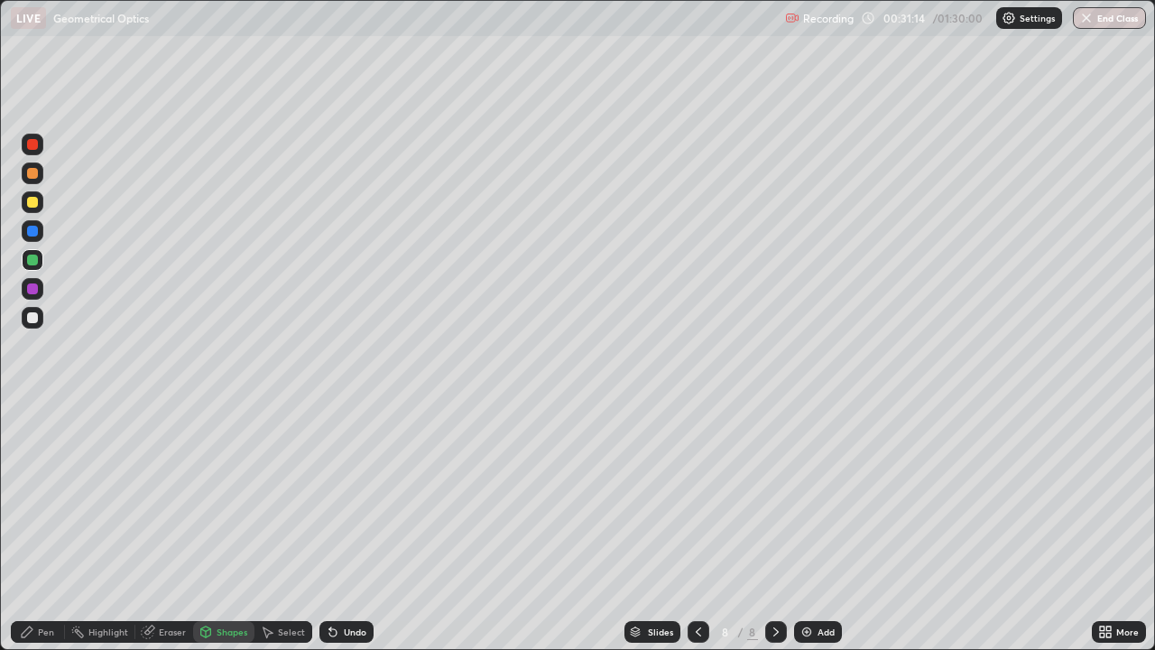
click at [35, 207] on div at bounding box center [32, 202] width 11 height 11
click at [218, 527] on div "Shapes" at bounding box center [232, 631] width 31 height 9
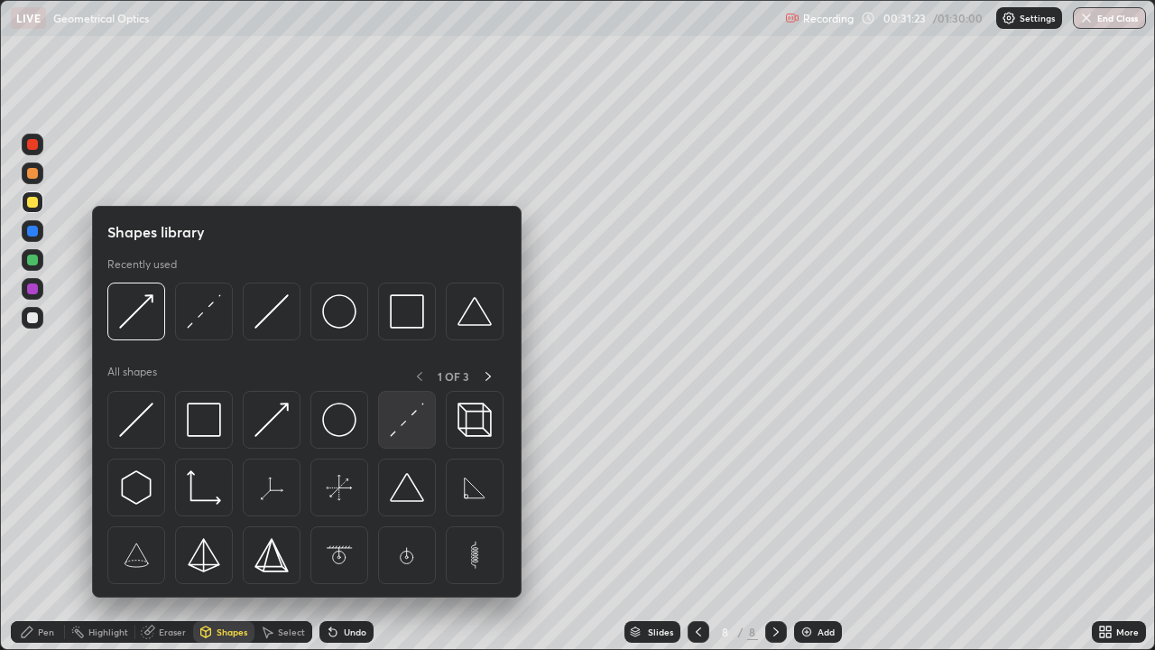
click at [405, 430] on img at bounding box center [407, 420] width 34 height 34
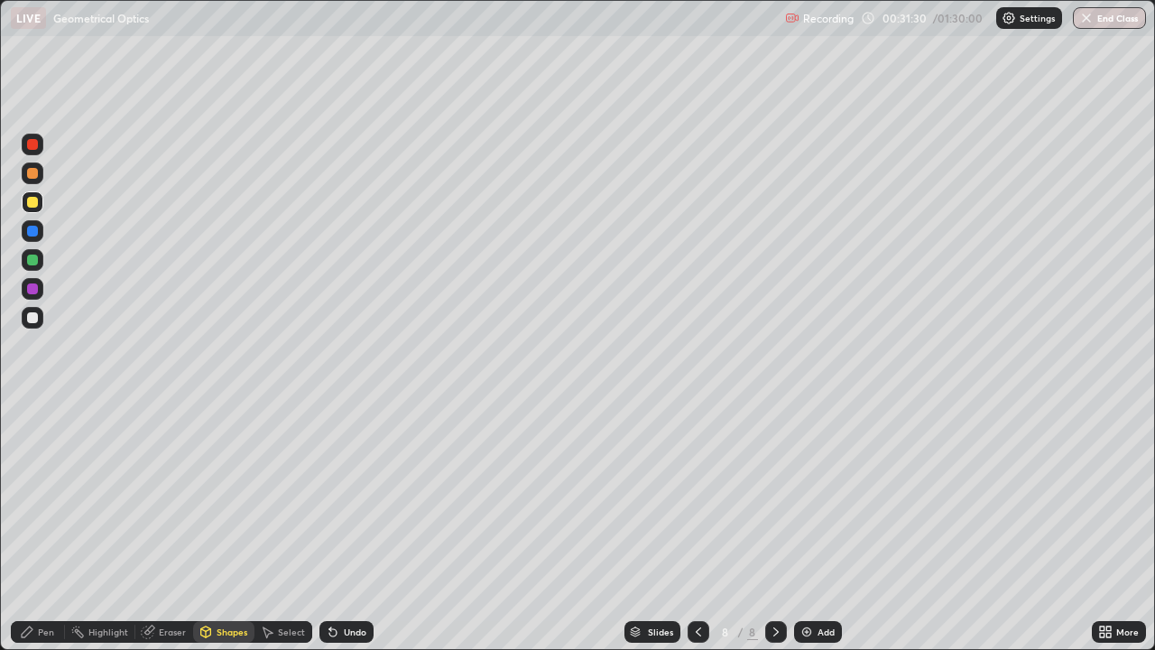
click at [346, 527] on div "Undo" at bounding box center [355, 631] width 23 height 9
click at [362, 527] on div "Undo" at bounding box center [355, 631] width 23 height 9
click at [350, 527] on div "Undo" at bounding box center [355, 631] width 23 height 9
click at [225, 527] on div "Shapes" at bounding box center [232, 631] width 31 height 9
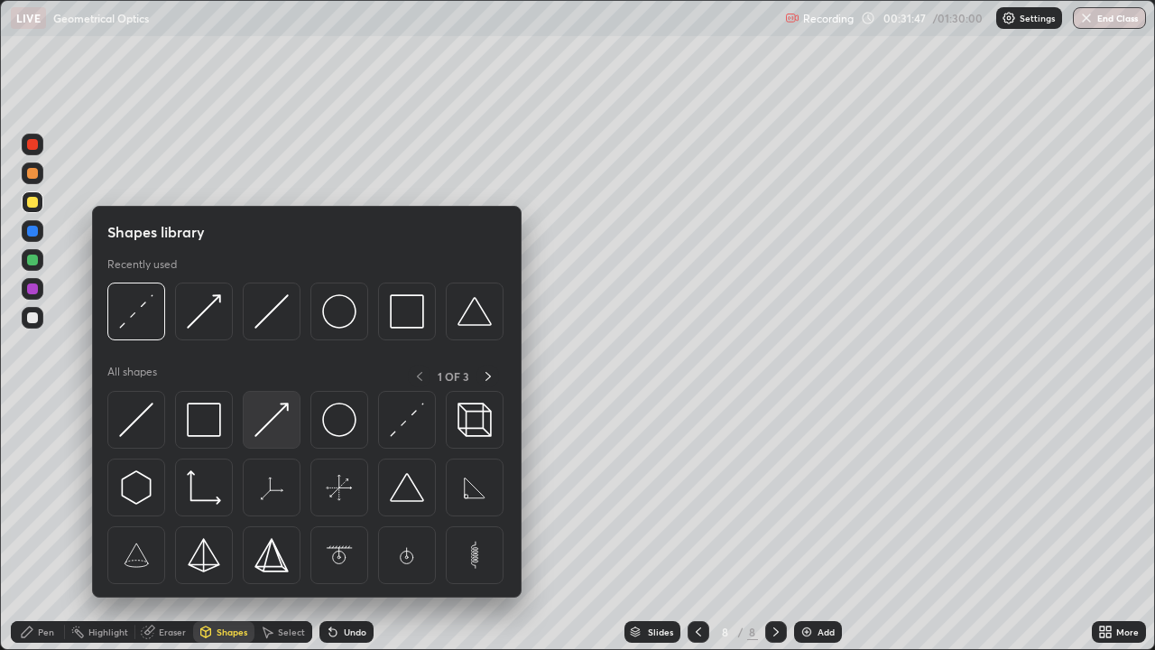
click at [288, 422] on img at bounding box center [272, 420] width 34 height 34
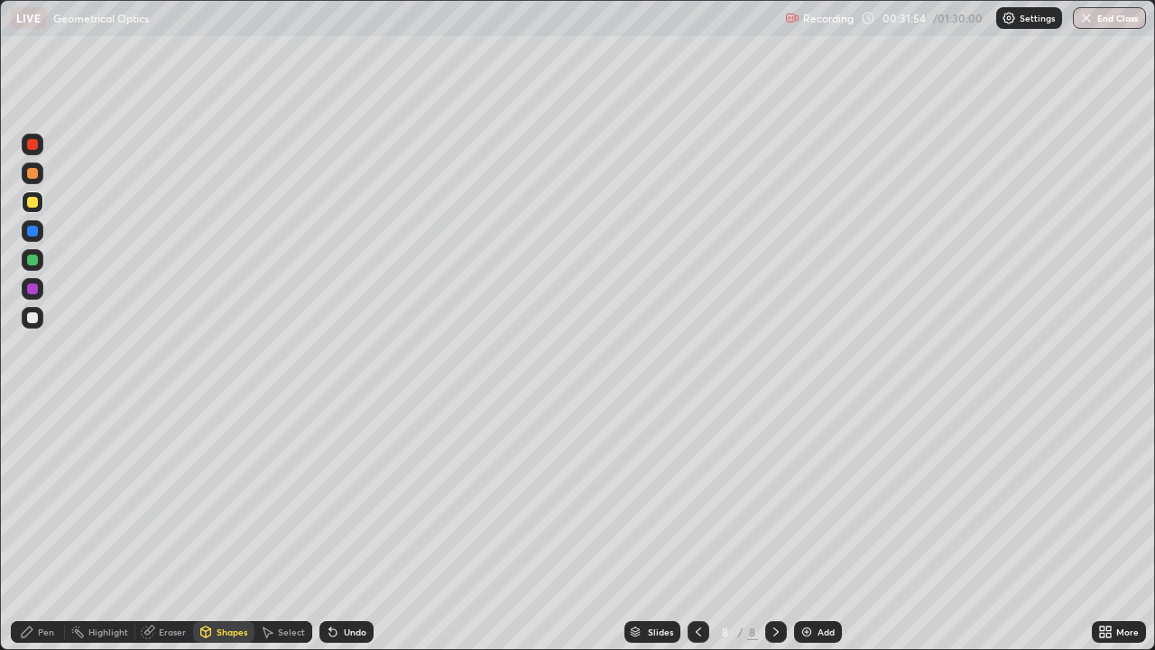
click at [344, 527] on div "Undo" at bounding box center [355, 631] width 23 height 9
click at [346, 527] on div "Undo" at bounding box center [355, 631] width 23 height 9
click at [47, 527] on div "Pen" at bounding box center [46, 631] width 16 height 9
click at [37, 321] on div at bounding box center [32, 317] width 11 height 11
click at [32, 261] on div at bounding box center [32, 260] width 11 height 11
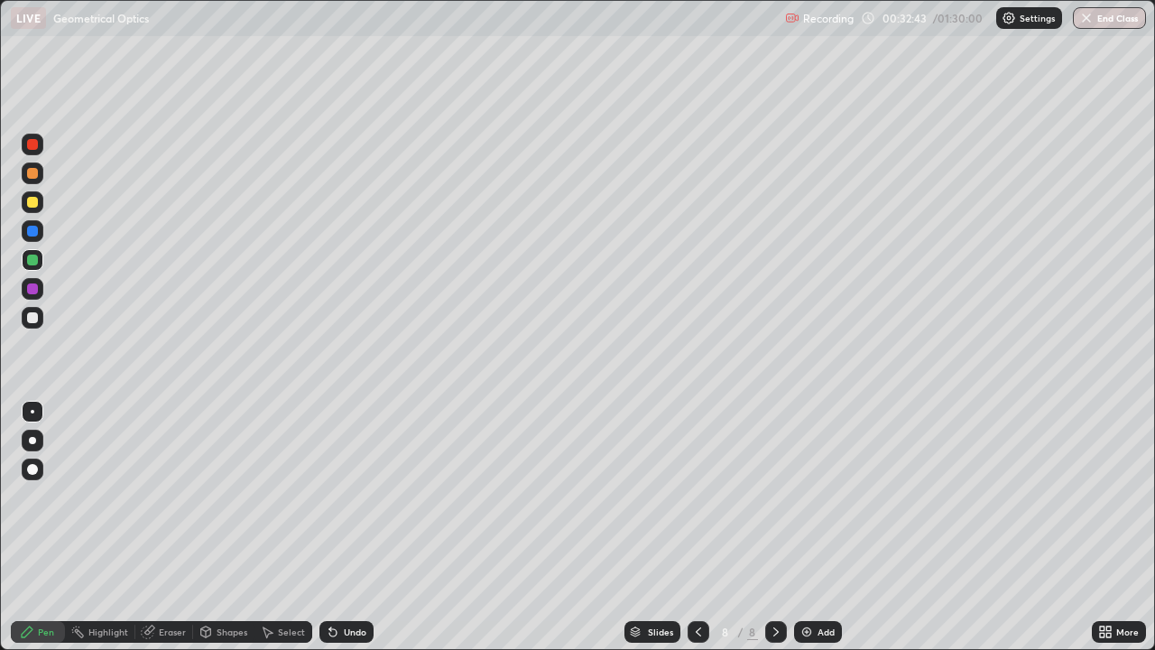
click at [47, 527] on div "Pen" at bounding box center [38, 632] width 54 height 22
click at [32, 320] on div at bounding box center [32, 317] width 11 height 11
click at [348, 527] on div "Undo" at bounding box center [347, 632] width 54 height 22
click at [42, 320] on div at bounding box center [33, 318] width 22 height 22
click at [33, 202] on div at bounding box center [32, 202] width 11 height 11
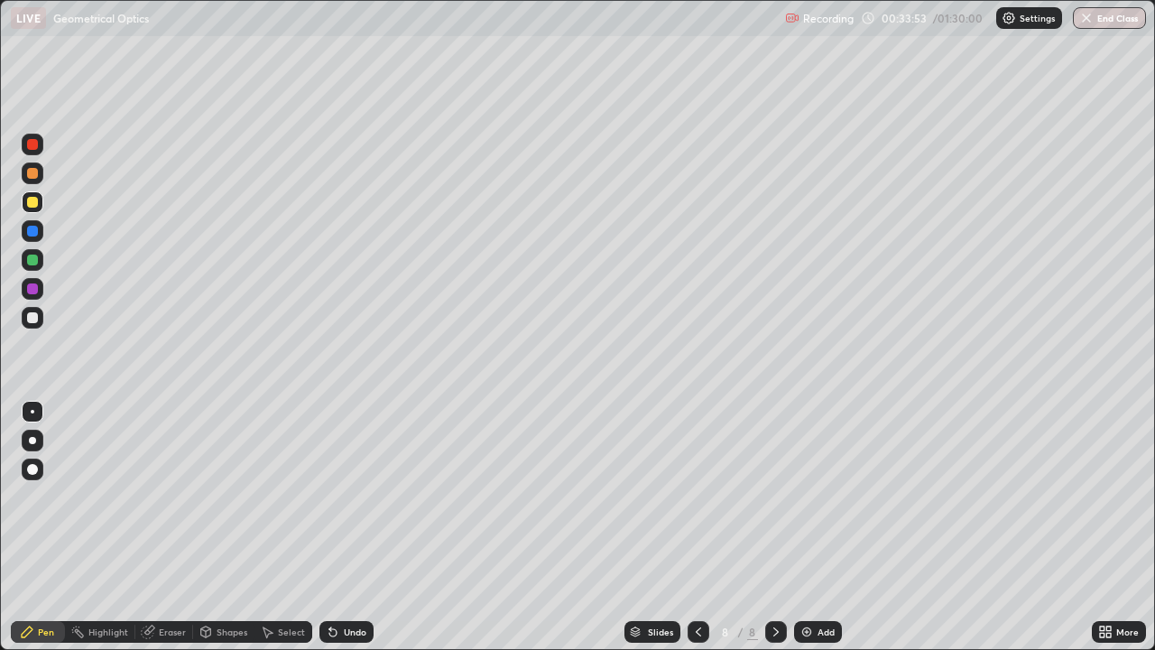
click at [33, 318] on div at bounding box center [32, 317] width 11 height 11
click at [37, 207] on div at bounding box center [33, 202] width 22 height 22
click at [35, 321] on div at bounding box center [32, 317] width 11 height 11
click at [338, 527] on div "Undo" at bounding box center [347, 632] width 54 height 22
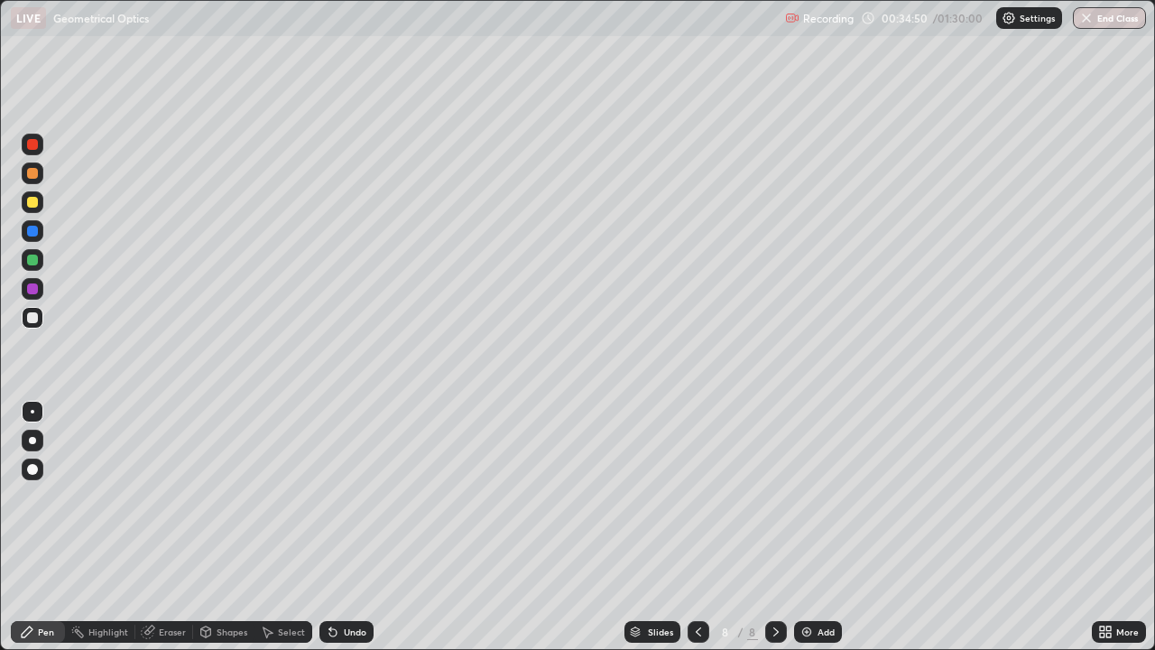
click at [347, 527] on div "Undo" at bounding box center [355, 631] width 23 height 9
click at [35, 199] on div at bounding box center [32, 202] width 11 height 11
click at [343, 527] on div "Undo" at bounding box center [347, 632] width 54 height 22
click at [36, 313] on div at bounding box center [32, 317] width 11 height 11
click at [35, 317] on div at bounding box center [32, 317] width 11 height 11
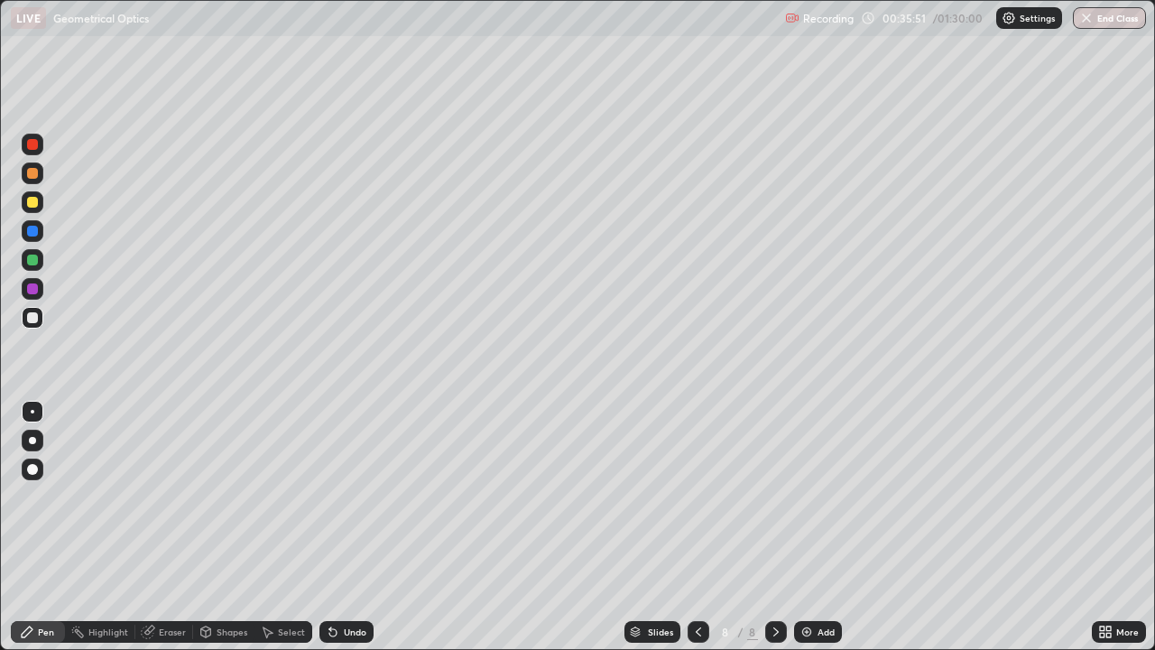
click at [37, 198] on div at bounding box center [33, 202] width 22 height 22
click at [344, 527] on div "Undo" at bounding box center [355, 631] width 23 height 9
click at [233, 527] on div "Shapes" at bounding box center [232, 631] width 31 height 9
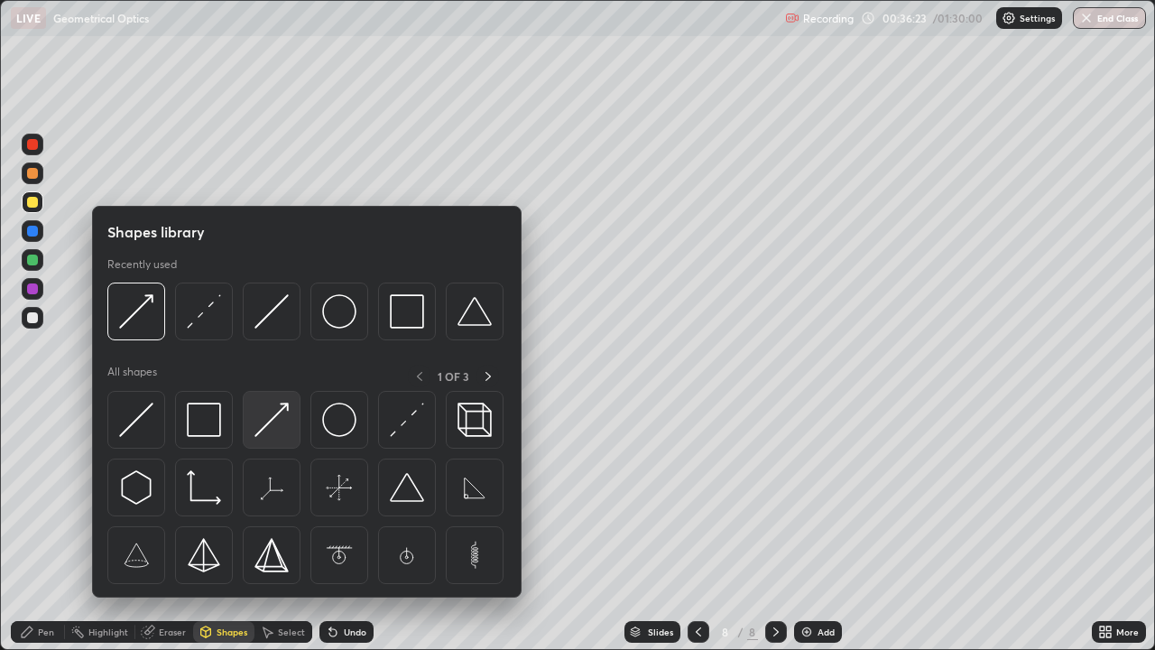
click at [271, 426] on img at bounding box center [272, 420] width 34 height 34
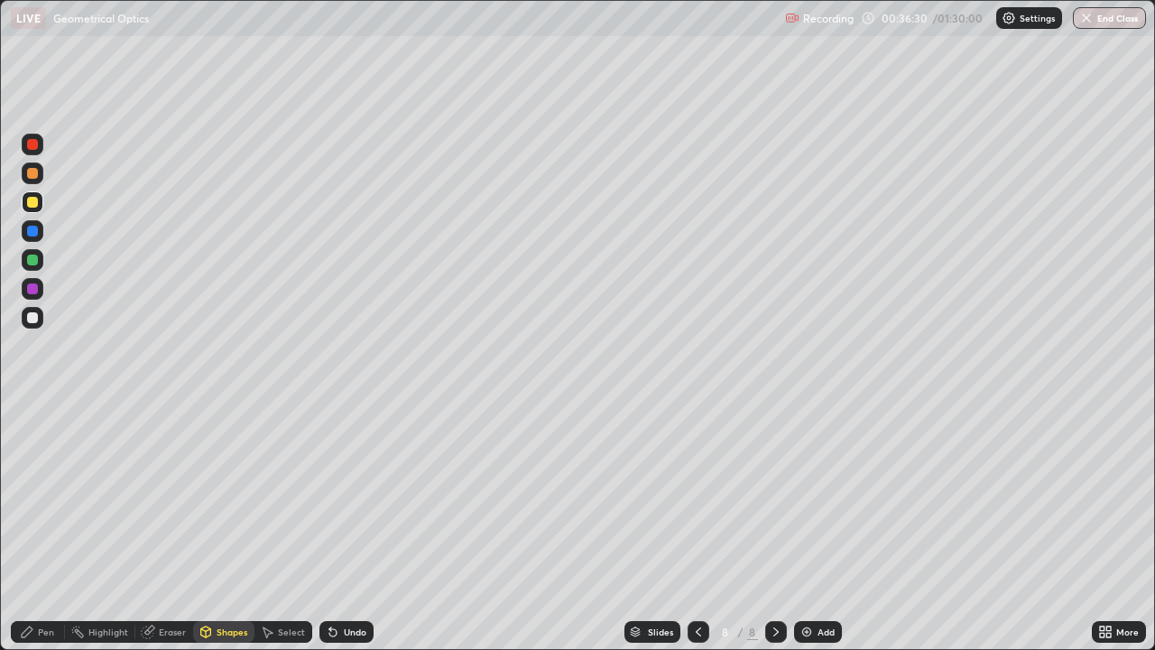
click at [52, 527] on div "Pen" at bounding box center [46, 631] width 16 height 9
click at [348, 527] on div "Undo" at bounding box center [355, 631] width 23 height 9
click at [162, 527] on div "Eraser" at bounding box center [172, 631] width 27 height 9
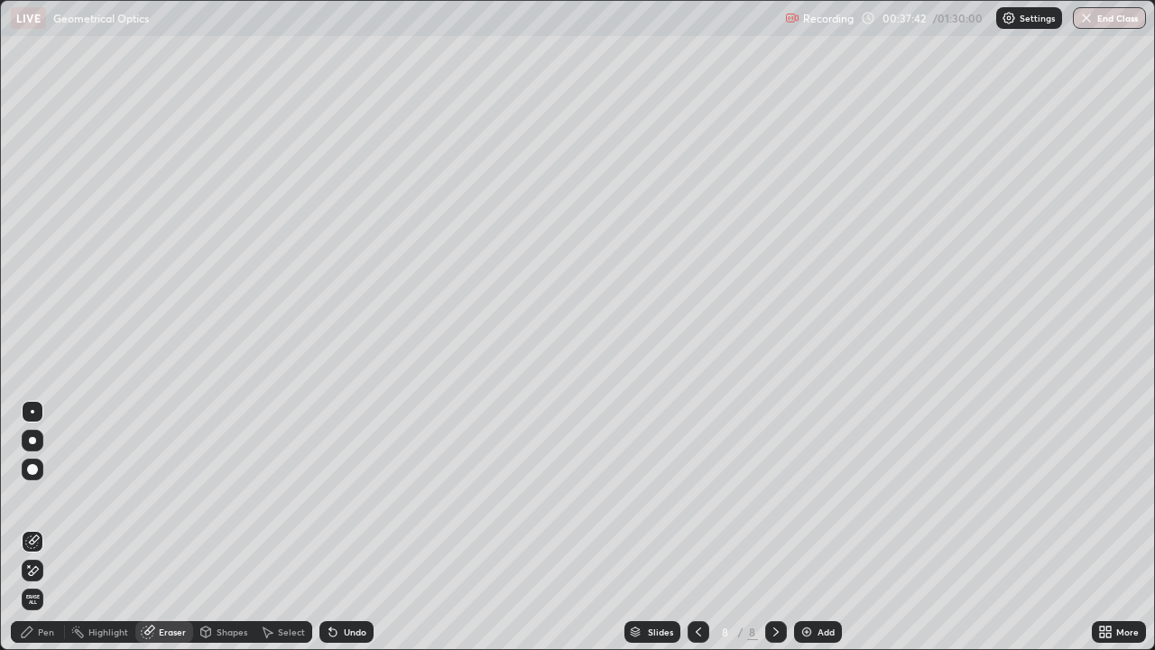
click at [45, 527] on div "Pen" at bounding box center [46, 631] width 16 height 9
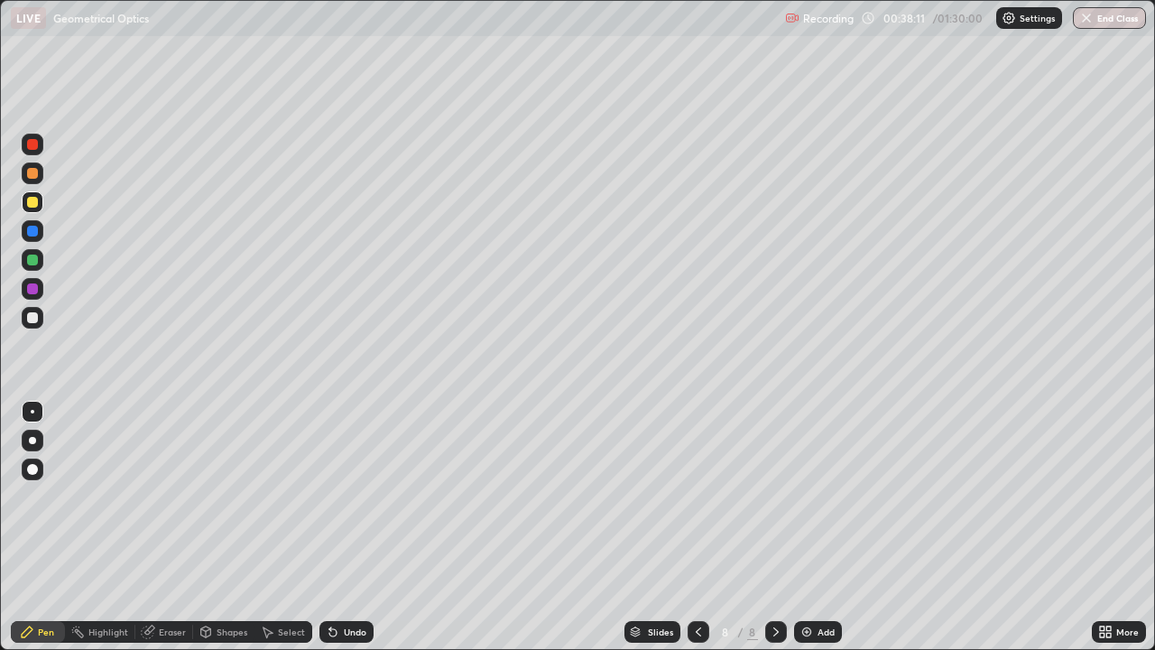
click at [32, 316] on div at bounding box center [32, 317] width 11 height 11
click at [359, 527] on div "Undo" at bounding box center [355, 631] width 23 height 9
click at [356, 527] on div "Undo" at bounding box center [355, 631] width 23 height 9
click at [354, 527] on div "Undo" at bounding box center [355, 631] width 23 height 9
click at [352, 527] on div "Undo" at bounding box center [355, 631] width 23 height 9
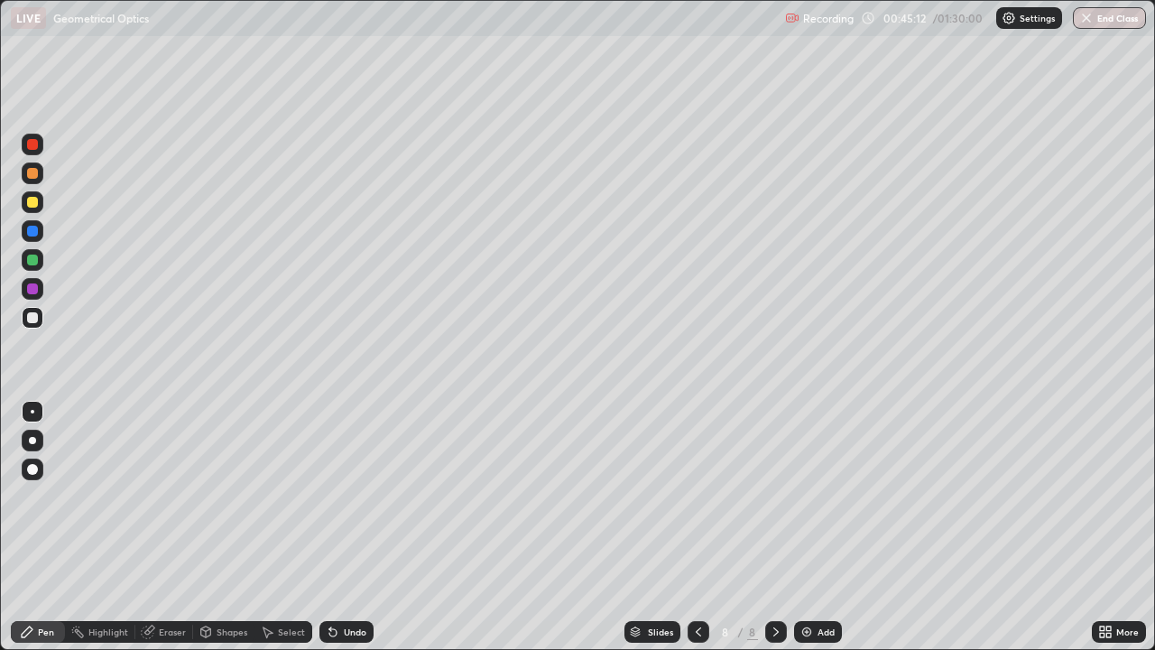
click at [349, 527] on div "Undo" at bounding box center [355, 631] width 23 height 9
click at [818, 527] on div "Add" at bounding box center [826, 631] width 17 height 9
click at [811, 527] on img at bounding box center [807, 632] width 14 height 14
click at [41, 199] on div at bounding box center [33, 202] width 22 height 22
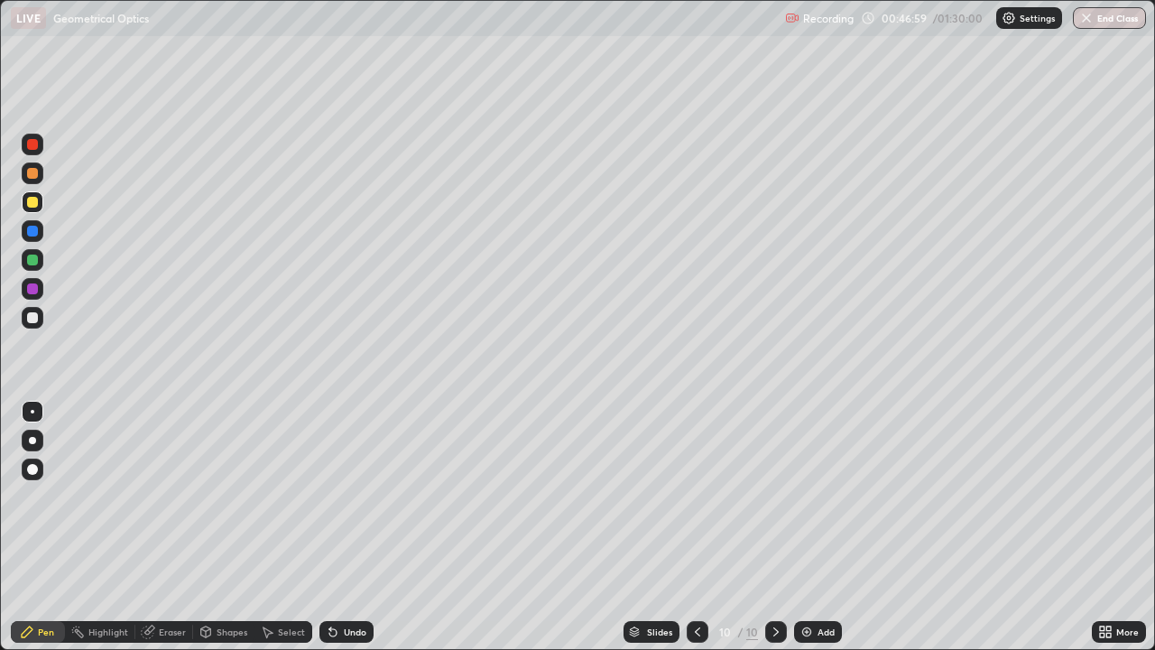
click at [346, 527] on div "Undo" at bounding box center [347, 632] width 54 height 22
click at [347, 527] on div "Undo" at bounding box center [347, 632] width 54 height 22
click at [283, 527] on div "Select" at bounding box center [291, 631] width 27 height 9
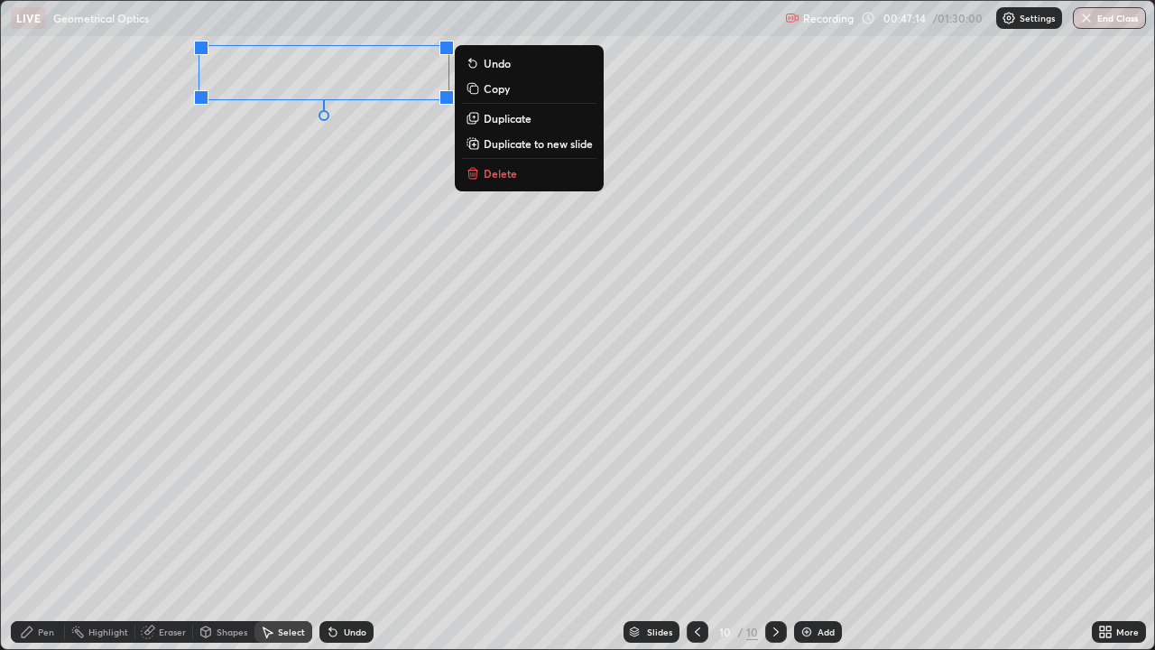
click at [46, 527] on div "Pen" at bounding box center [46, 631] width 16 height 9
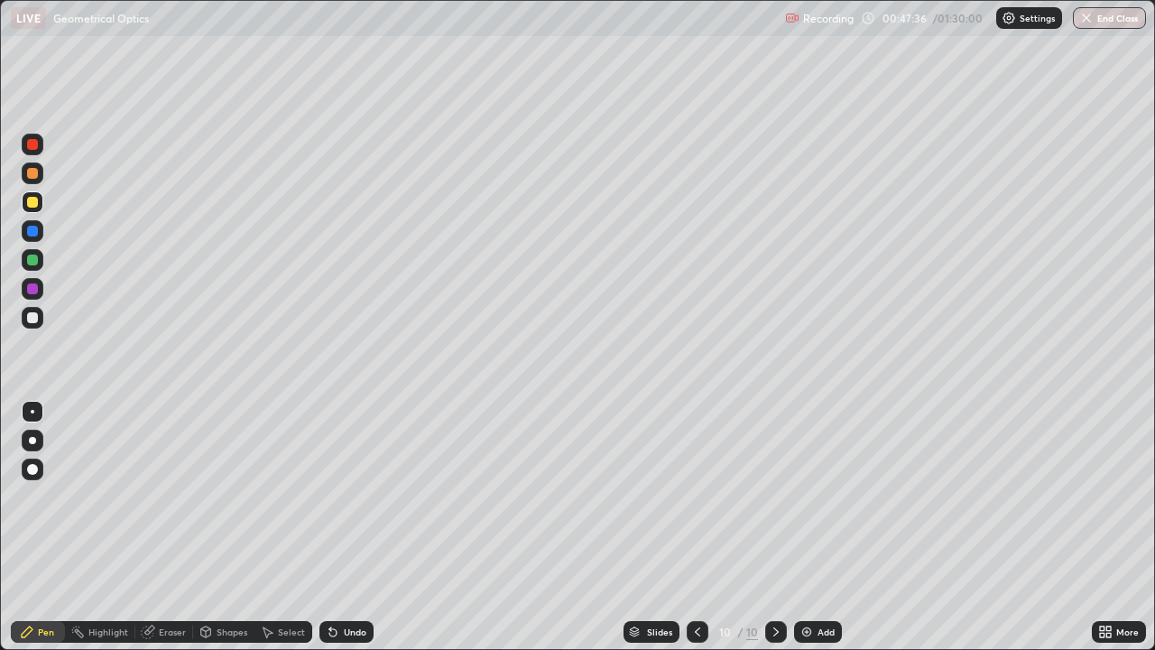
click at [34, 320] on div at bounding box center [32, 317] width 11 height 11
click at [227, 527] on div "Shapes" at bounding box center [223, 632] width 61 height 22
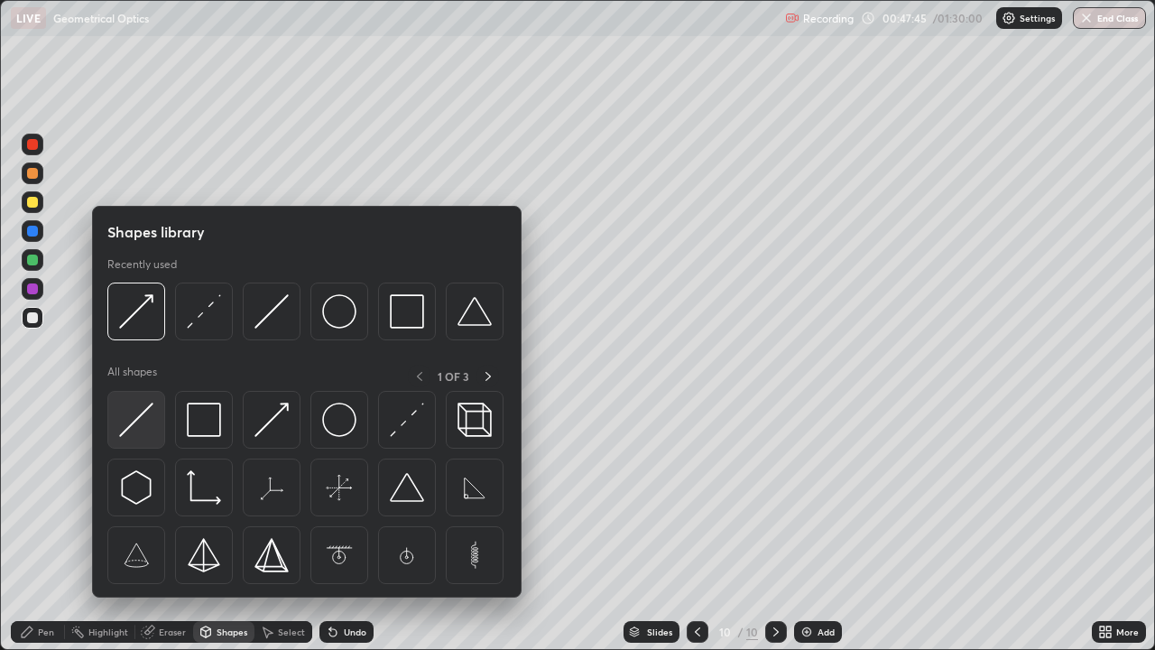
click at [152, 426] on img at bounding box center [136, 420] width 34 height 34
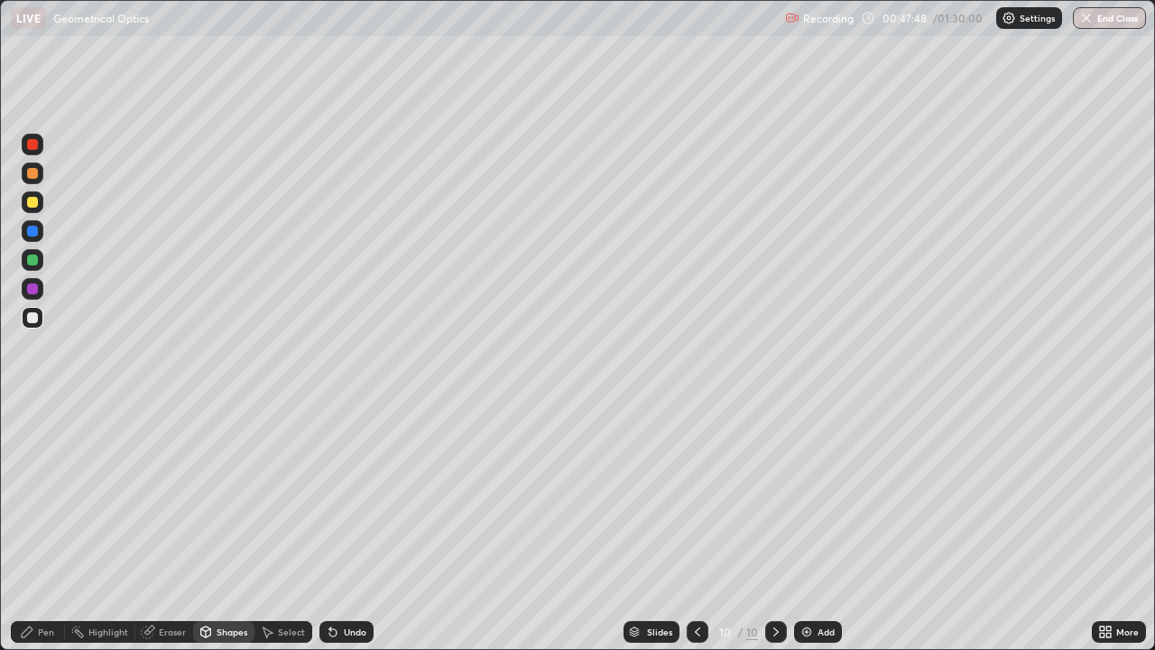
click at [280, 527] on div "Select" at bounding box center [291, 631] width 27 height 9
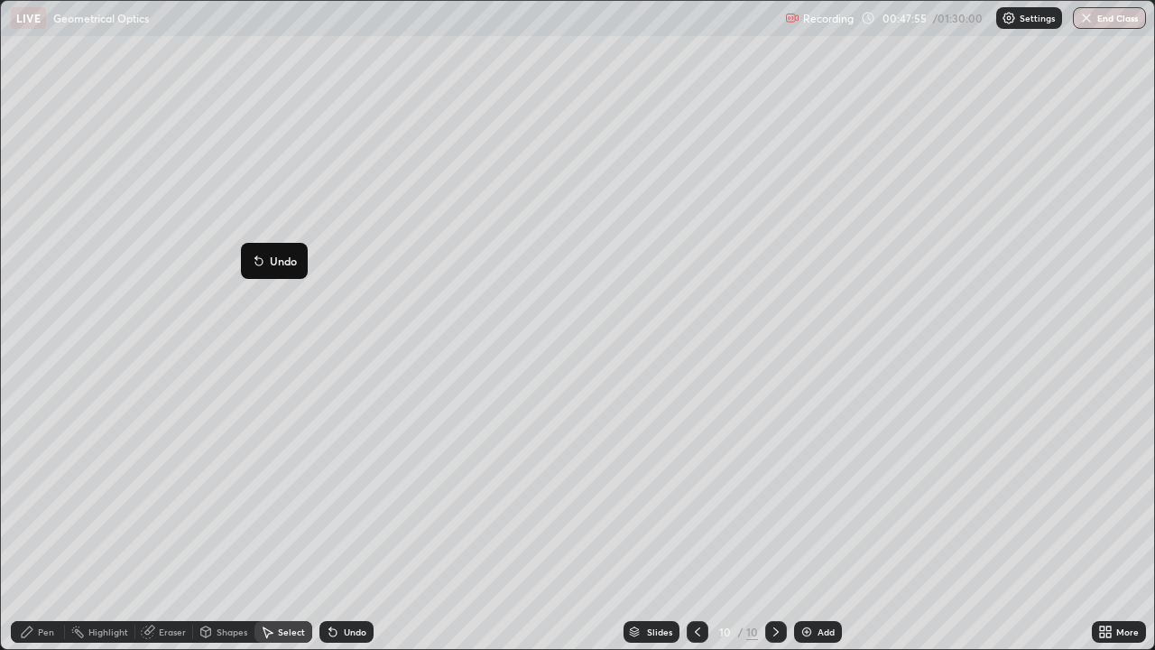
click at [317, 369] on div "0 ° Undo Copy Duplicate Duplicate to new slide Delete" at bounding box center [578, 325] width 1154 height 648
click at [46, 527] on div "Pen" at bounding box center [46, 631] width 16 height 9
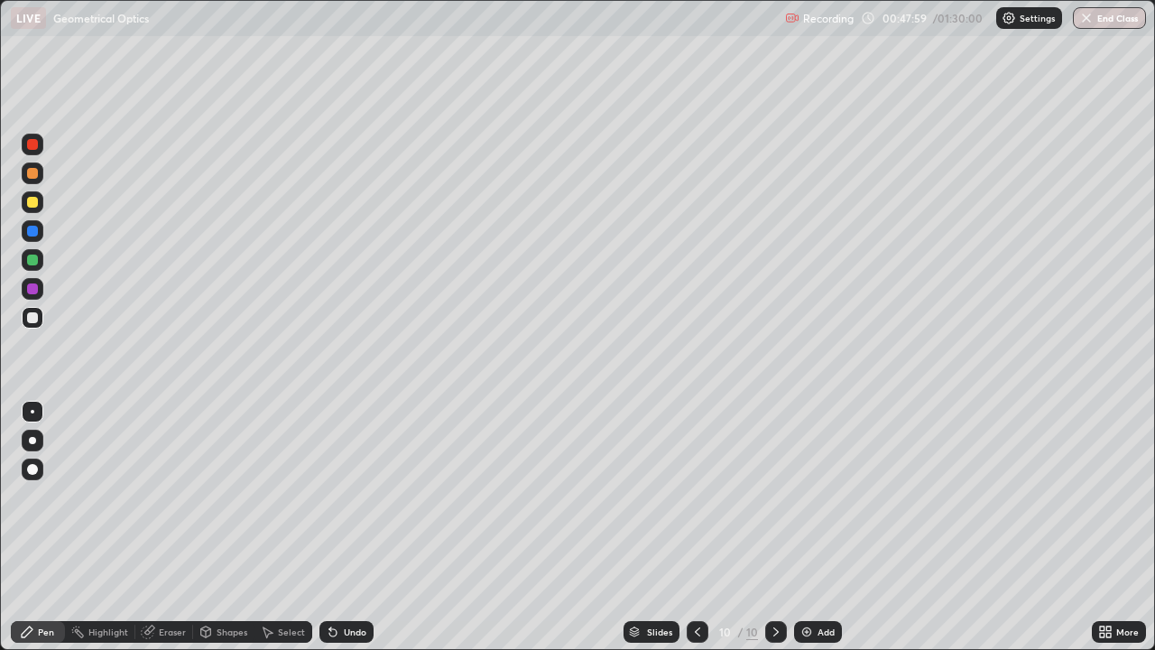
click at [217, 527] on div "Shapes" at bounding box center [223, 632] width 61 height 22
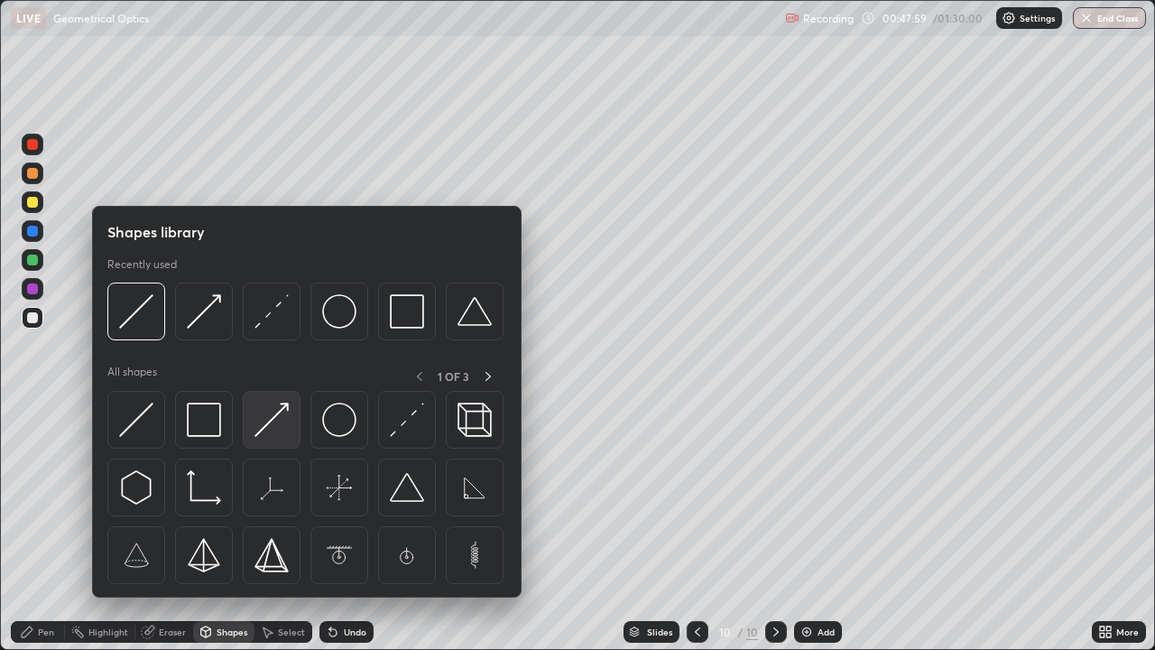
click at [268, 426] on img at bounding box center [272, 420] width 34 height 34
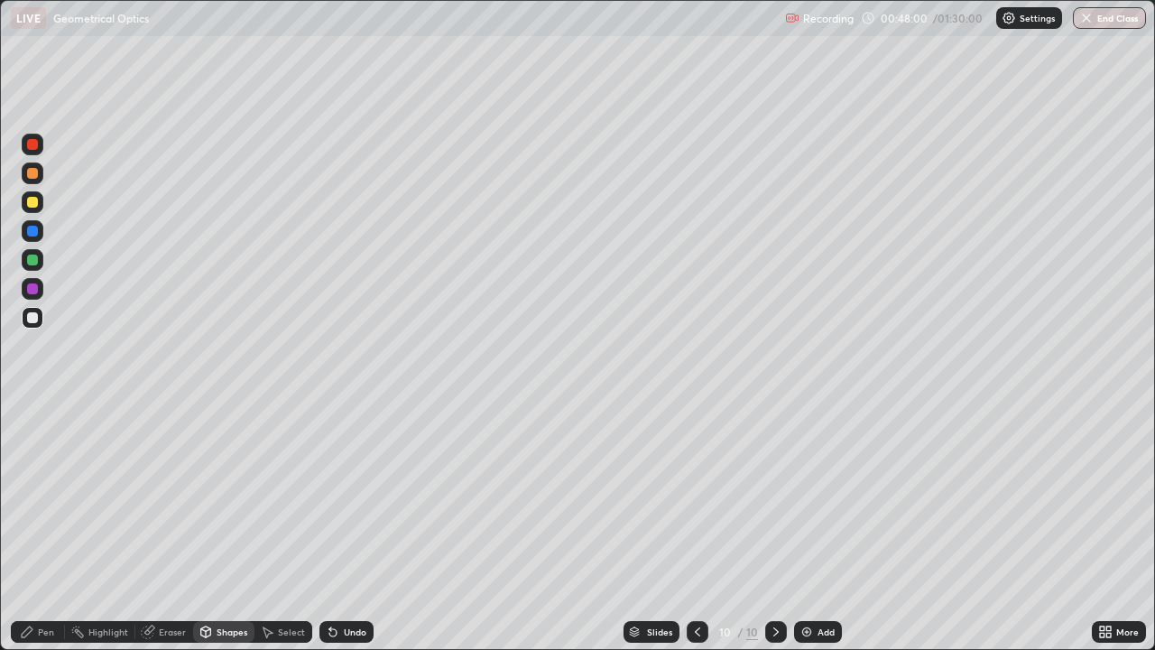
click at [39, 204] on div at bounding box center [33, 202] width 22 height 22
click at [231, 527] on div "Shapes" at bounding box center [232, 631] width 31 height 9
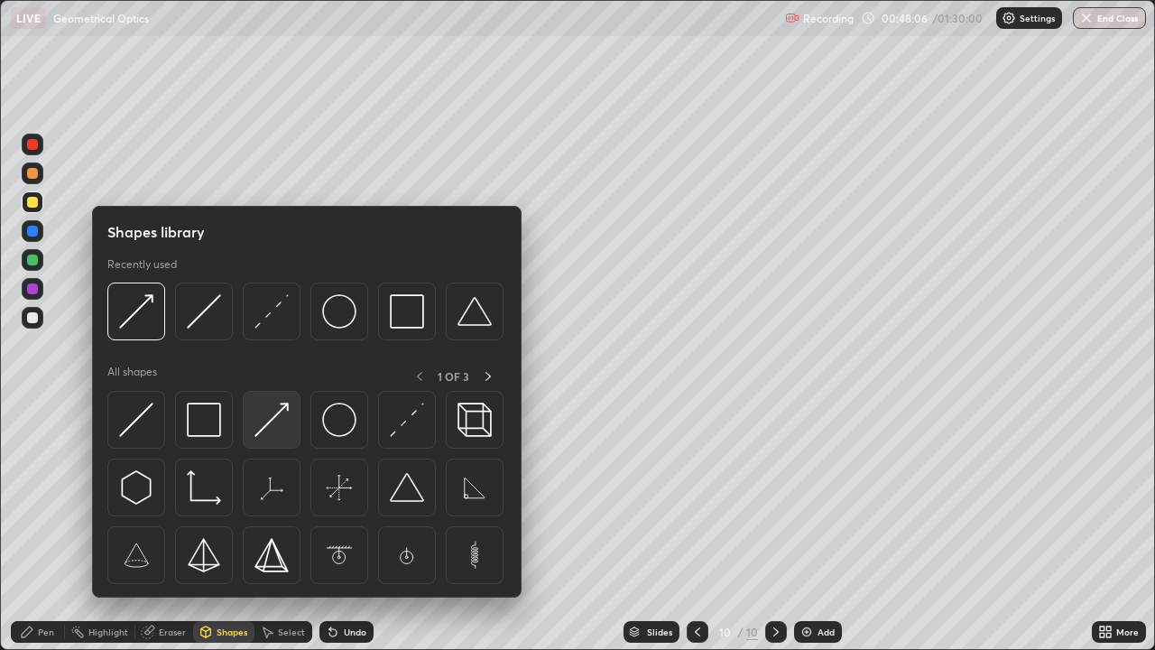
click at [275, 422] on img at bounding box center [272, 420] width 34 height 34
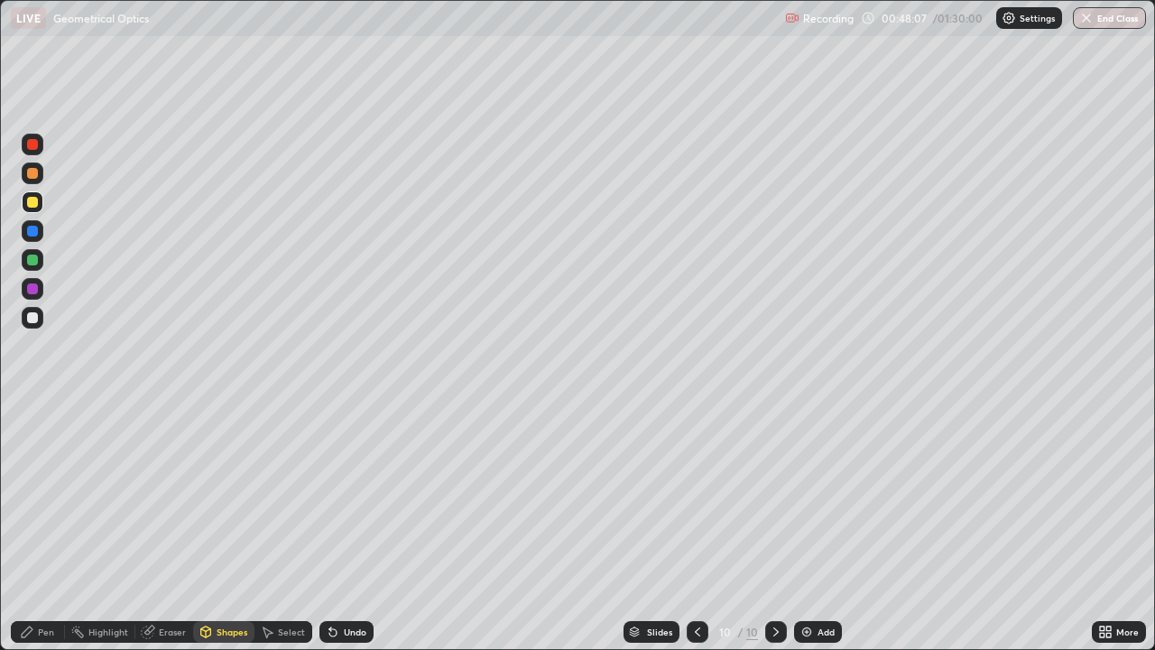
click at [37, 257] on div at bounding box center [32, 260] width 11 height 11
click at [229, 527] on div "Shapes" at bounding box center [223, 632] width 61 height 22
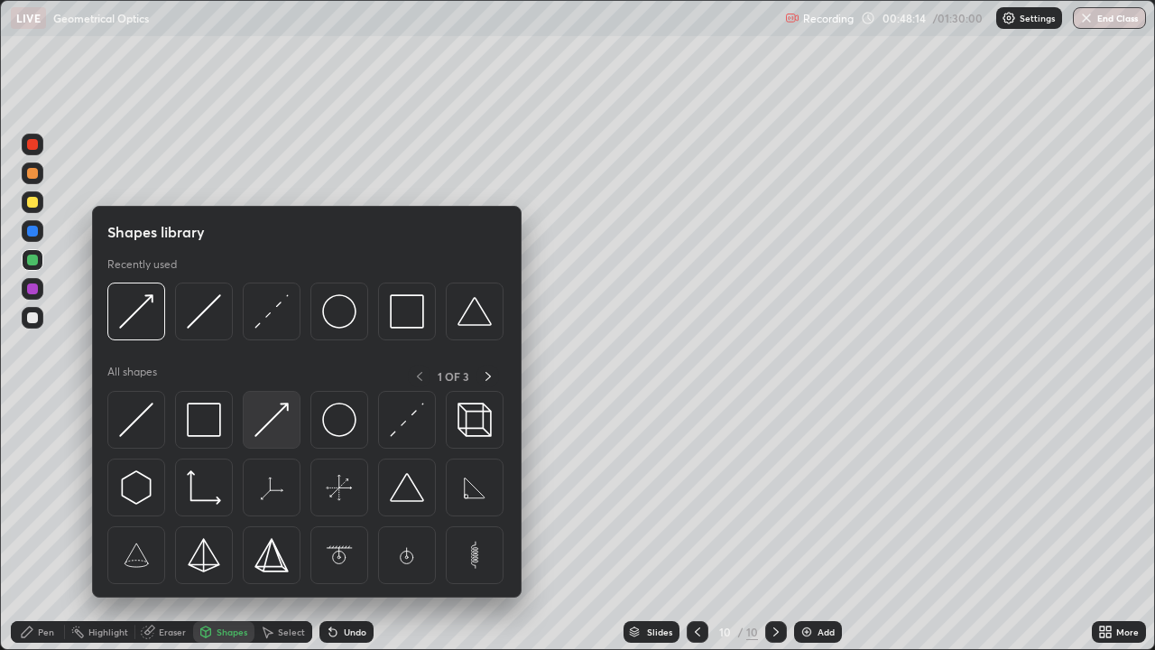
click at [271, 431] on img at bounding box center [272, 420] width 34 height 34
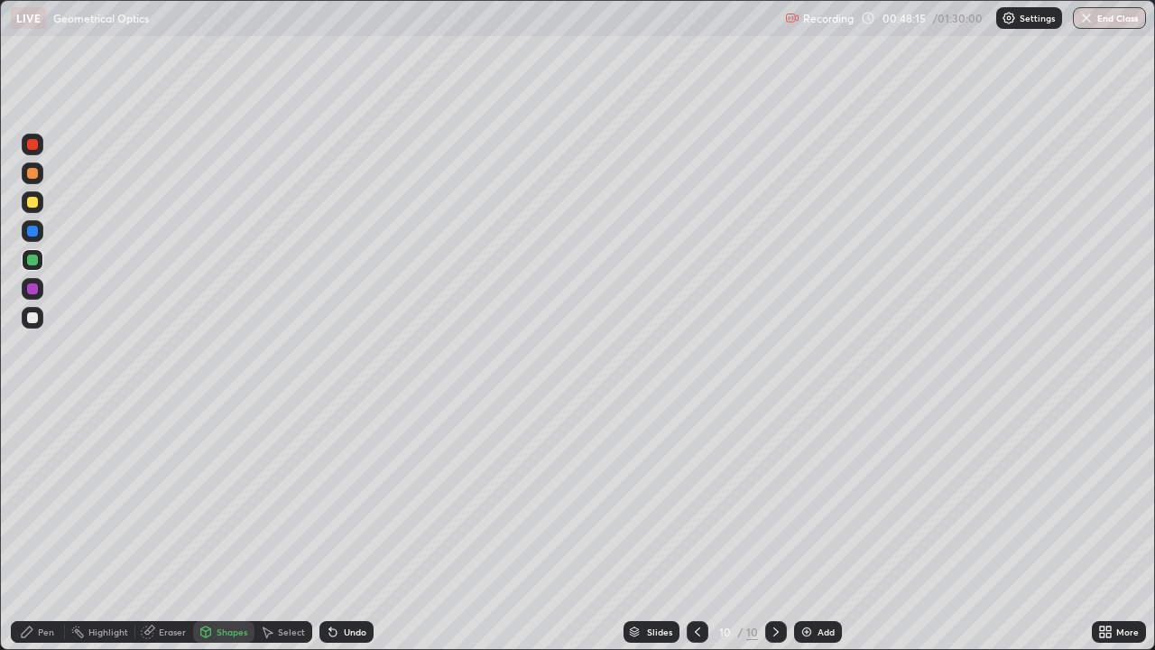
click at [35, 320] on div at bounding box center [32, 317] width 11 height 11
click at [35, 207] on div at bounding box center [32, 202] width 11 height 11
click at [56, 527] on div "Pen" at bounding box center [38, 632] width 54 height 22
click at [35, 320] on div at bounding box center [32, 317] width 11 height 11
click at [285, 527] on div "Select" at bounding box center [291, 631] width 27 height 9
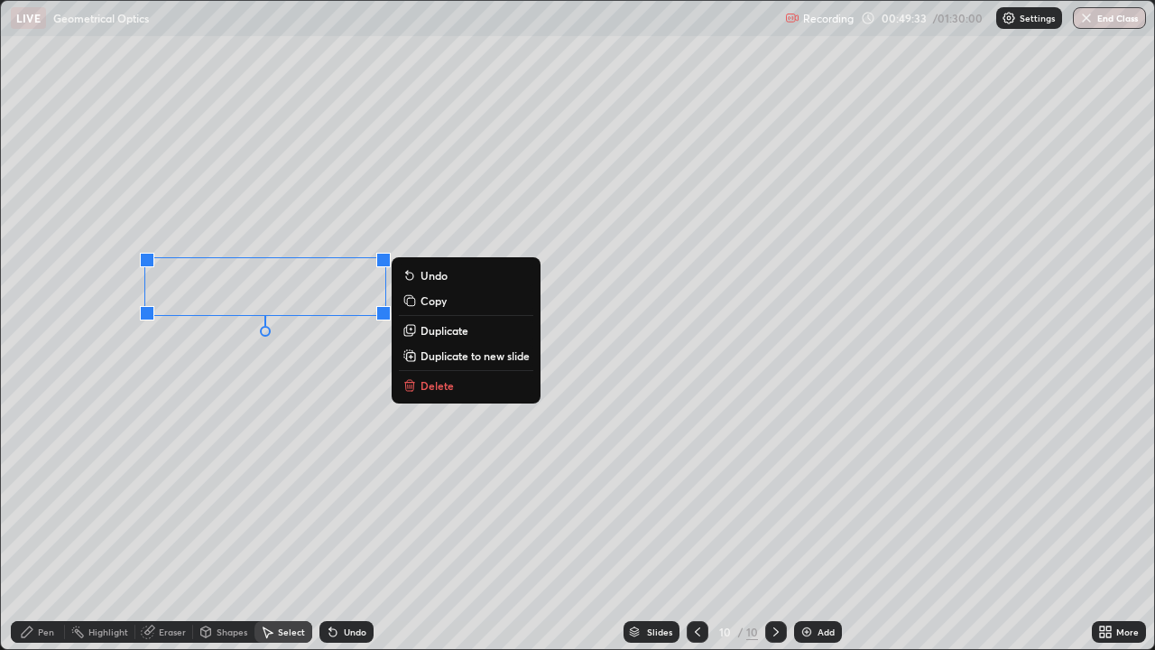
click at [33, 527] on icon at bounding box center [27, 632] width 14 height 14
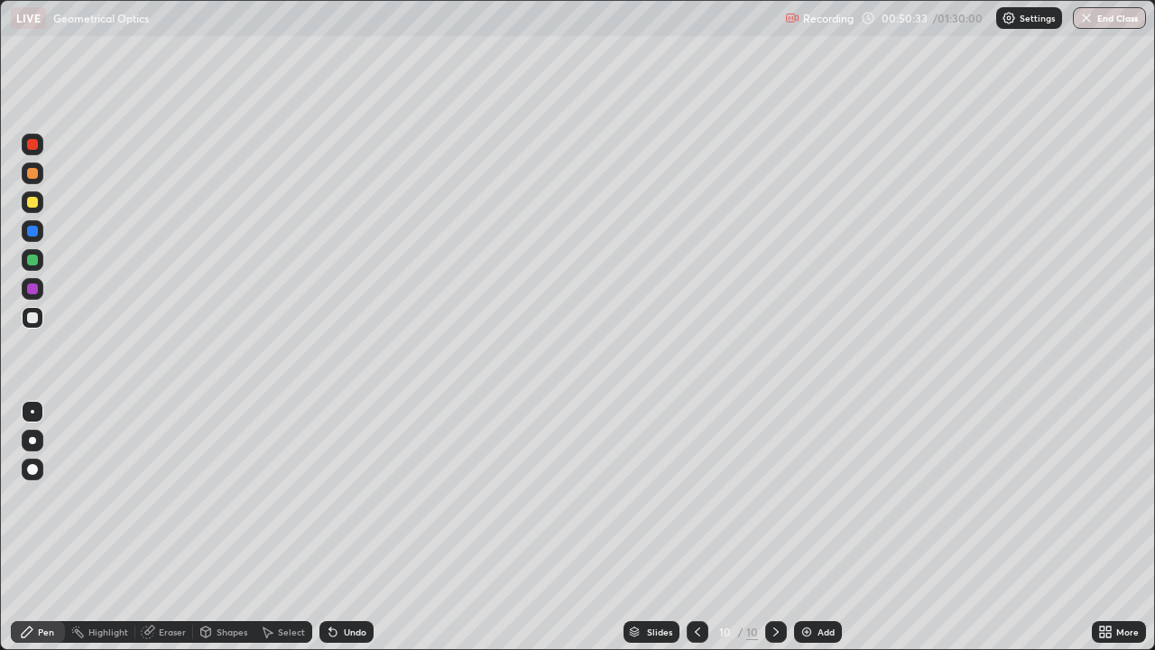
click at [32, 314] on div at bounding box center [32, 317] width 11 height 11
click at [349, 527] on div "Undo" at bounding box center [347, 632] width 54 height 22
click at [807, 527] on div "Add" at bounding box center [818, 632] width 48 height 22
click at [54, 527] on div "Pen" at bounding box center [38, 632] width 54 height 22
click at [33, 199] on div at bounding box center [32, 202] width 11 height 11
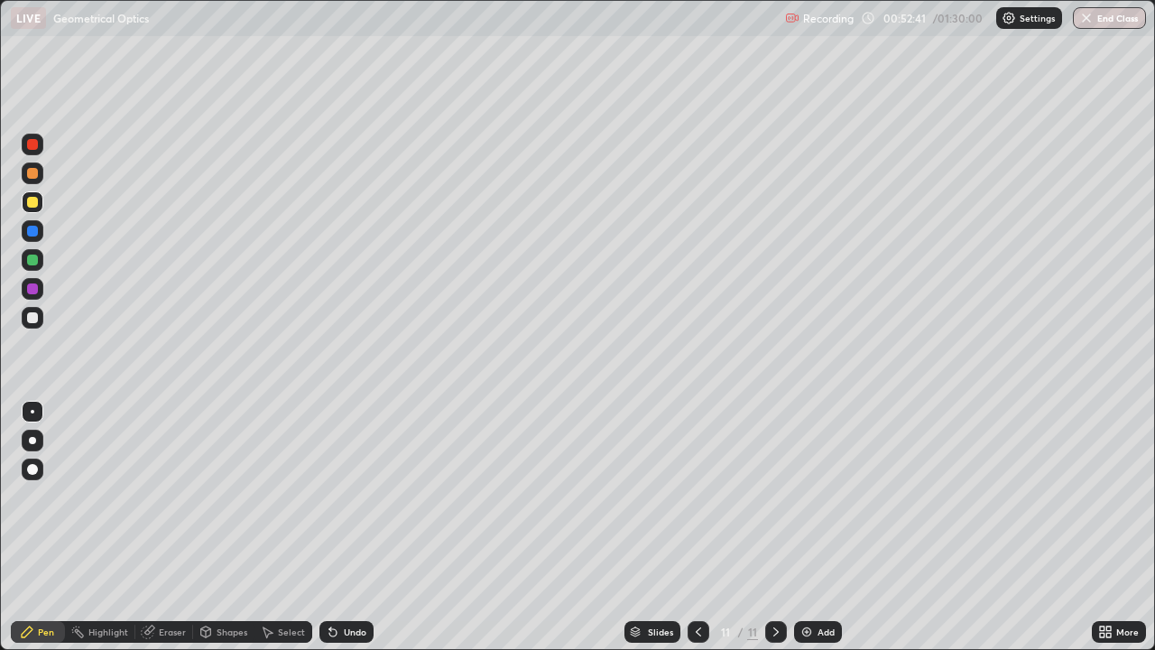
click at [694, 527] on icon at bounding box center [698, 632] width 14 height 14
click at [776, 527] on icon at bounding box center [776, 632] width 14 height 14
click at [39, 315] on div at bounding box center [33, 318] width 22 height 22
click at [288, 527] on div "Select" at bounding box center [284, 632] width 58 height 22
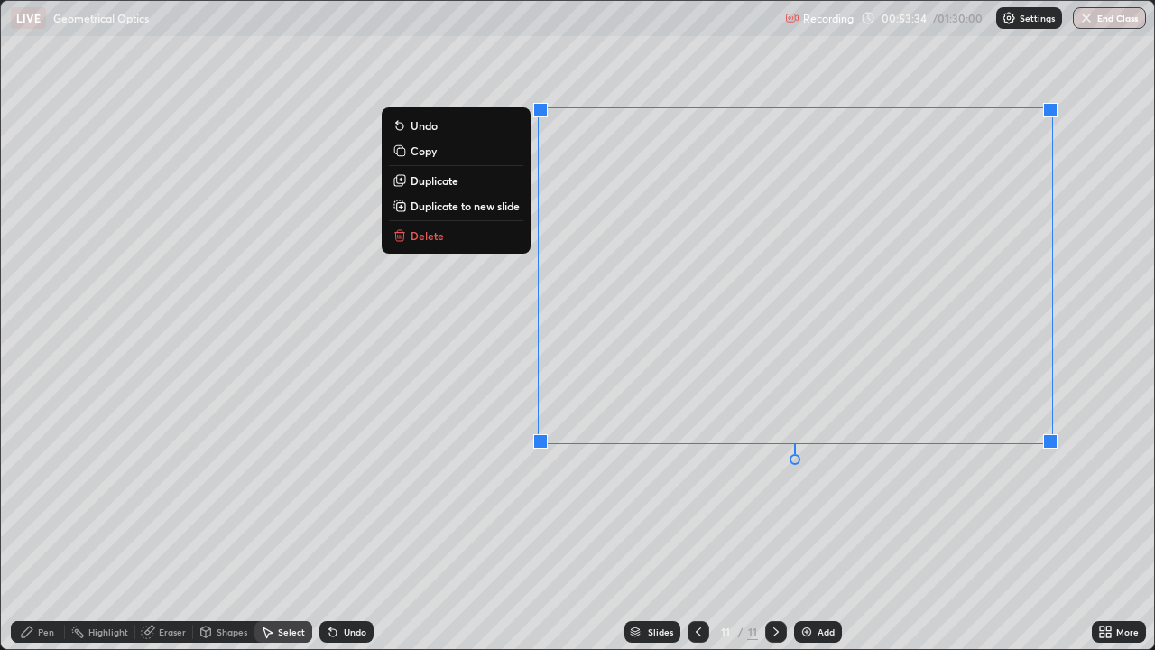
click at [706, 527] on div "0 ° Undo Copy Duplicate Duplicate to new slide Delete" at bounding box center [578, 325] width 1154 height 648
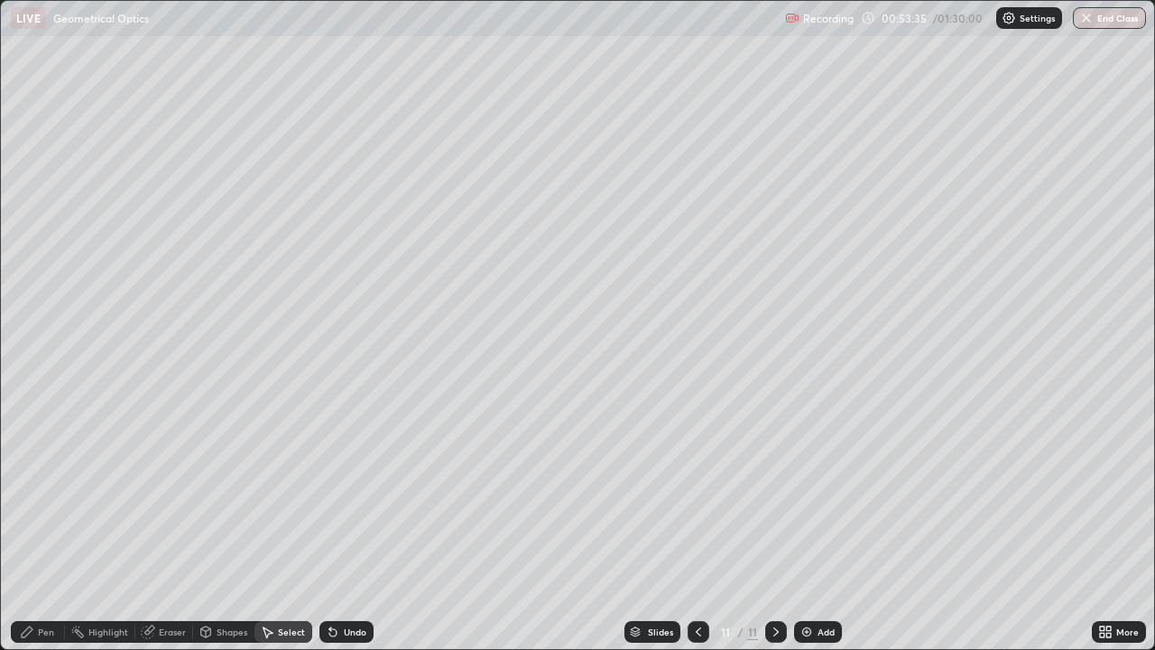
click at [226, 527] on div "Shapes" at bounding box center [232, 631] width 31 height 9
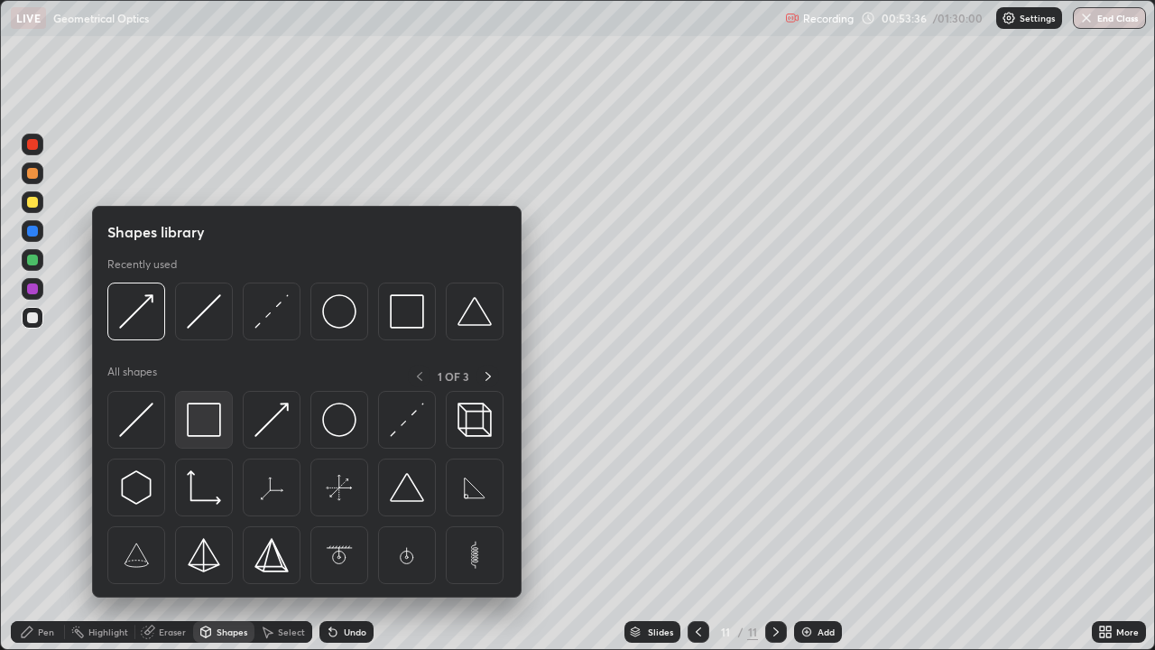
click at [221, 427] on div at bounding box center [204, 420] width 58 height 58
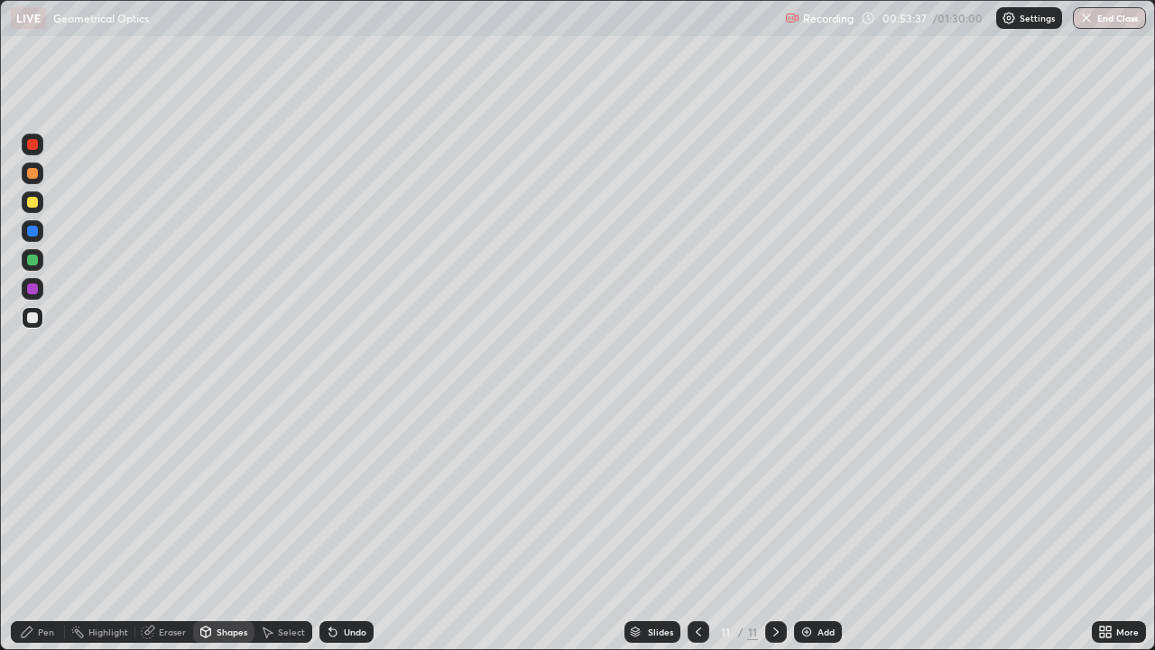
click at [36, 264] on div at bounding box center [32, 260] width 11 height 11
click at [220, 527] on div "Shapes" at bounding box center [223, 632] width 61 height 22
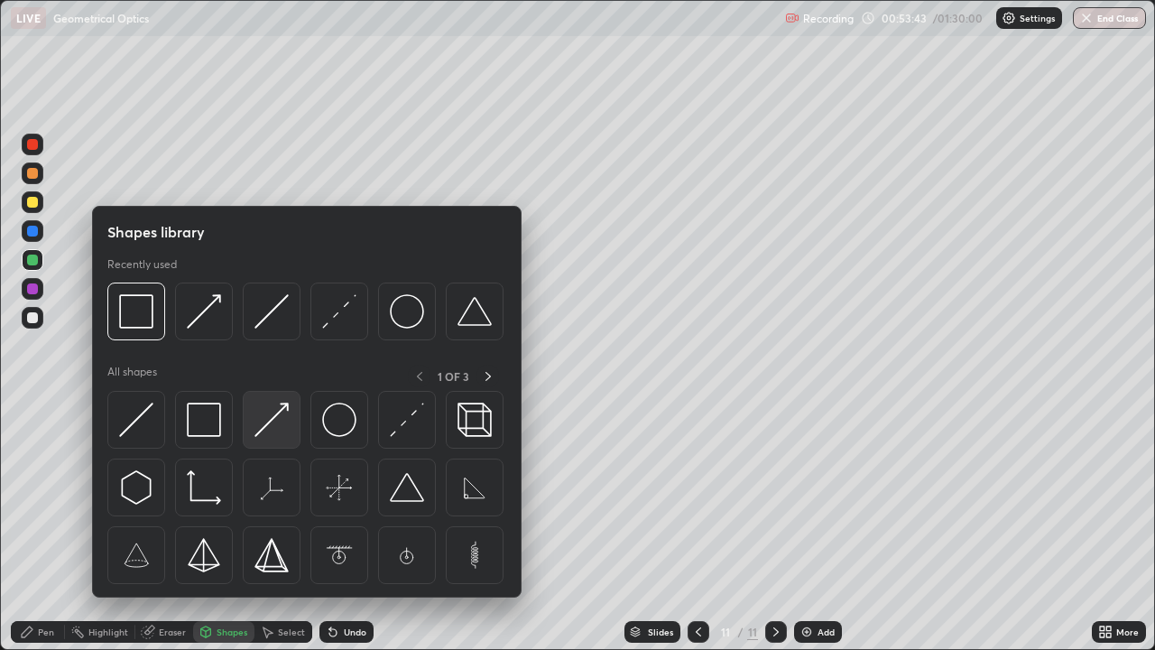
click at [298, 440] on div at bounding box center [272, 420] width 58 height 58
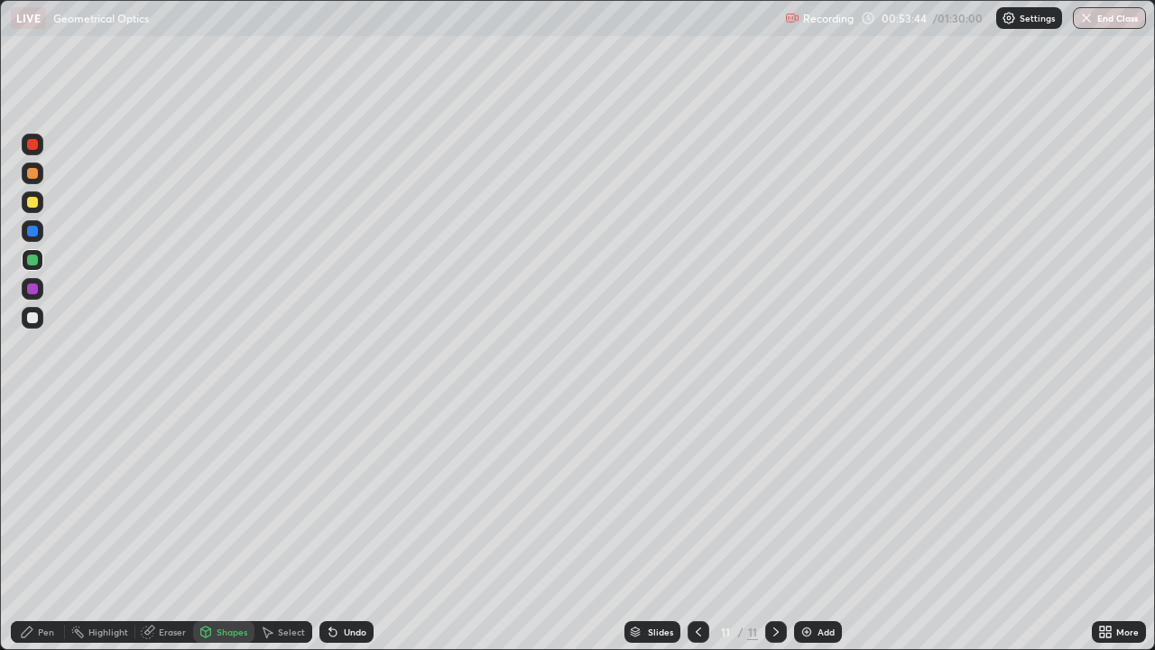
click at [38, 327] on div at bounding box center [33, 318] width 22 height 22
click at [51, 527] on div "Pen" at bounding box center [46, 631] width 16 height 9
click at [36, 206] on div at bounding box center [32, 202] width 11 height 11
click at [286, 527] on div "Select" at bounding box center [291, 631] width 27 height 9
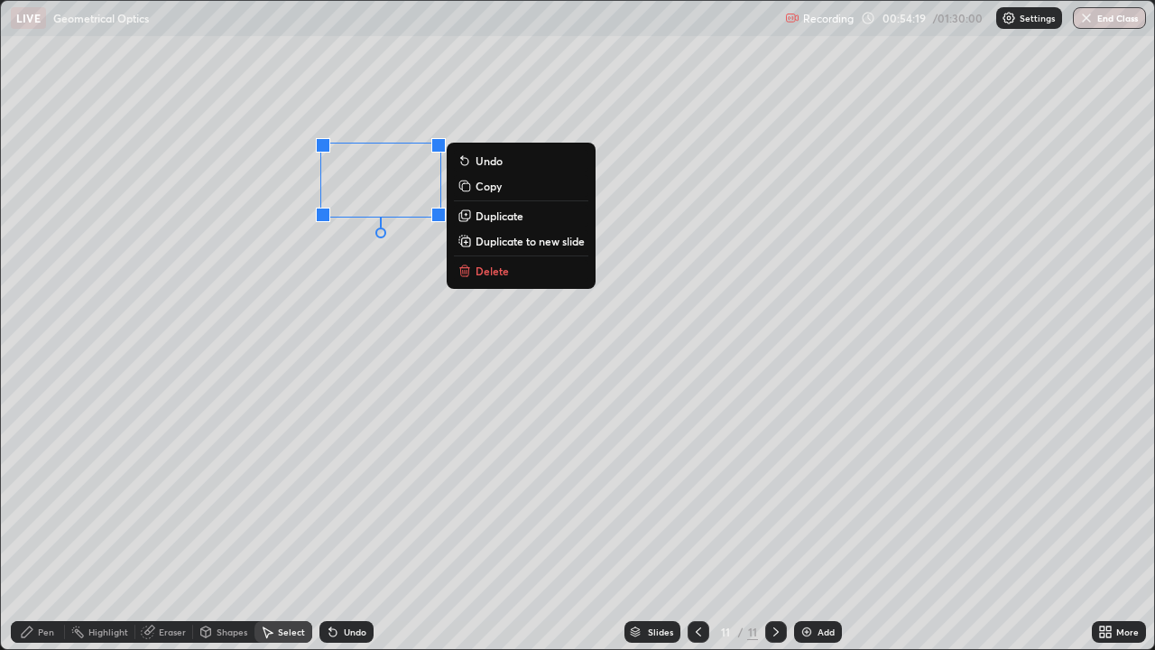
click at [42, 527] on div "Pen" at bounding box center [38, 632] width 54 height 22
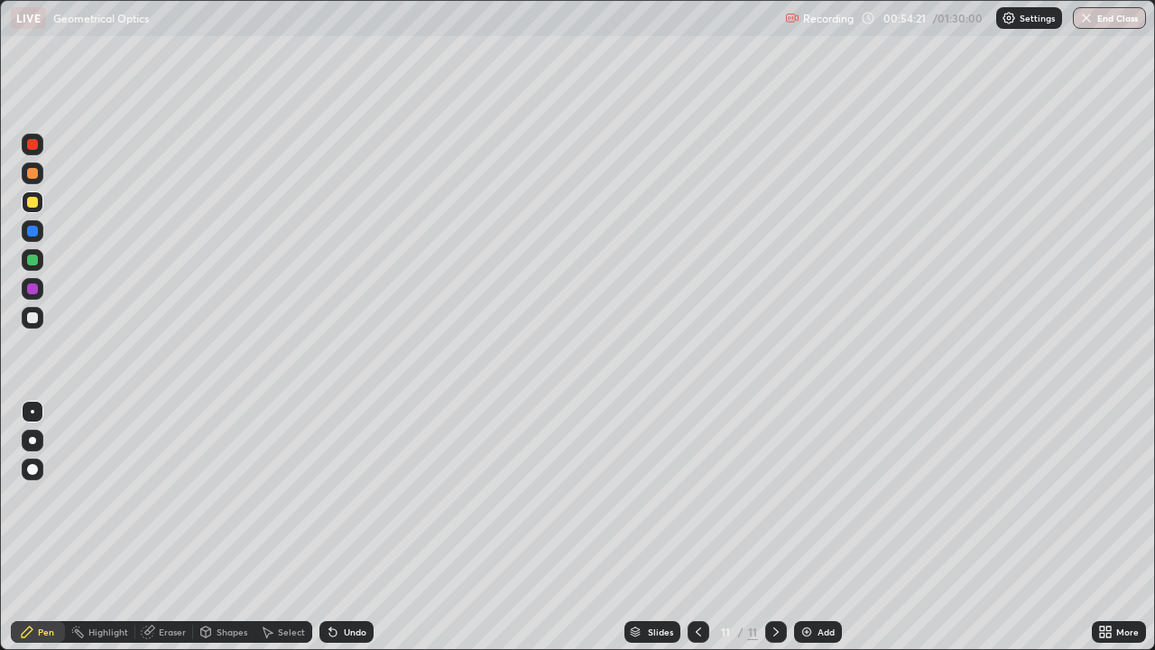
click at [42, 317] on div at bounding box center [33, 318] width 22 height 22
click at [344, 527] on div "Undo" at bounding box center [355, 631] width 23 height 9
click at [330, 527] on icon at bounding box center [332, 632] width 7 height 7
click at [352, 527] on div "Undo" at bounding box center [355, 631] width 23 height 9
click at [811, 527] on img at bounding box center [807, 632] width 14 height 14
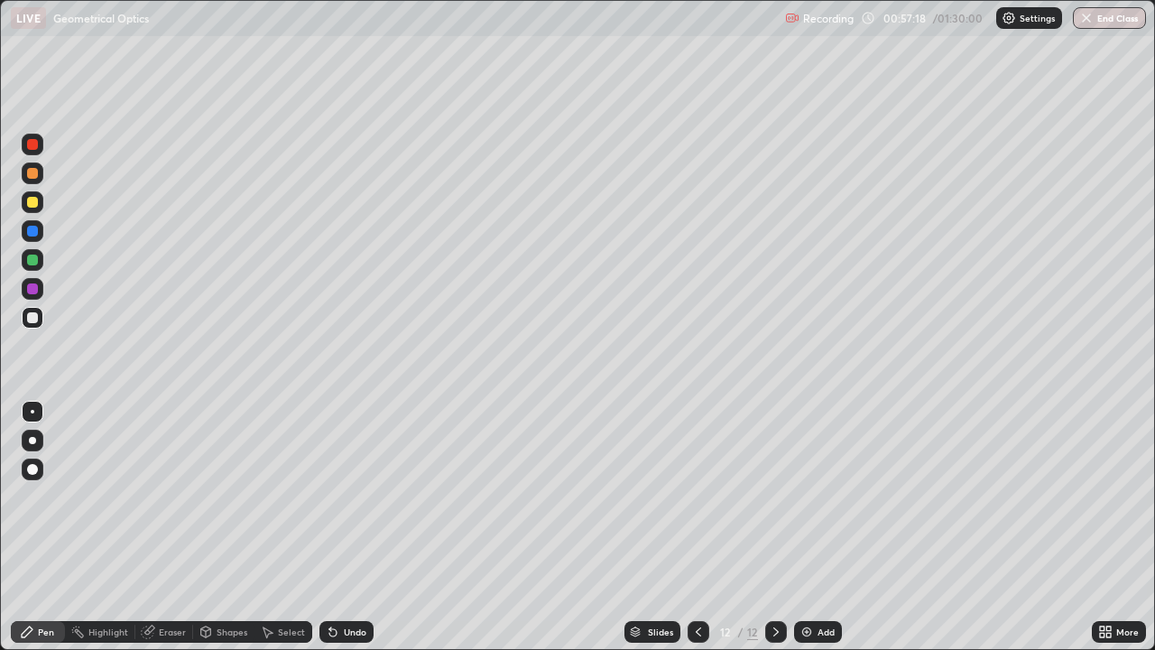
click at [34, 207] on div at bounding box center [32, 202] width 11 height 11
click at [40, 320] on div at bounding box center [33, 318] width 22 height 22
click at [37, 200] on div at bounding box center [32, 202] width 11 height 11
click at [342, 527] on div "Undo" at bounding box center [347, 632] width 54 height 22
click at [218, 527] on div "Shapes" at bounding box center [232, 631] width 31 height 9
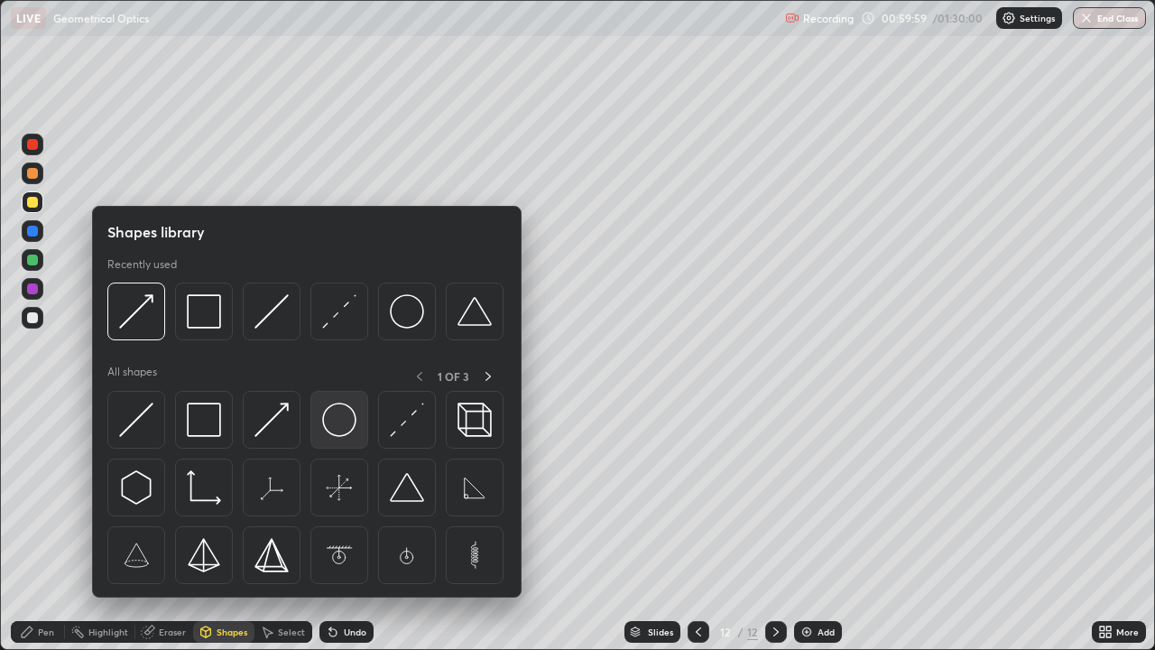
click at [339, 420] on img at bounding box center [339, 420] width 34 height 34
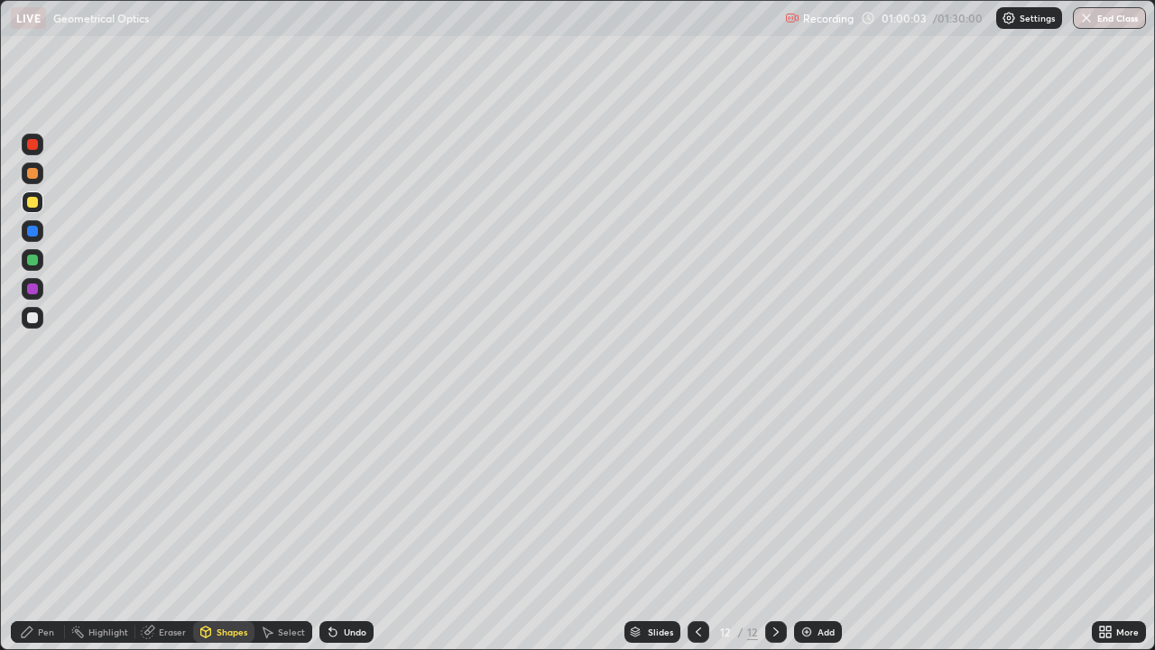
click at [226, 527] on div "Shapes" at bounding box center [232, 631] width 31 height 9
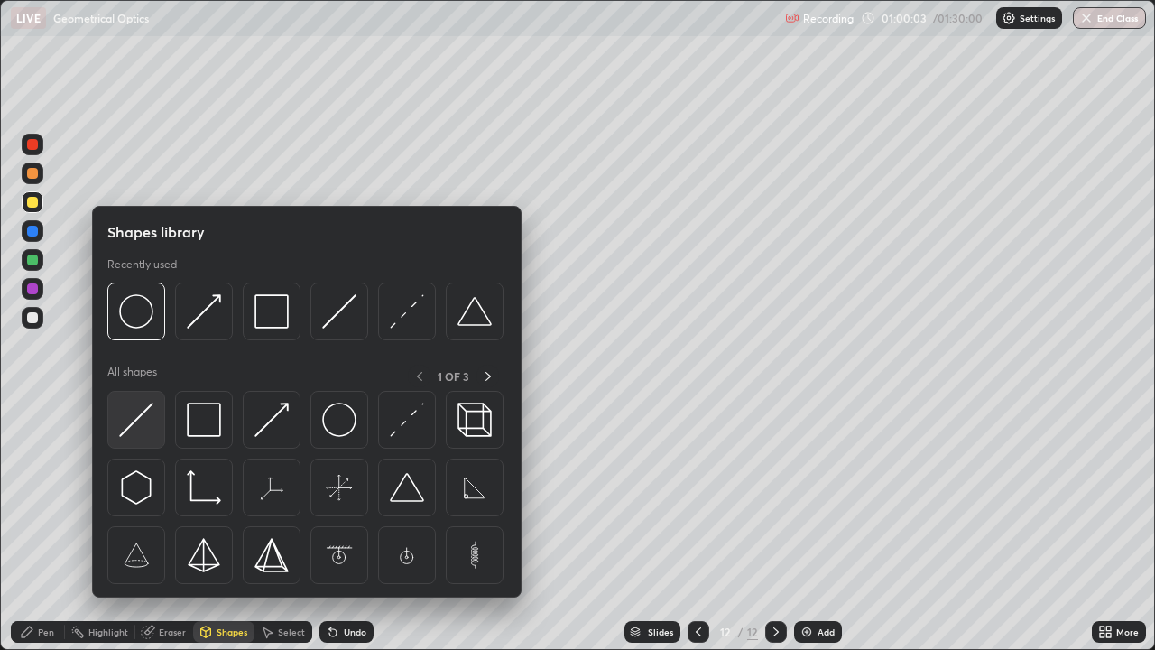
click at [155, 427] on div at bounding box center [136, 420] width 58 height 58
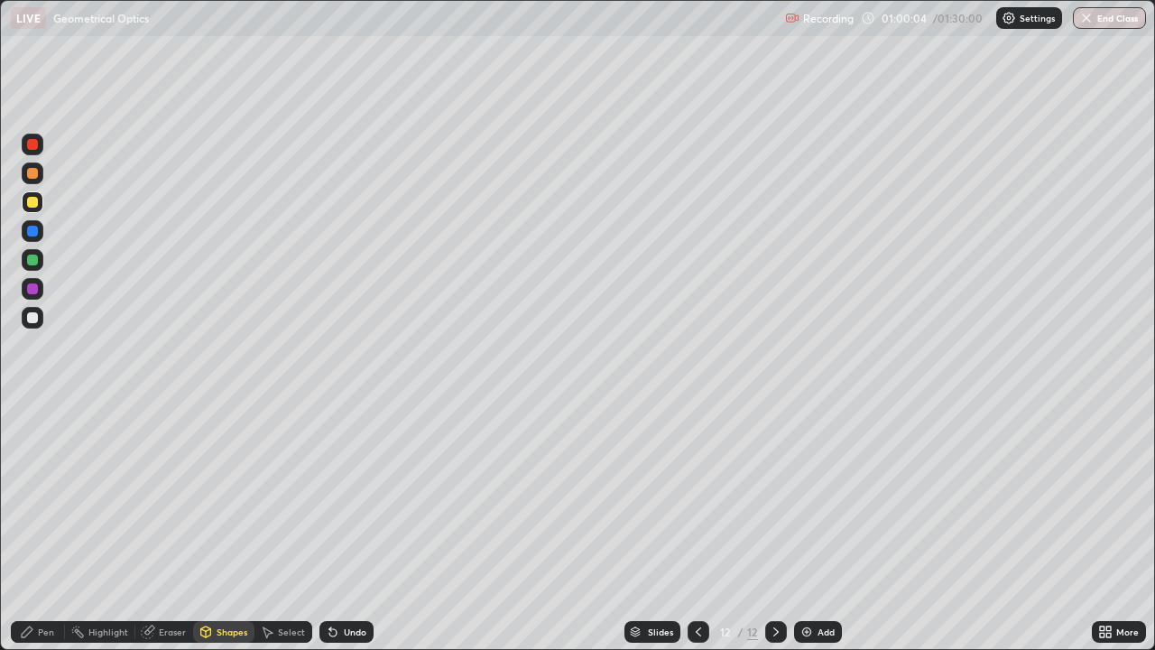
click at [34, 319] on div at bounding box center [32, 317] width 11 height 11
click at [223, 527] on div "Shapes" at bounding box center [232, 631] width 31 height 9
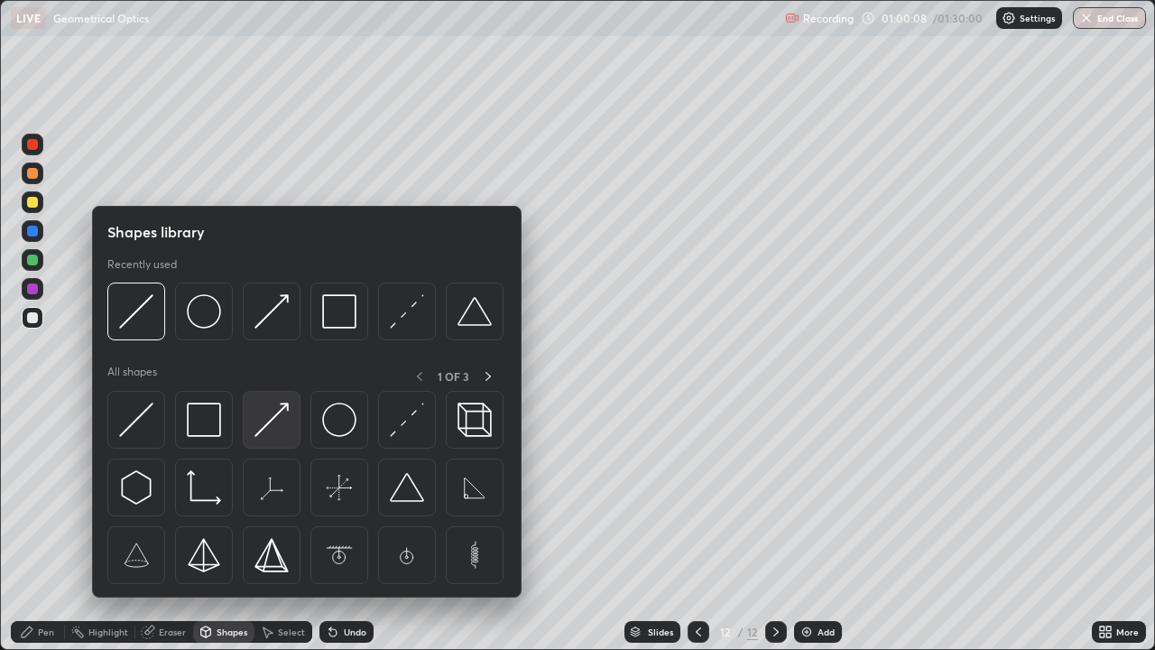
click at [276, 433] on img at bounding box center [272, 420] width 34 height 34
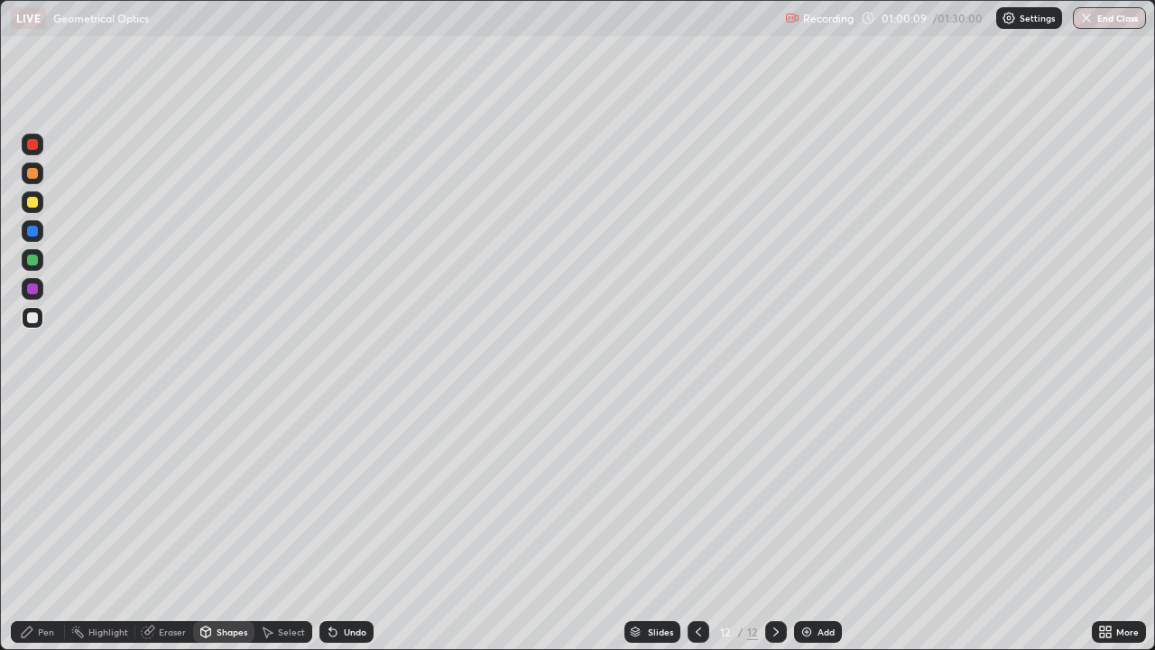
click at [32, 287] on div at bounding box center [32, 288] width 11 height 11
click at [352, 527] on div "Undo" at bounding box center [347, 632] width 54 height 22
click at [354, 527] on div "Undo" at bounding box center [355, 631] width 23 height 9
click at [46, 527] on div "Pen" at bounding box center [46, 631] width 16 height 9
click at [344, 527] on div "Undo" at bounding box center [355, 631] width 23 height 9
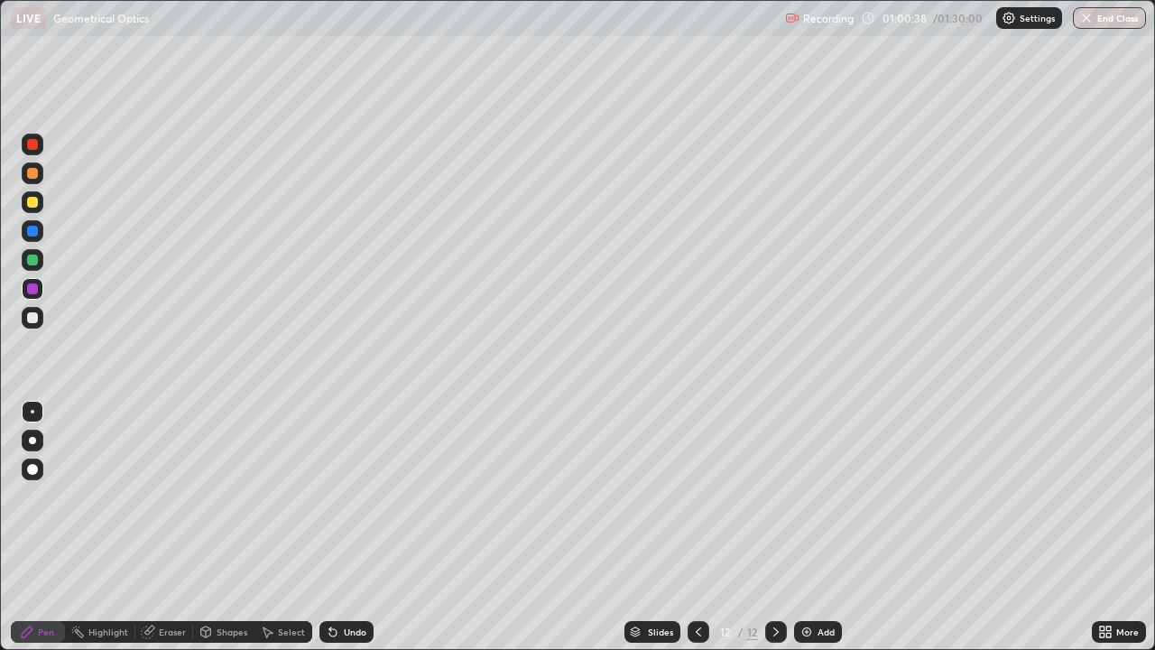
click at [336, 527] on icon at bounding box center [333, 632] width 14 height 14
click at [32, 319] on div at bounding box center [32, 317] width 11 height 11
click at [33, 203] on div at bounding box center [32, 202] width 11 height 11
click at [160, 527] on div "Eraser" at bounding box center [172, 631] width 27 height 9
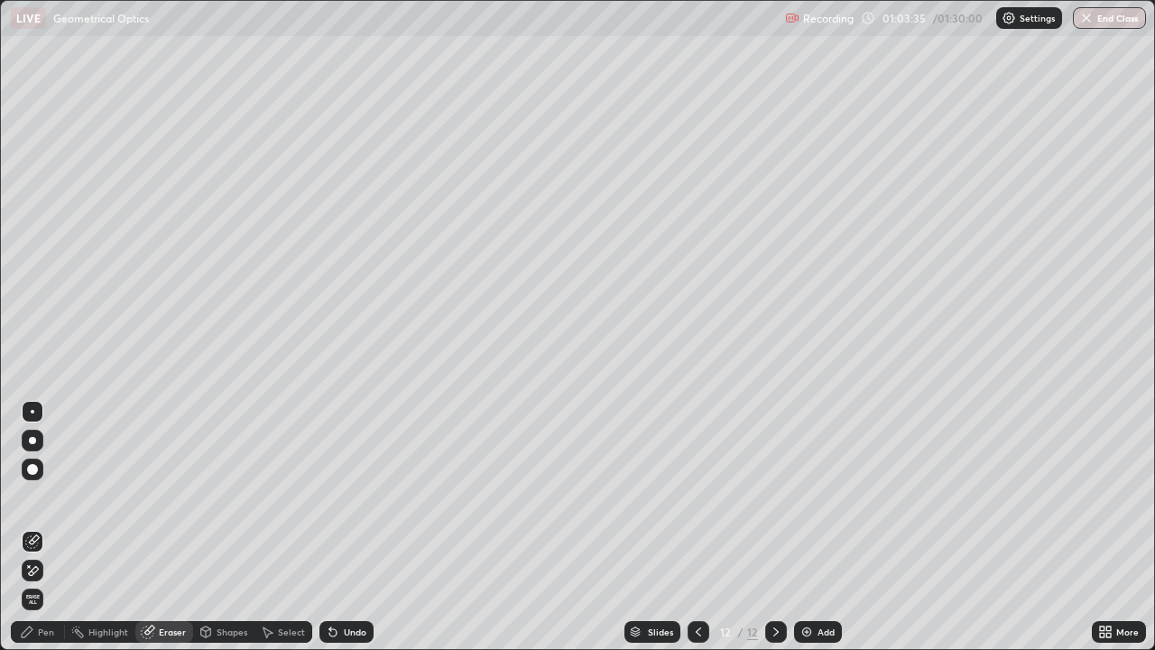
click at [38, 527] on div "Pen" at bounding box center [46, 631] width 16 height 9
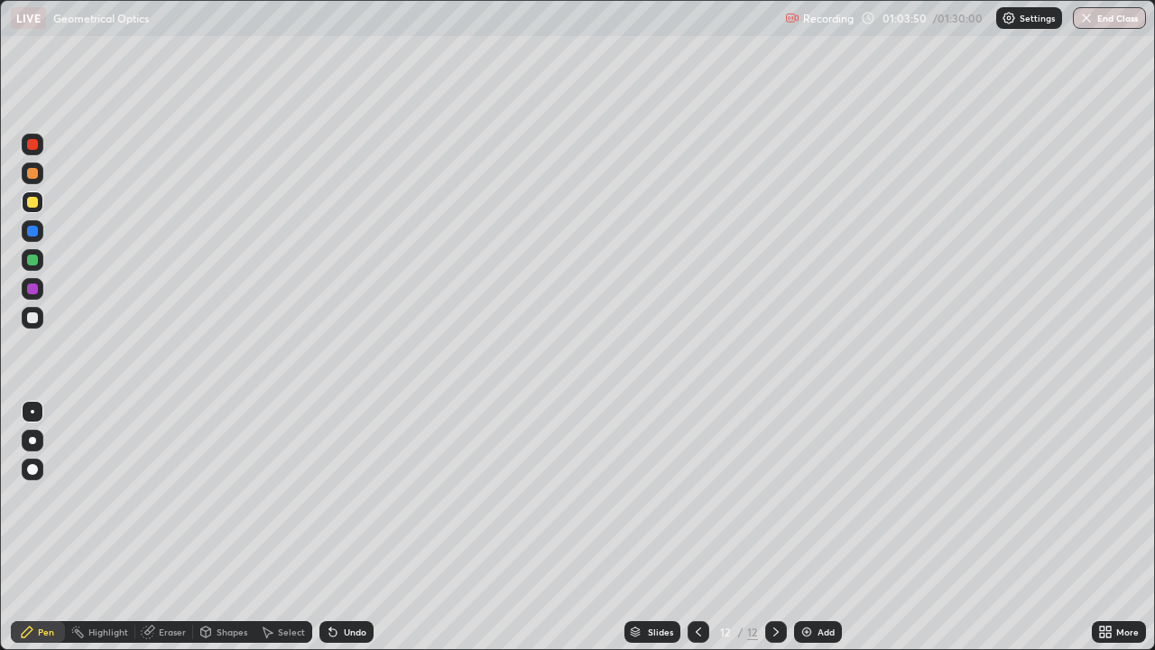
click at [39, 319] on div at bounding box center [33, 318] width 22 height 22
click at [37, 202] on div at bounding box center [32, 202] width 11 height 11
click at [820, 527] on div "Add" at bounding box center [818, 632] width 48 height 22
click at [41, 318] on div at bounding box center [33, 318] width 22 height 22
click at [351, 527] on div "Undo" at bounding box center [355, 631] width 23 height 9
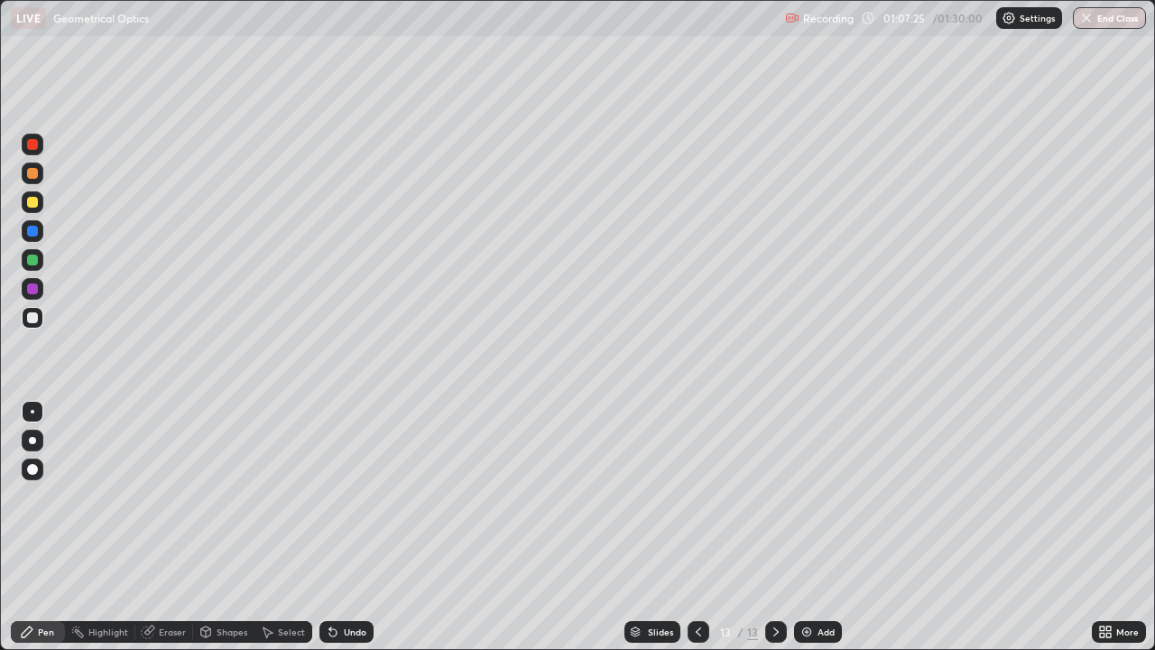
click at [34, 201] on div at bounding box center [32, 202] width 11 height 11
click at [222, 527] on div "Shapes" at bounding box center [232, 631] width 31 height 9
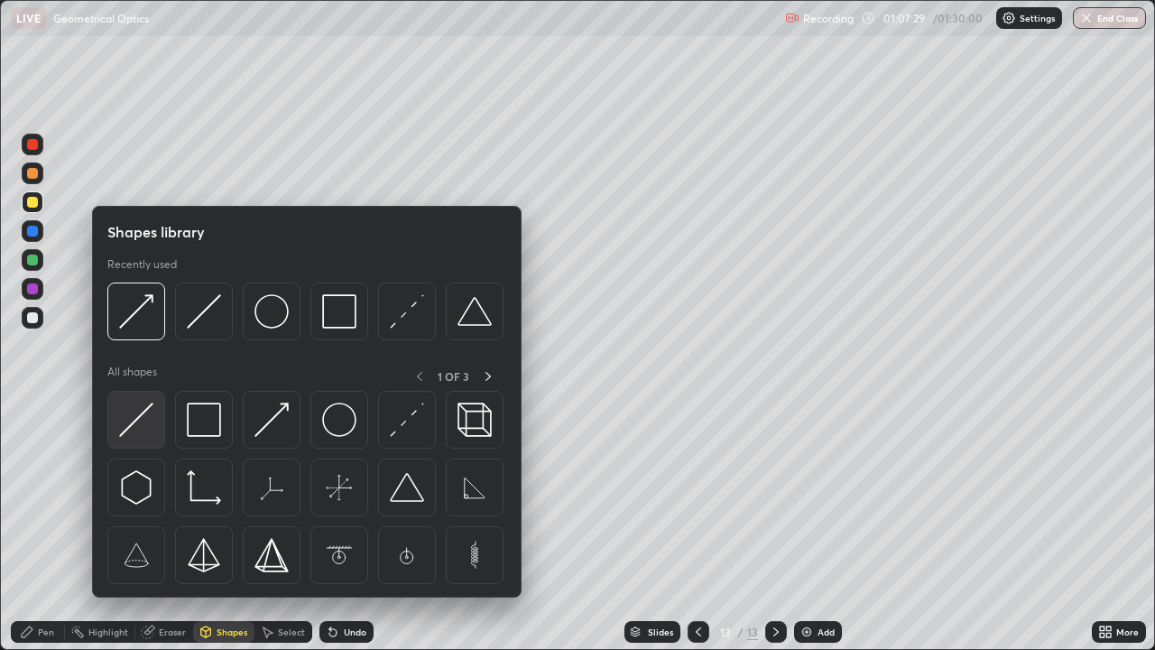
click at [144, 414] on img at bounding box center [136, 420] width 34 height 34
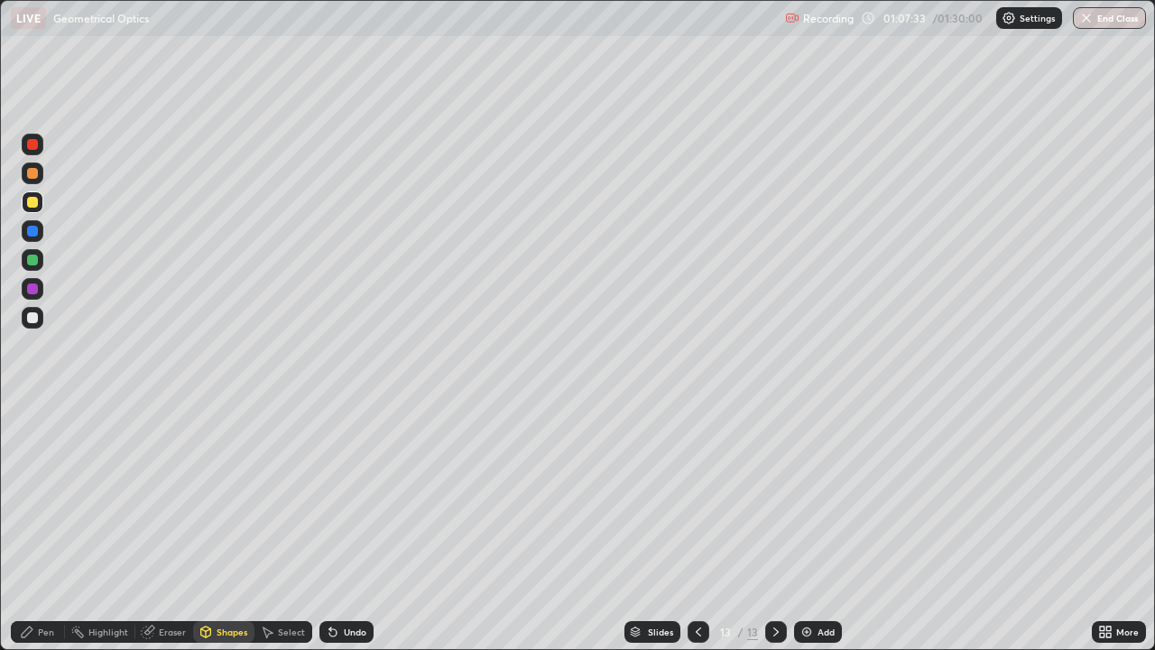
click at [224, 527] on div "Shapes" at bounding box center [232, 631] width 31 height 9
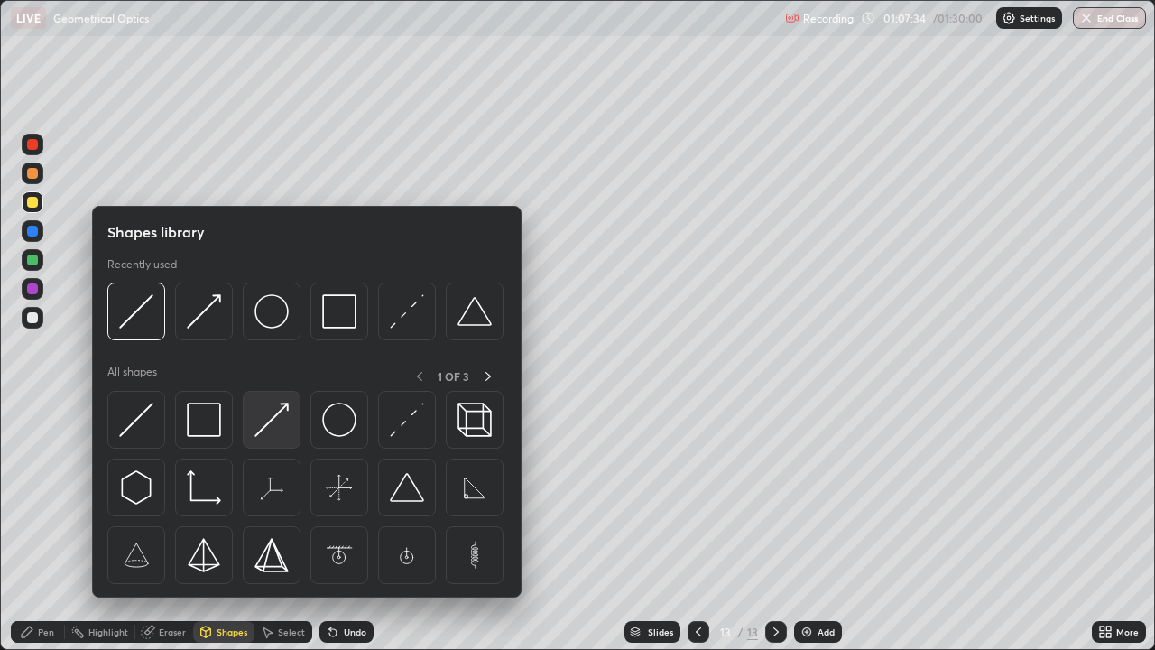
click at [273, 416] on img at bounding box center [272, 420] width 34 height 34
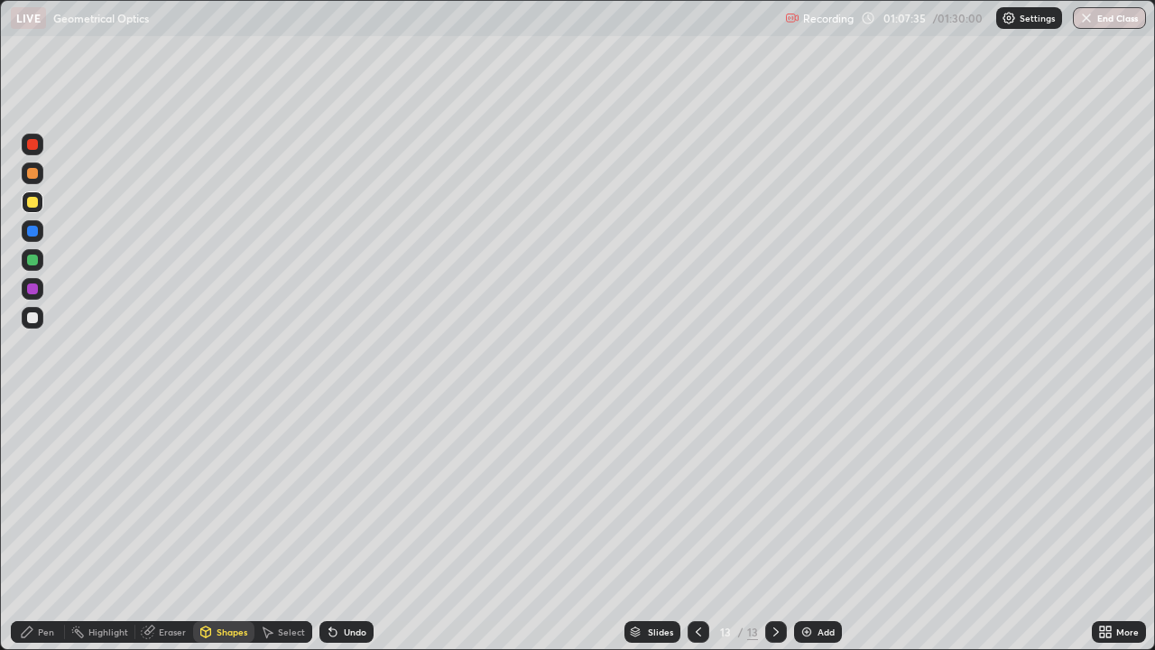
click at [30, 290] on div at bounding box center [32, 288] width 11 height 11
click at [48, 527] on div "Pen" at bounding box center [38, 632] width 54 height 22
click at [230, 527] on div "Shapes" at bounding box center [232, 631] width 31 height 9
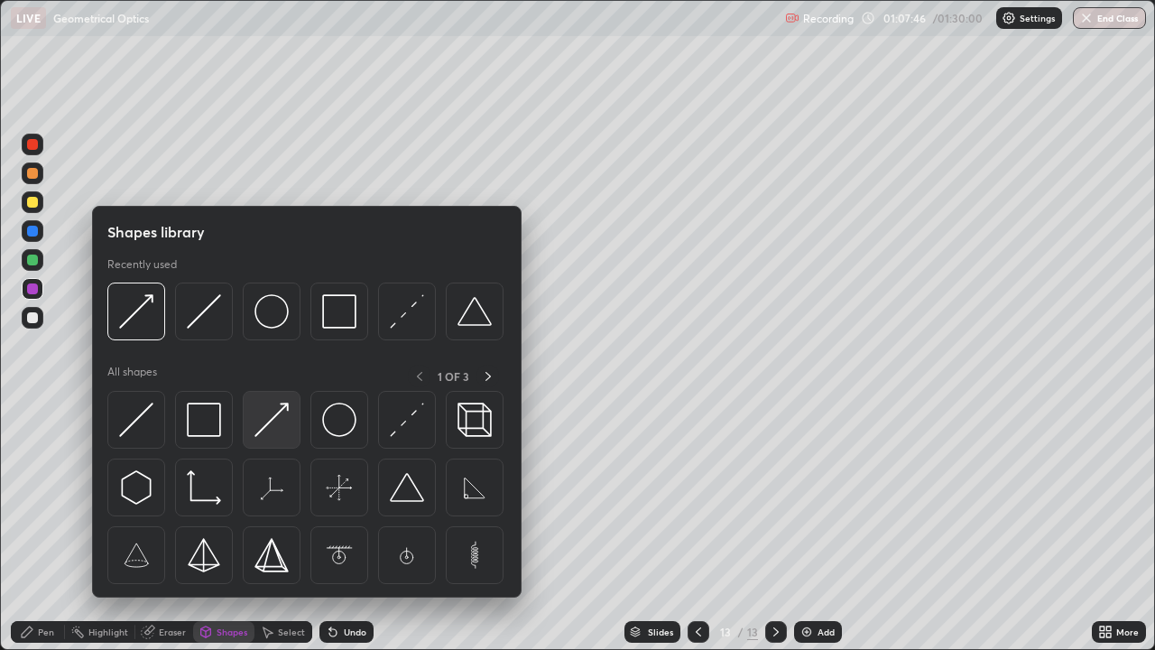
click at [275, 422] on img at bounding box center [272, 420] width 34 height 34
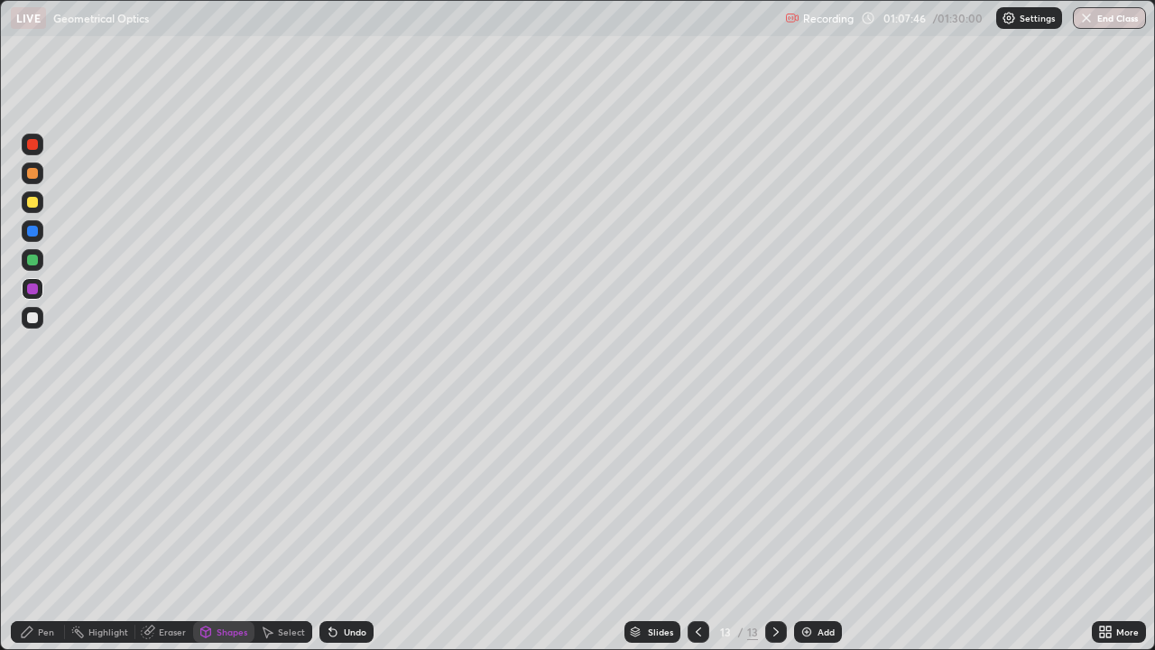
click at [33, 318] on div at bounding box center [32, 317] width 11 height 11
click at [50, 527] on div "Pen" at bounding box center [46, 631] width 16 height 9
click at [32, 203] on div at bounding box center [32, 202] width 11 height 11
click at [34, 320] on div at bounding box center [32, 317] width 11 height 11
click at [36, 204] on div at bounding box center [32, 202] width 11 height 11
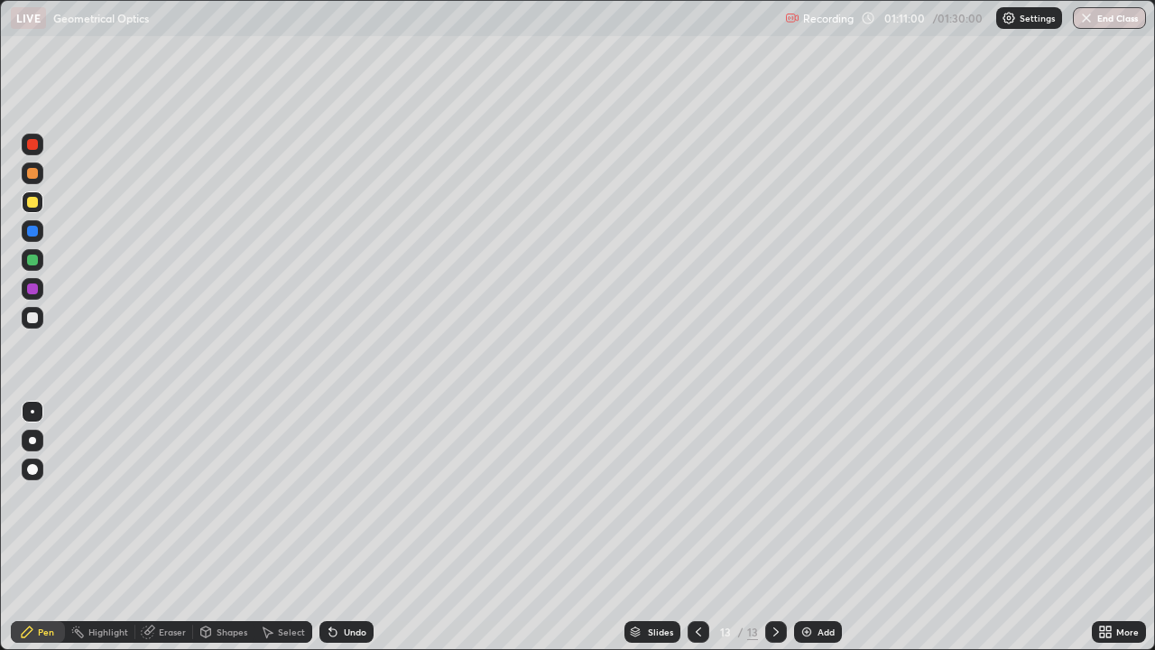
click at [339, 527] on div "Undo" at bounding box center [347, 632] width 54 height 22
click at [348, 527] on div "Undo" at bounding box center [347, 632] width 54 height 22
click at [810, 527] on img at bounding box center [807, 632] width 14 height 14
click at [172, 527] on div "Eraser" at bounding box center [172, 631] width 27 height 9
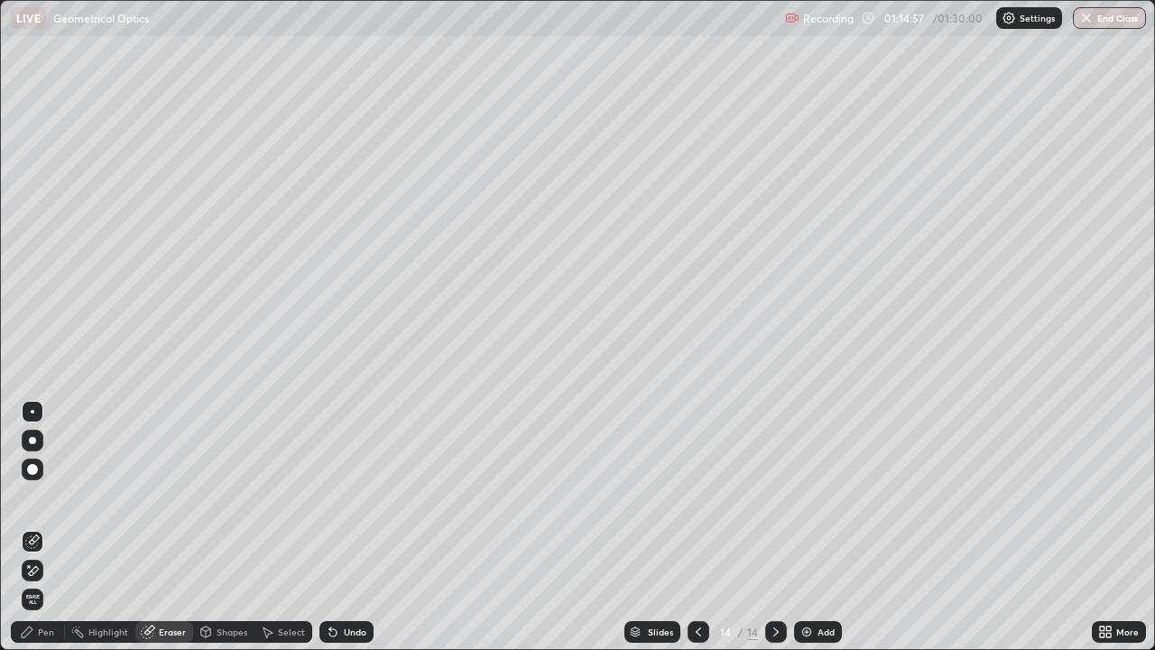
click at [49, 527] on div "Pen" at bounding box center [46, 631] width 16 height 9
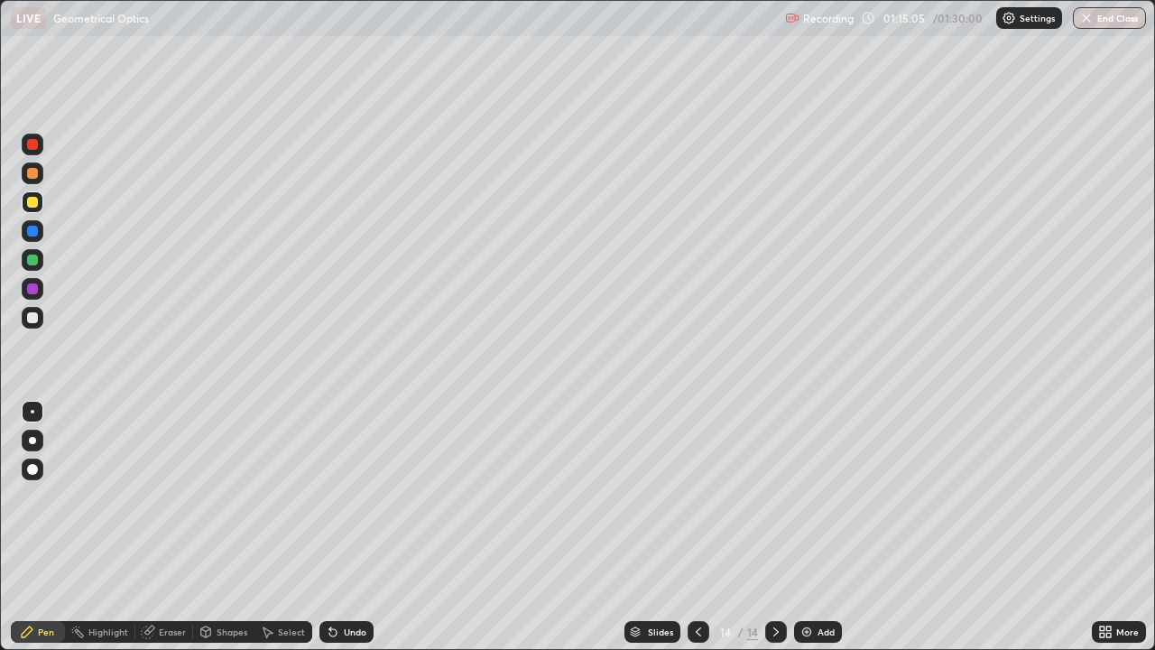
click at [348, 527] on div "Undo" at bounding box center [355, 631] width 23 height 9
click at [221, 527] on div "Shapes" at bounding box center [232, 631] width 31 height 9
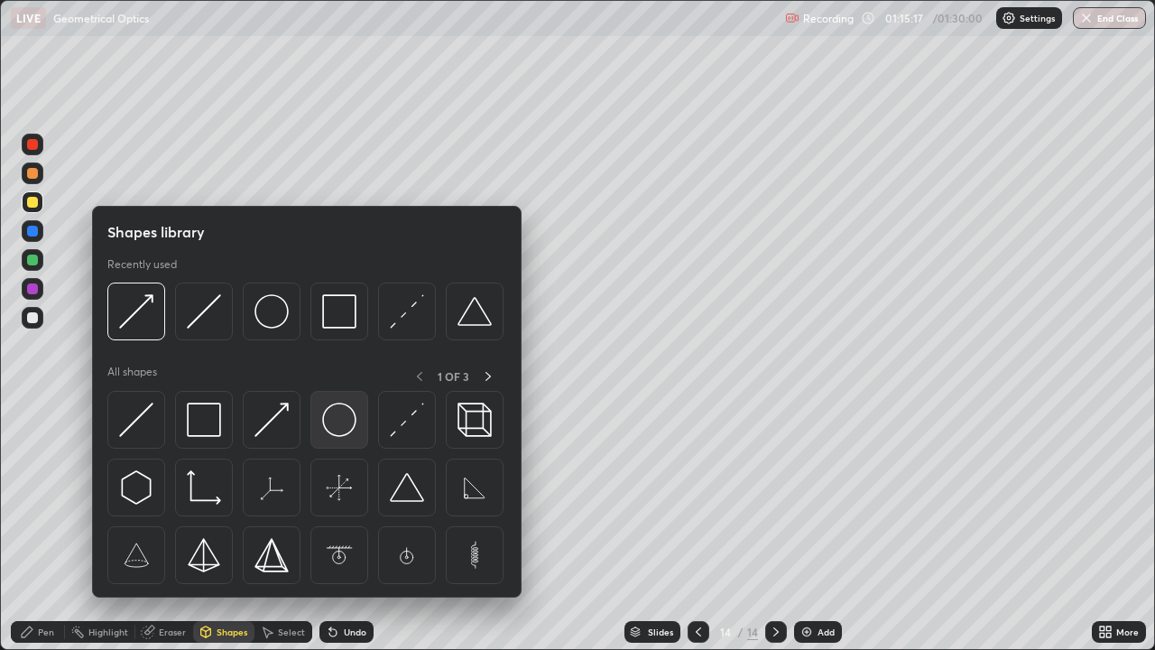
click at [350, 432] on img at bounding box center [339, 420] width 34 height 34
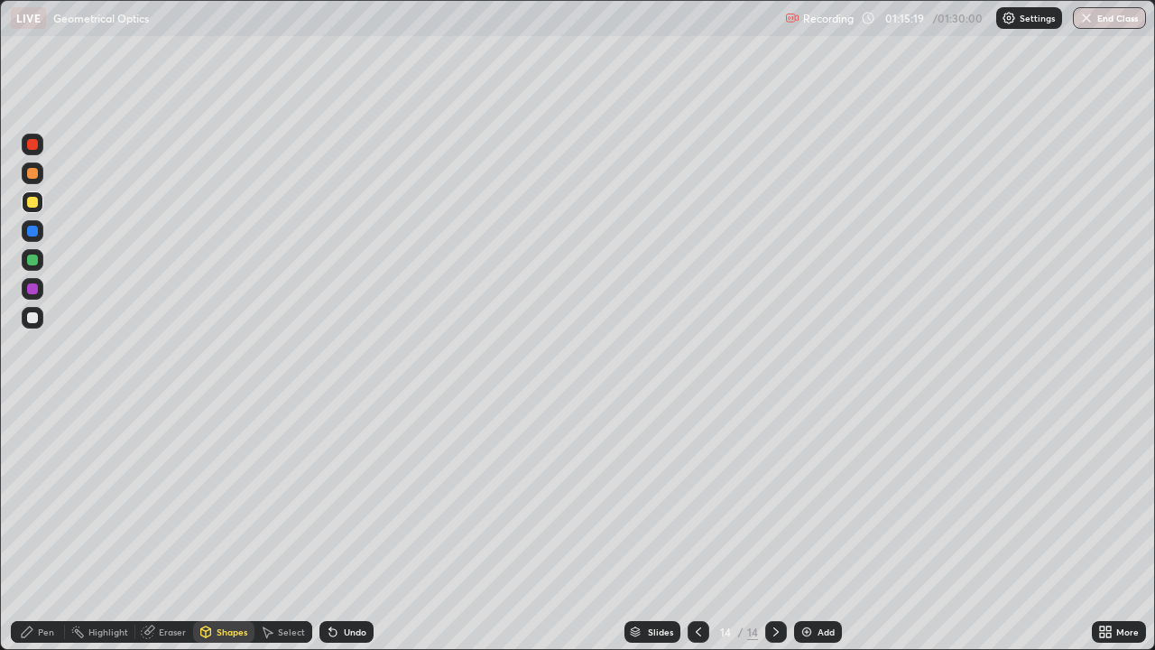
click at [34, 177] on div at bounding box center [32, 173] width 11 height 11
click at [32, 320] on div at bounding box center [32, 317] width 11 height 11
click at [219, 527] on div "Shapes" at bounding box center [232, 631] width 31 height 9
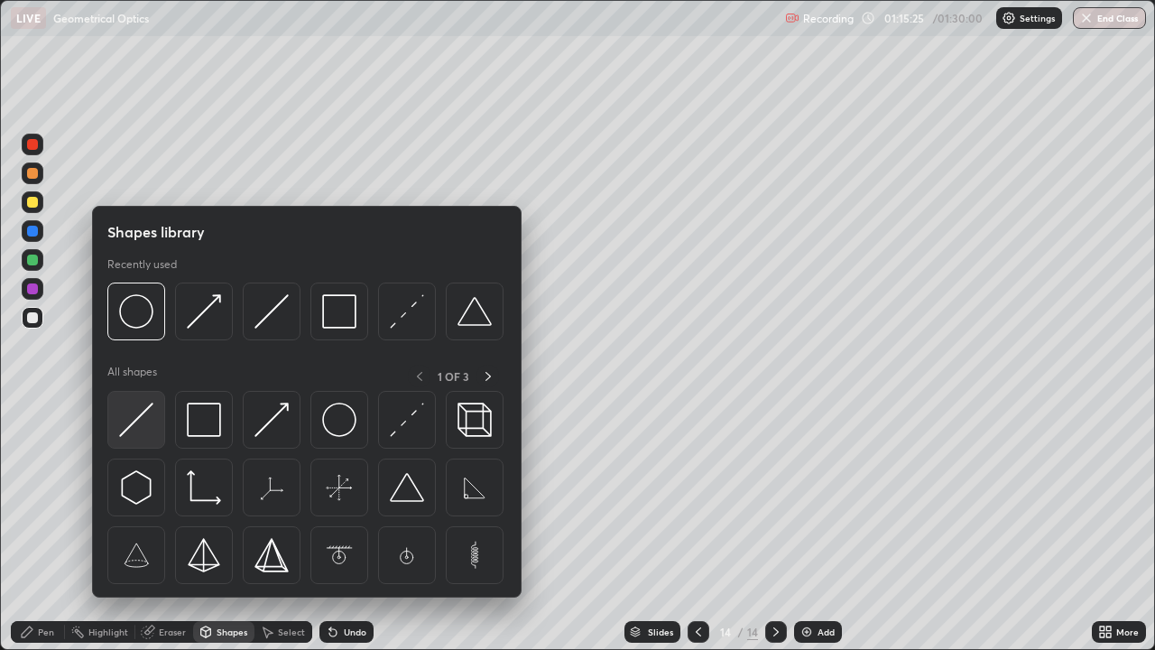
click at [151, 430] on img at bounding box center [136, 420] width 34 height 34
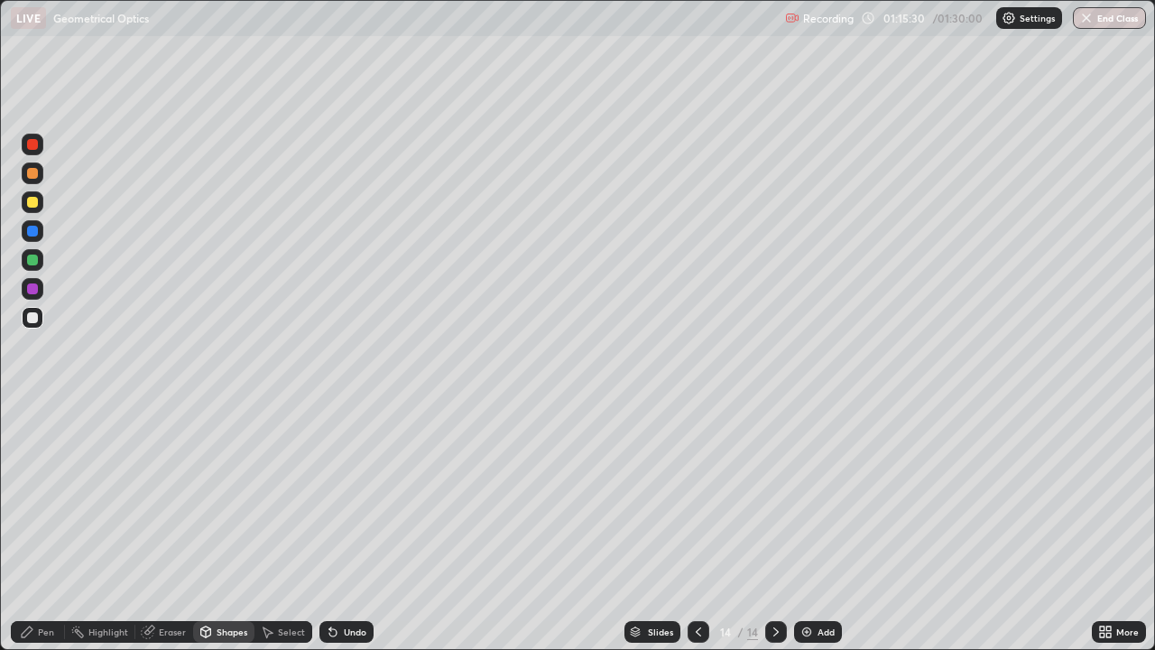
click at [171, 527] on div "Eraser" at bounding box center [164, 632] width 58 height 22
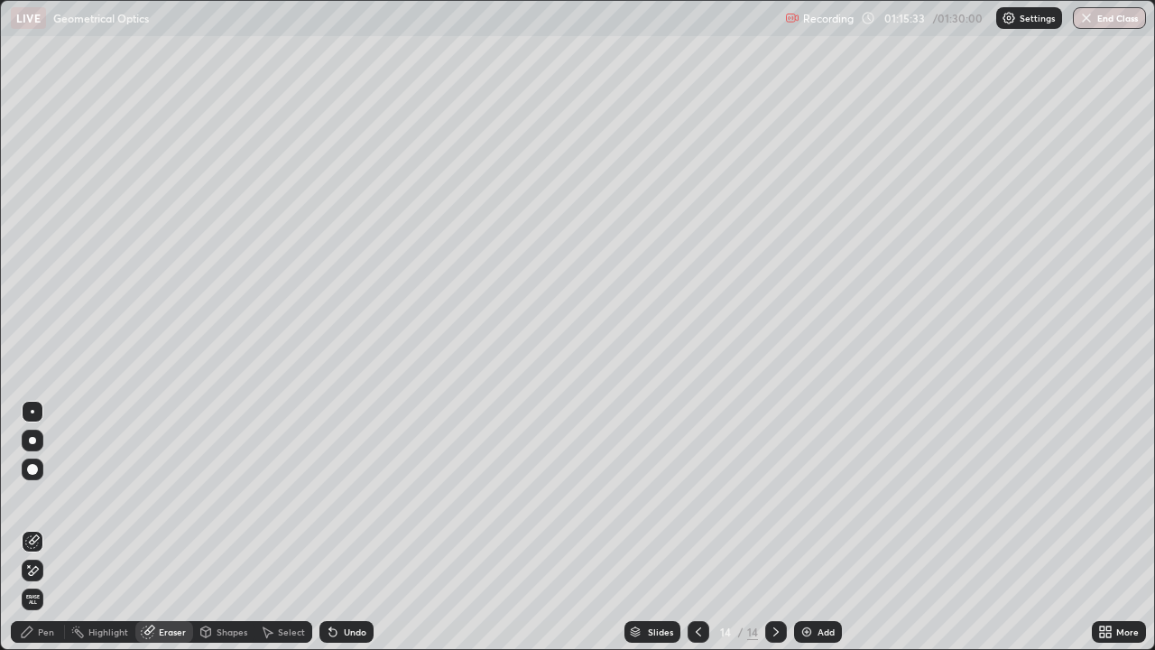
click at [344, 527] on div "Undo" at bounding box center [355, 631] width 23 height 9
click at [288, 527] on div "Select" at bounding box center [291, 631] width 27 height 9
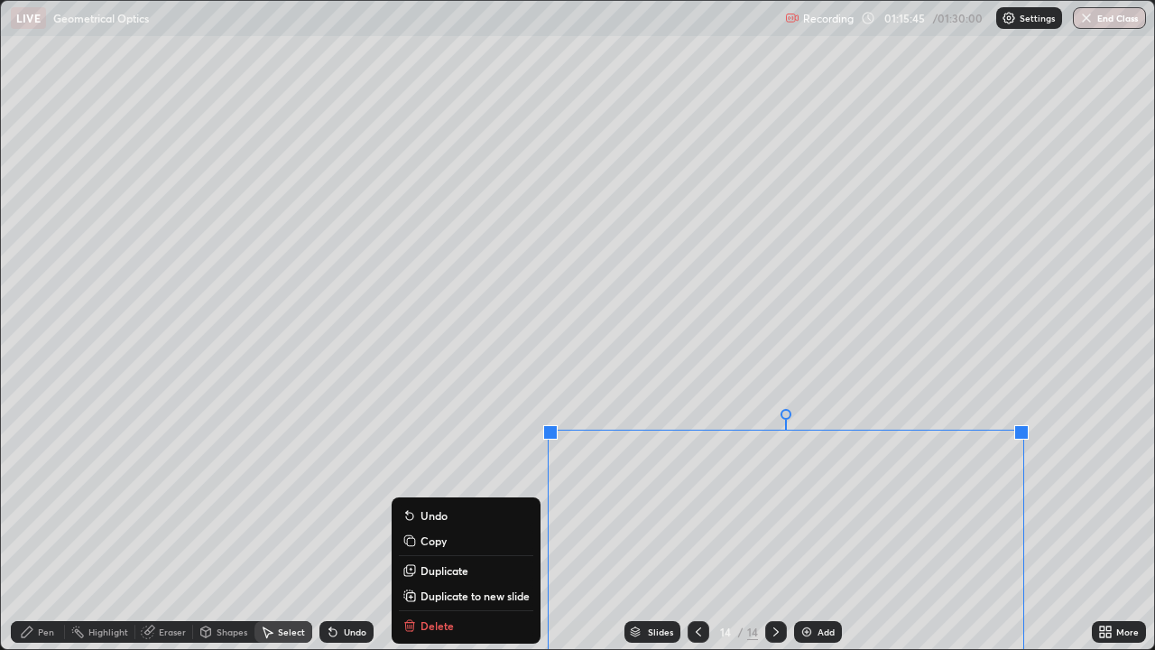
click at [585, 358] on div "0 ° Undo Copy Duplicate Duplicate to new slide Delete" at bounding box center [578, 325] width 1154 height 648
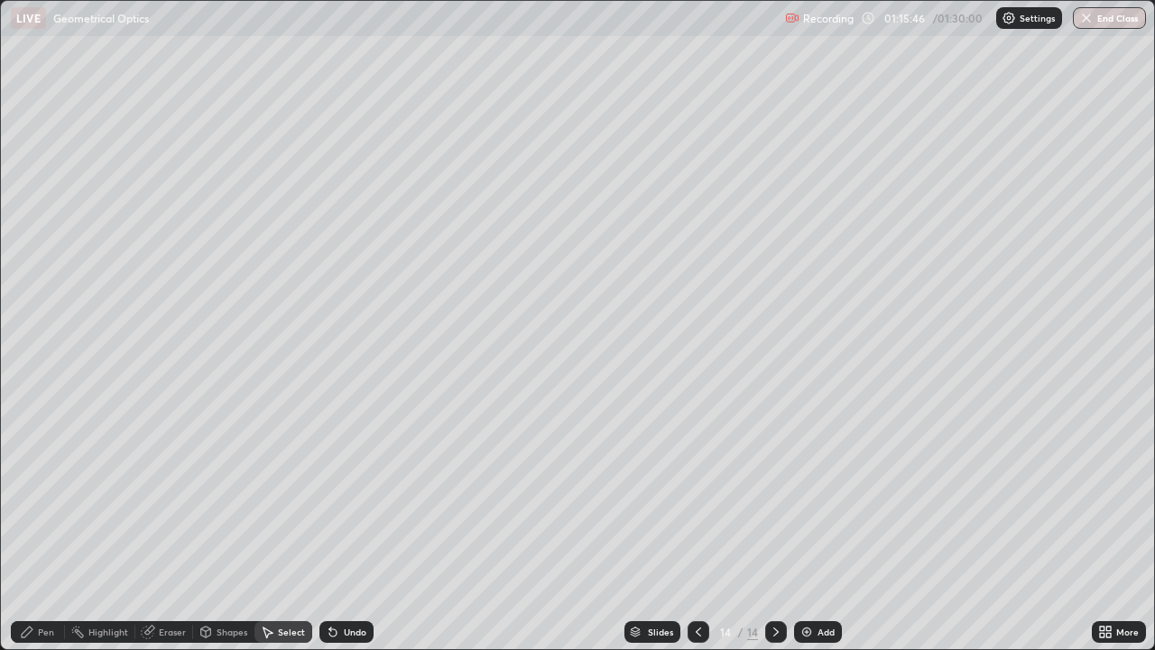
click at [233, 527] on div "Shapes" at bounding box center [232, 631] width 31 height 9
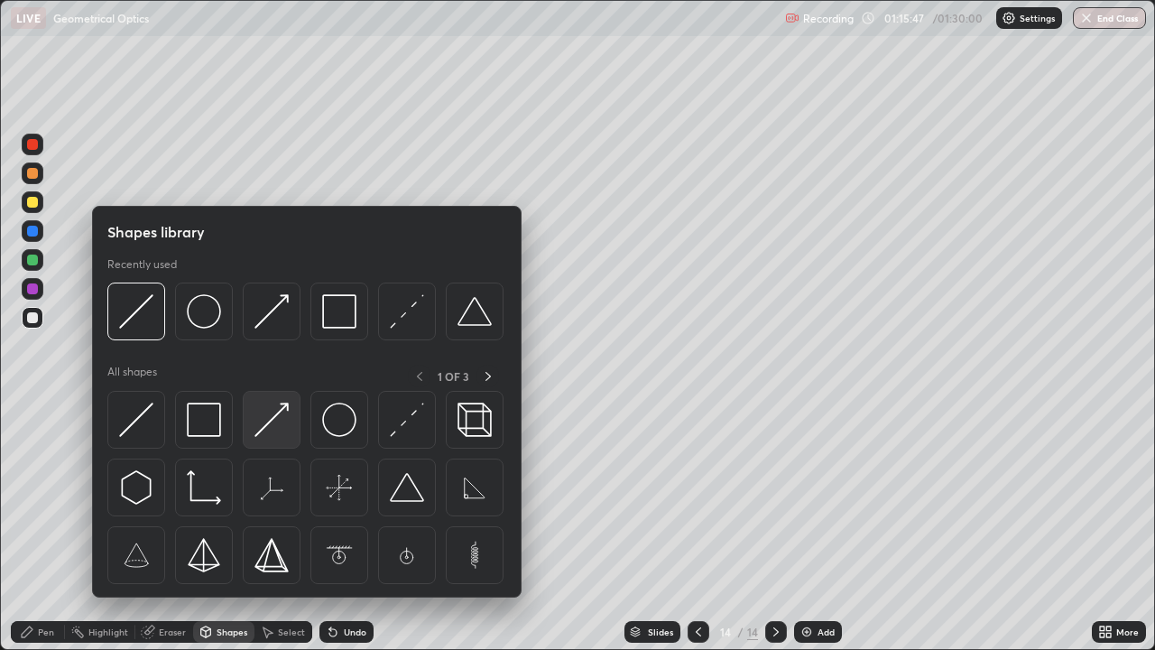
click at [289, 442] on div at bounding box center [272, 420] width 58 height 58
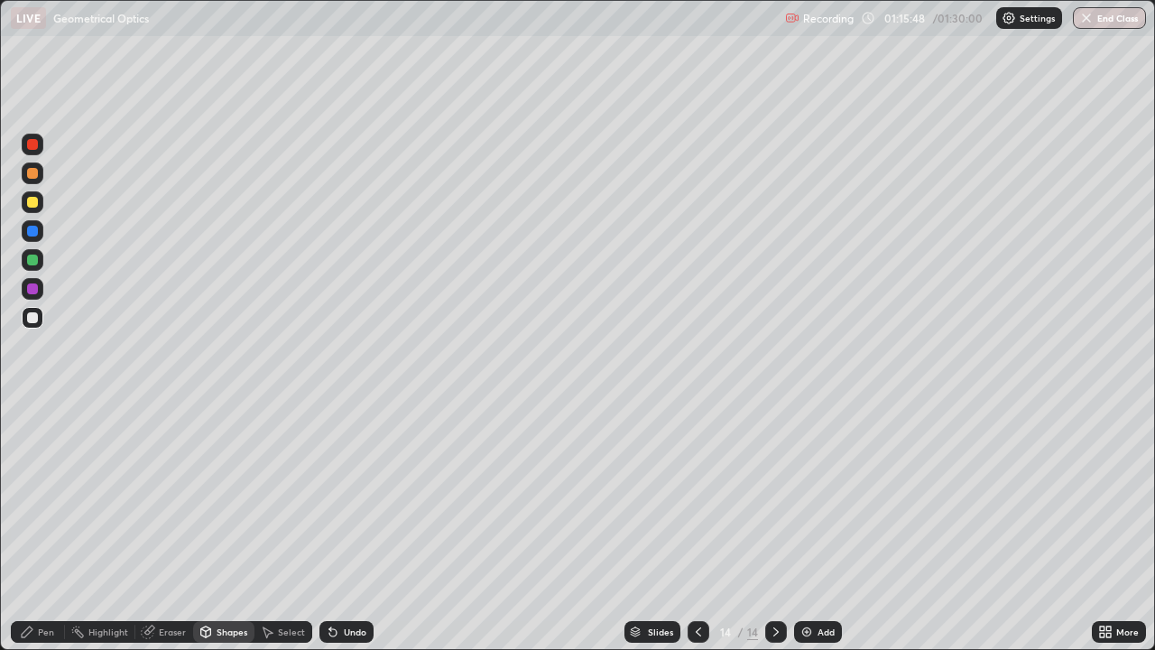
click at [37, 292] on div at bounding box center [32, 288] width 11 height 11
click at [280, 527] on div "Select" at bounding box center [291, 631] width 27 height 9
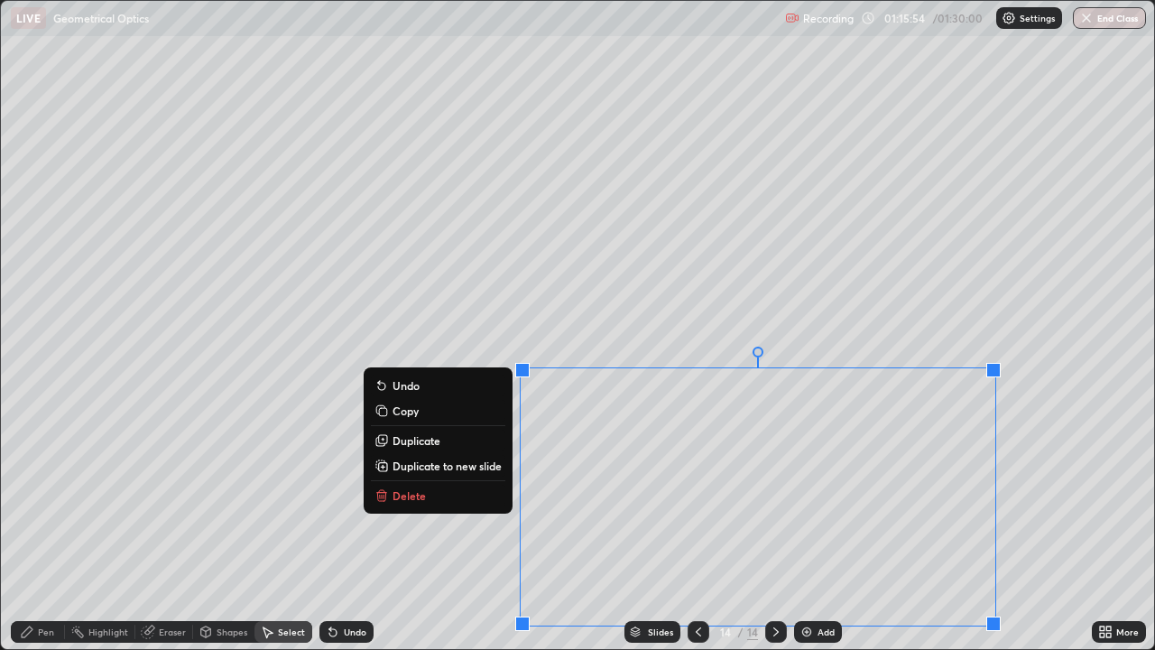
click at [440, 337] on div "0 ° Undo Copy Duplicate Duplicate to new slide Delete" at bounding box center [578, 325] width 1154 height 648
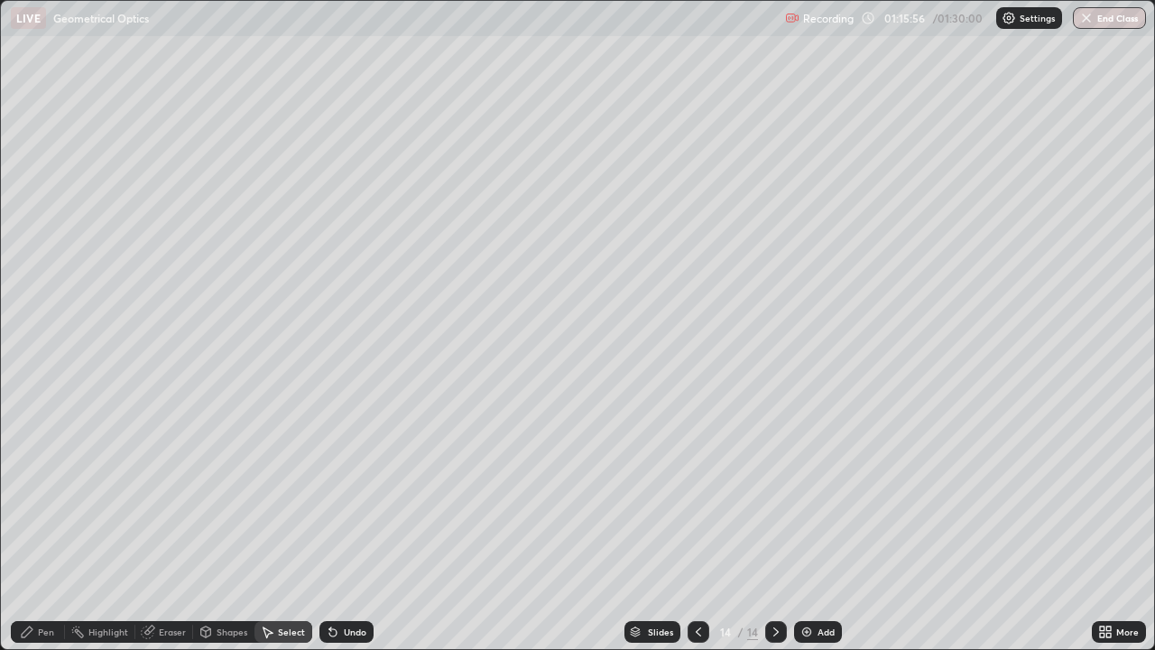
click at [217, 527] on div "Shapes" at bounding box center [232, 631] width 31 height 9
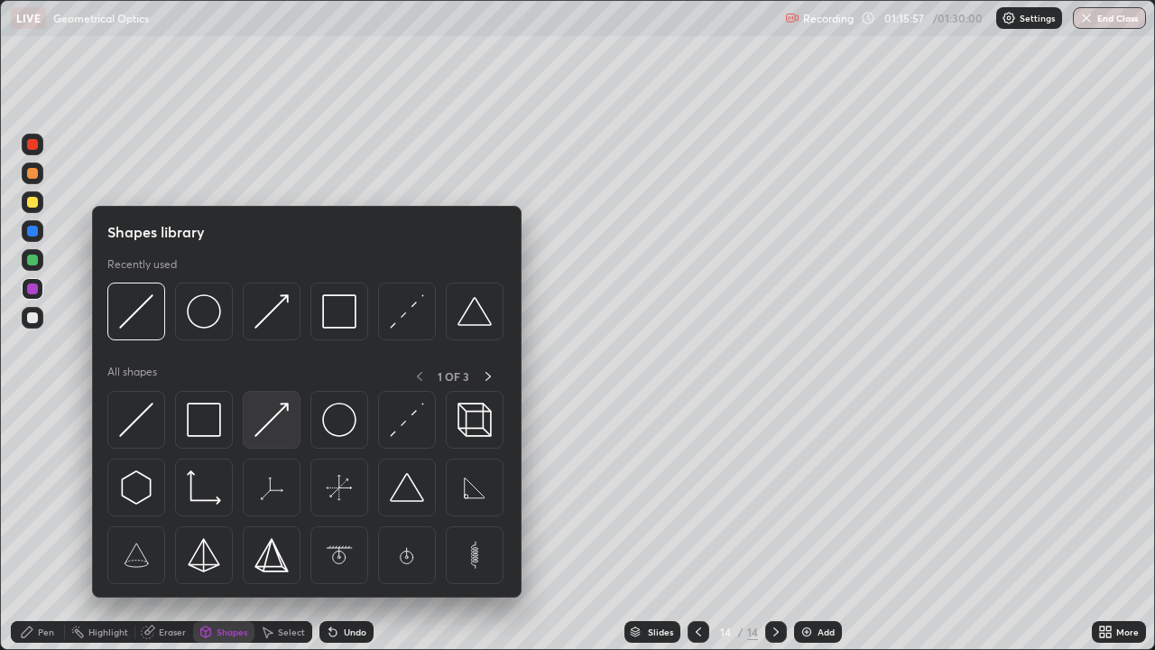
click at [277, 431] on img at bounding box center [272, 420] width 34 height 34
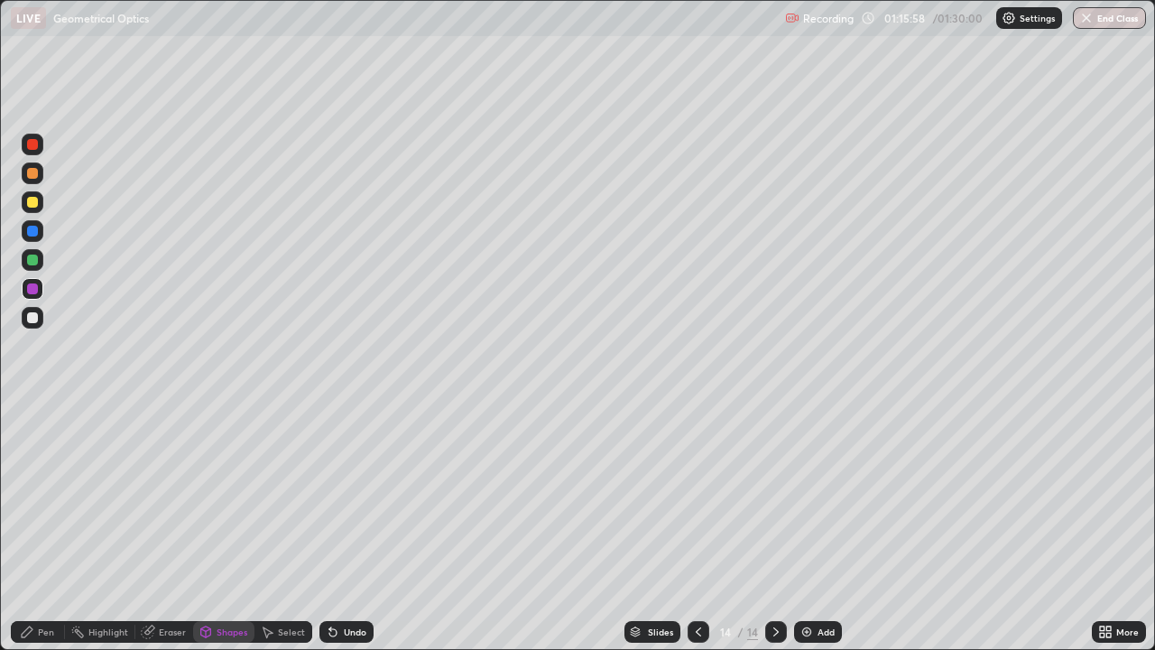
click at [34, 207] on div at bounding box center [32, 202] width 11 height 11
click at [227, 527] on div "Shapes" at bounding box center [223, 632] width 61 height 22
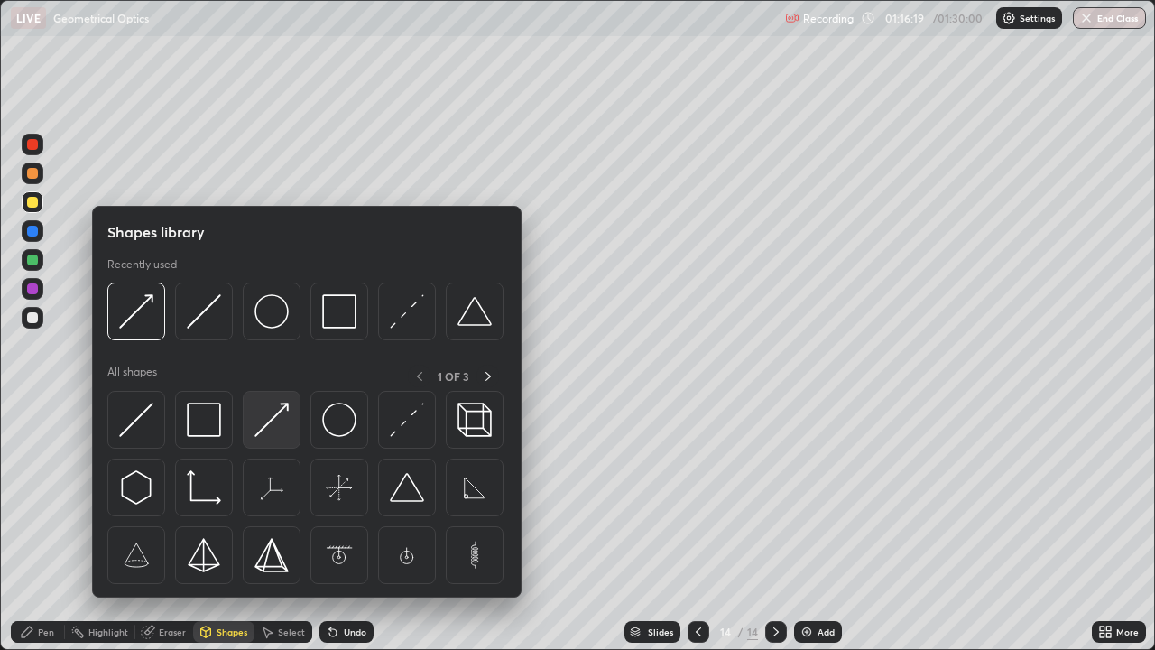
click at [284, 420] on img at bounding box center [272, 420] width 34 height 34
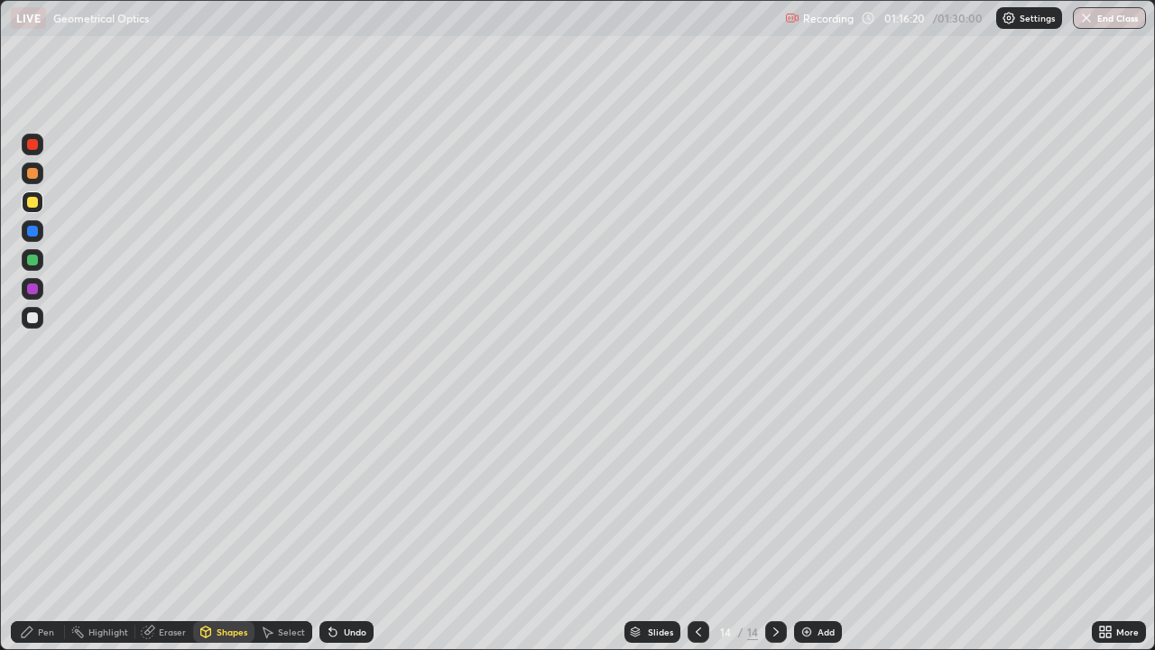
click at [32, 288] on div at bounding box center [32, 288] width 11 height 11
click at [350, 527] on div "Undo" at bounding box center [355, 631] width 23 height 9
click at [348, 527] on div "Undo" at bounding box center [355, 631] width 23 height 9
click at [344, 527] on div "Undo" at bounding box center [355, 631] width 23 height 9
click at [42, 527] on div "Pen" at bounding box center [38, 632] width 54 height 22
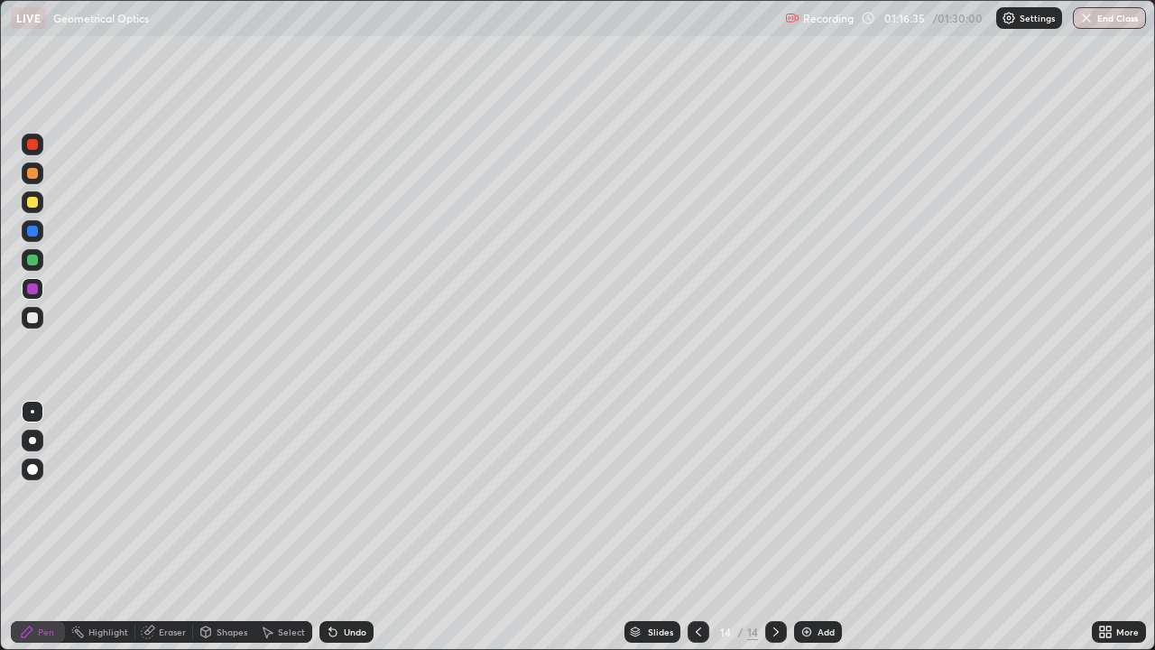
click at [37, 194] on div at bounding box center [33, 202] width 22 height 22
click at [35, 312] on div at bounding box center [32, 317] width 11 height 11
click at [214, 527] on div "Shapes" at bounding box center [223, 632] width 61 height 22
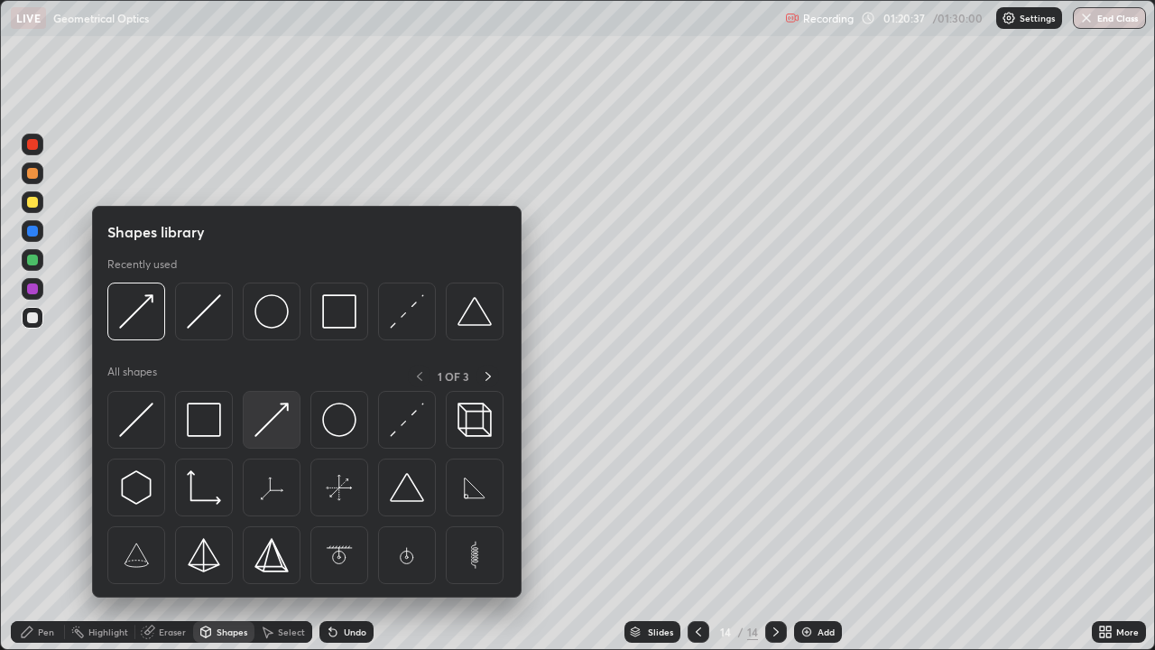
click at [274, 427] on img at bounding box center [272, 420] width 34 height 34
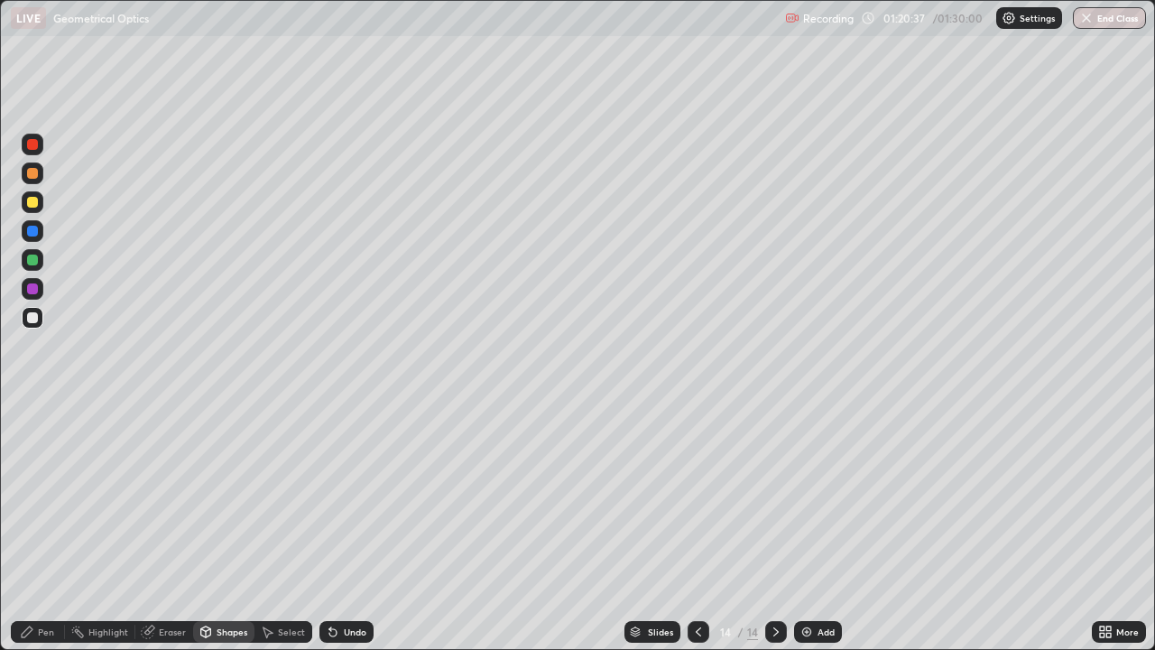
click at [32, 315] on div at bounding box center [32, 317] width 11 height 11
click at [43, 527] on div "Pen" at bounding box center [38, 632] width 54 height 22
click at [33, 321] on div at bounding box center [32, 317] width 11 height 11
click at [273, 527] on div "Select" at bounding box center [284, 632] width 58 height 22
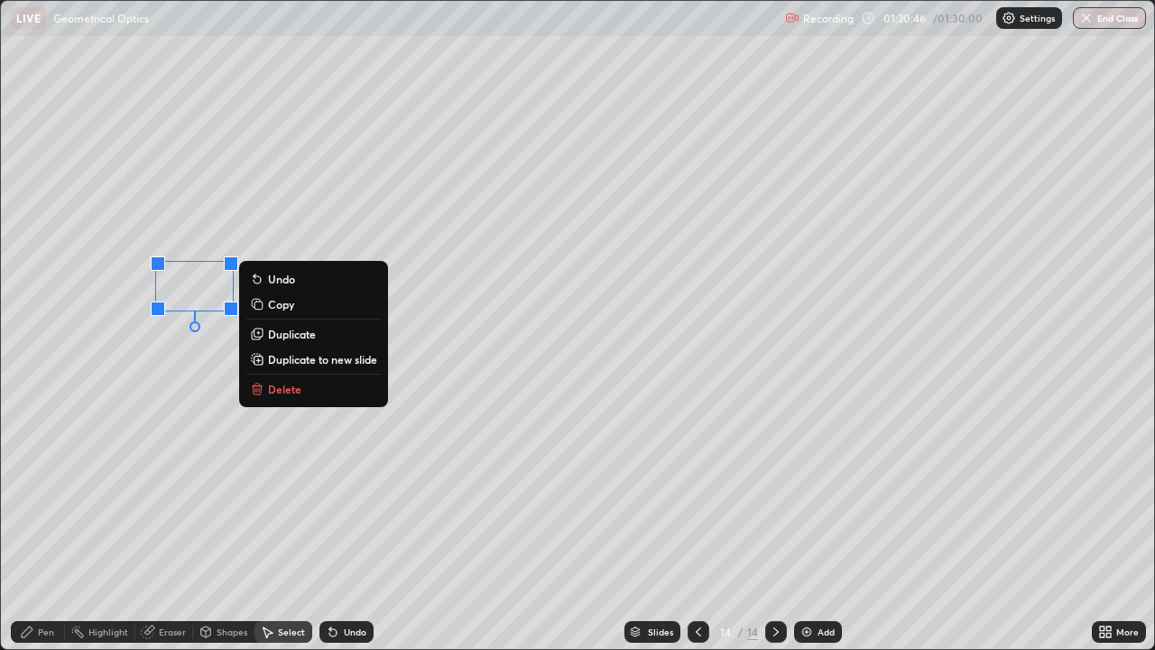
click at [39, 527] on div "Pen" at bounding box center [46, 631] width 16 height 9
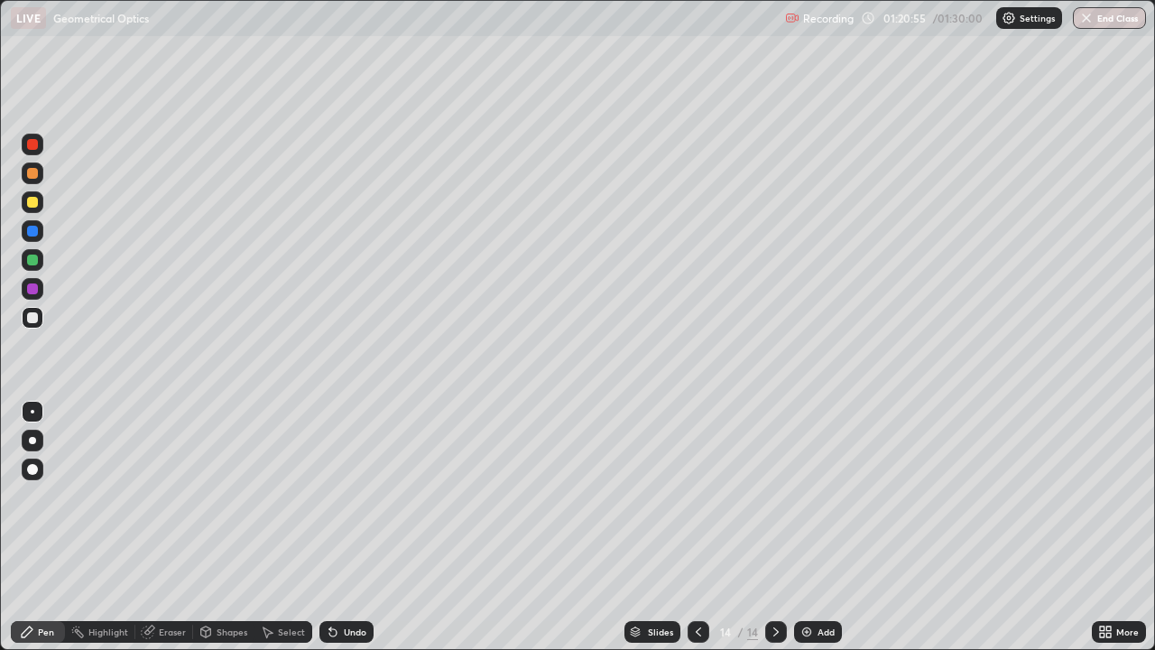
click at [340, 527] on div "Undo" at bounding box center [347, 632] width 54 height 22
click at [352, 527] on div "Undo" at bounding box center [347, 632] width 54 height 22
click at [350, 527] on div "Undo" at bounding box center [347, 632] width 54 height 22
click at [355, 527] on div "Undo" at bounding box center [355, 631] width 23 height 9
click at [36, 200] on div at bounding box center [32, 202] width 11 height 11
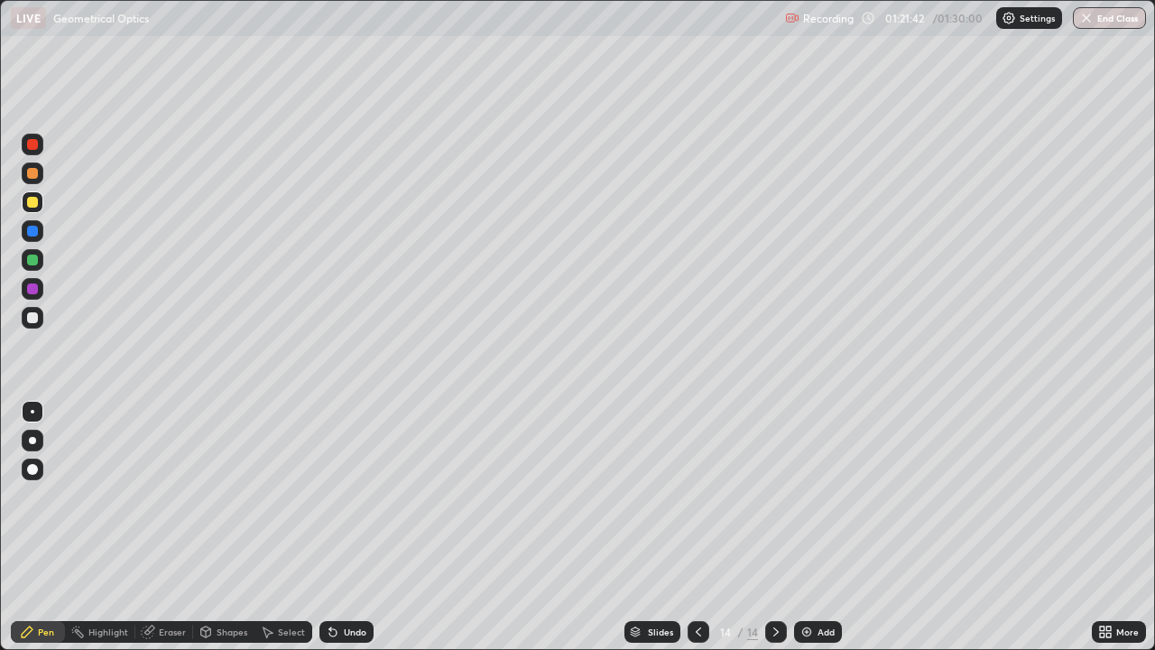
click at [166, 527] on div "Eraser" at bounding box center [172, 631] width 27 height 9
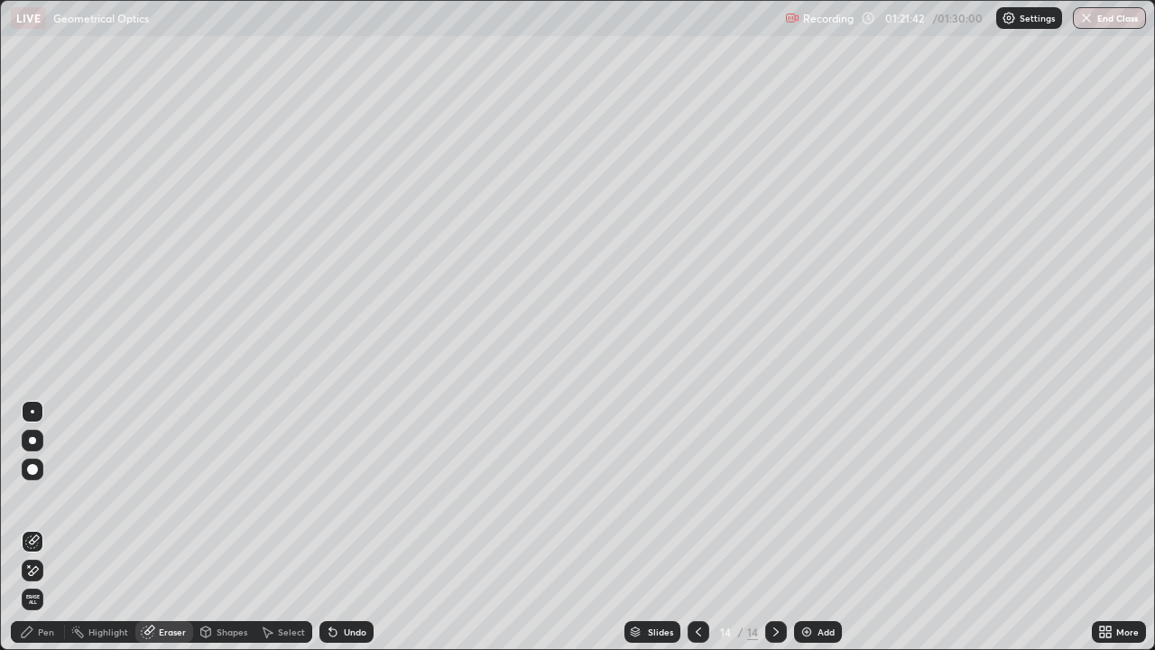
click at [219, 527] on div "Shapes" at bounding box center [223, 632] width 61 height 22
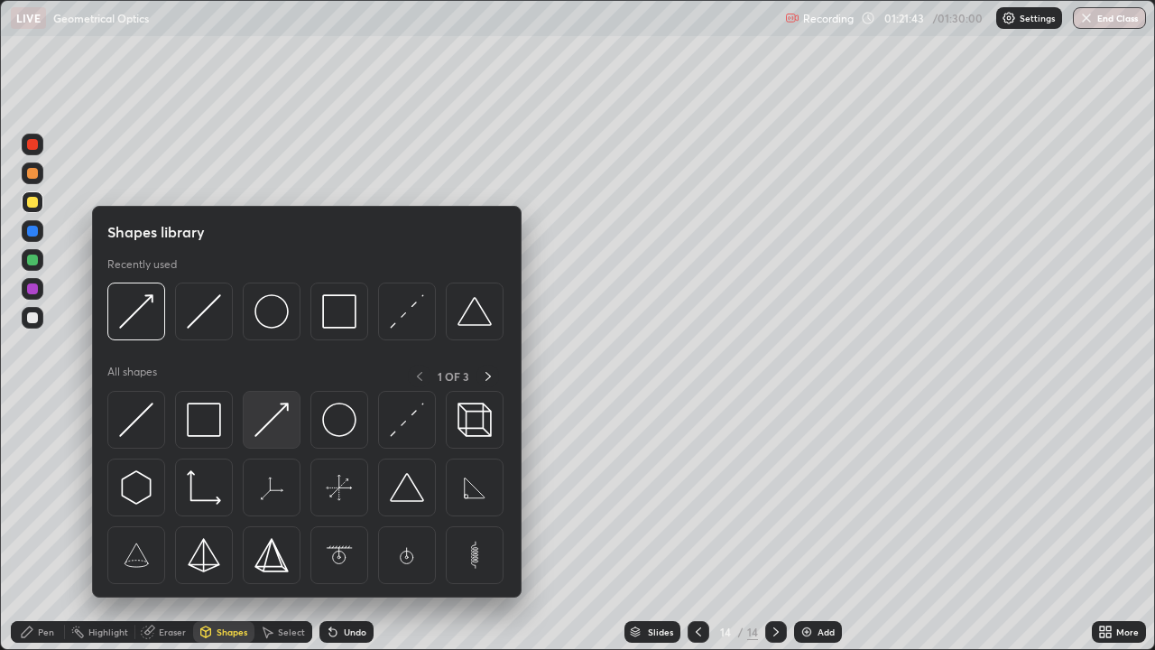
click at [273, 440] on div at bounding box center [272, 420] width 58 height 58
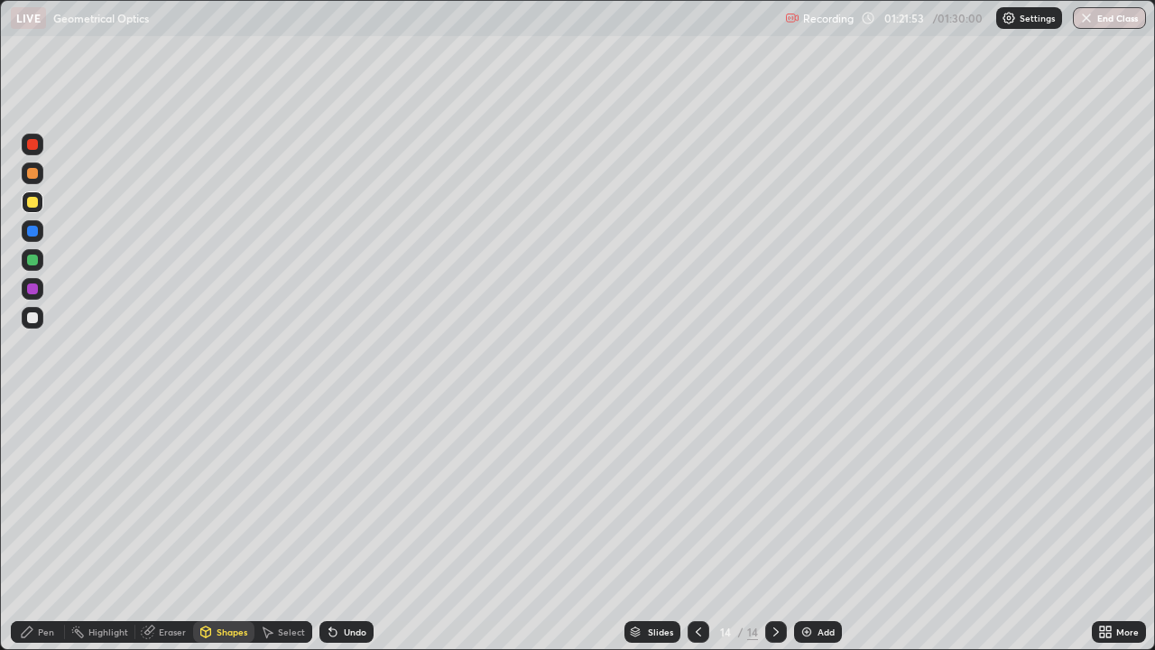
click at [221, 527] on div "Shapes" at bounding box center [232, 631] width 31 height 9
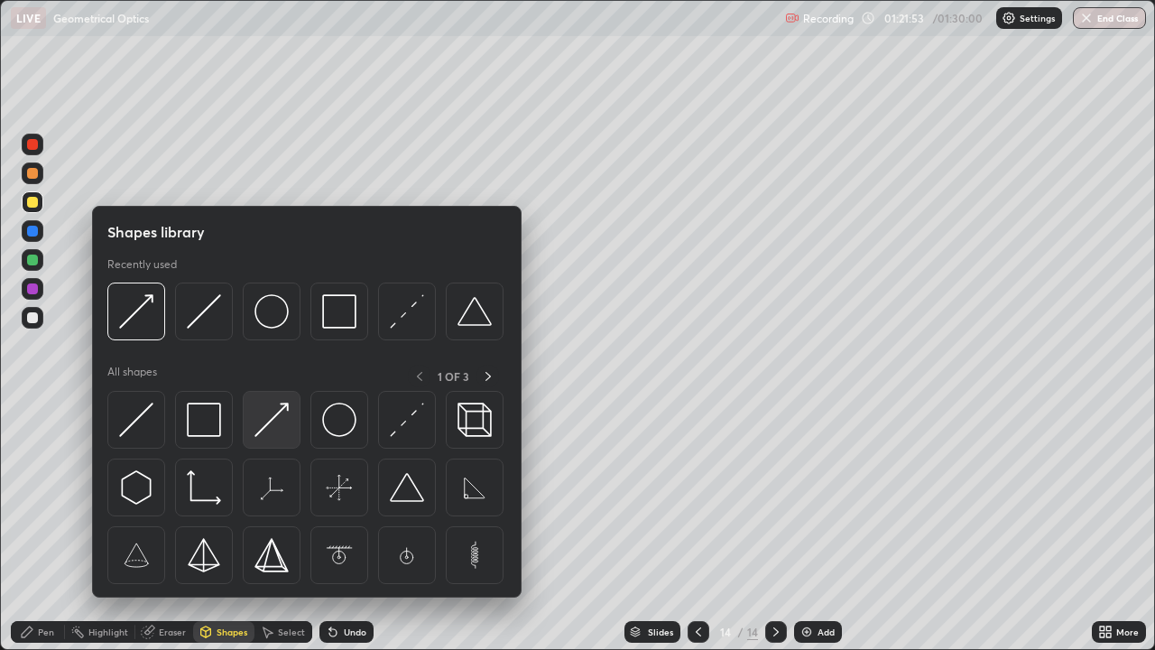
click at [276, 431] on img at bounding box center [272, 420] width 34 height 34
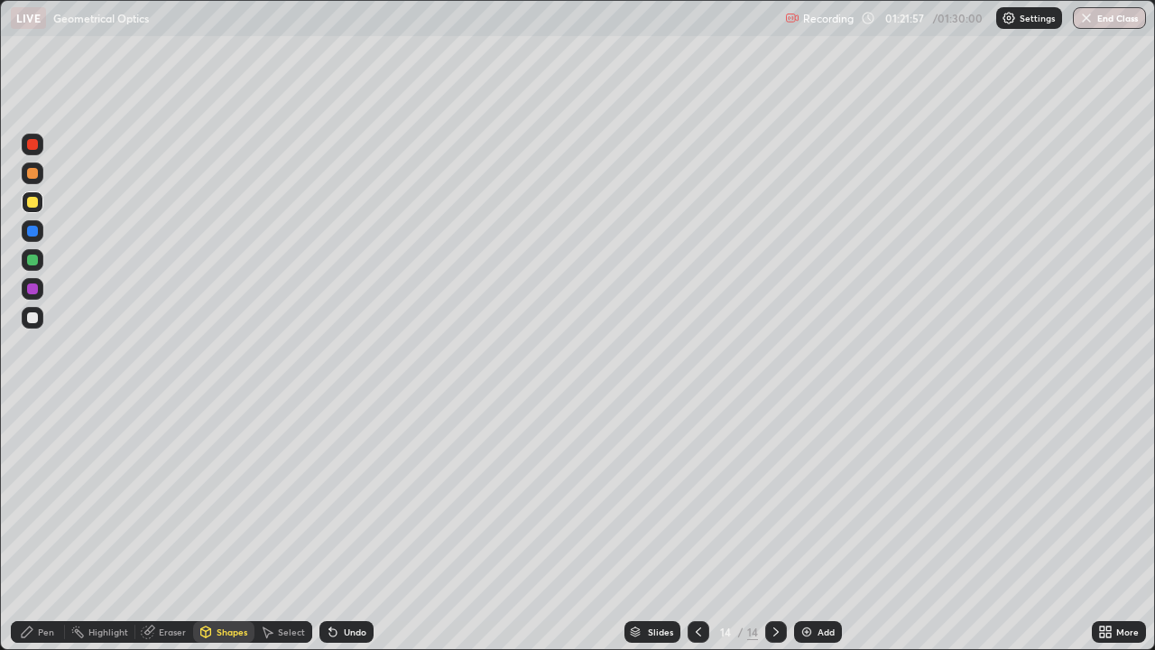
click at [34, 527] on div "Pen" at bounding box center [38, 632] width 54 height 22
click at [32, 261] on div at bounding box center [32, 260] width 11 height 11
click at [1112, 16] on button "End Class" at bounding box center [1109, 18] width 73 height 22
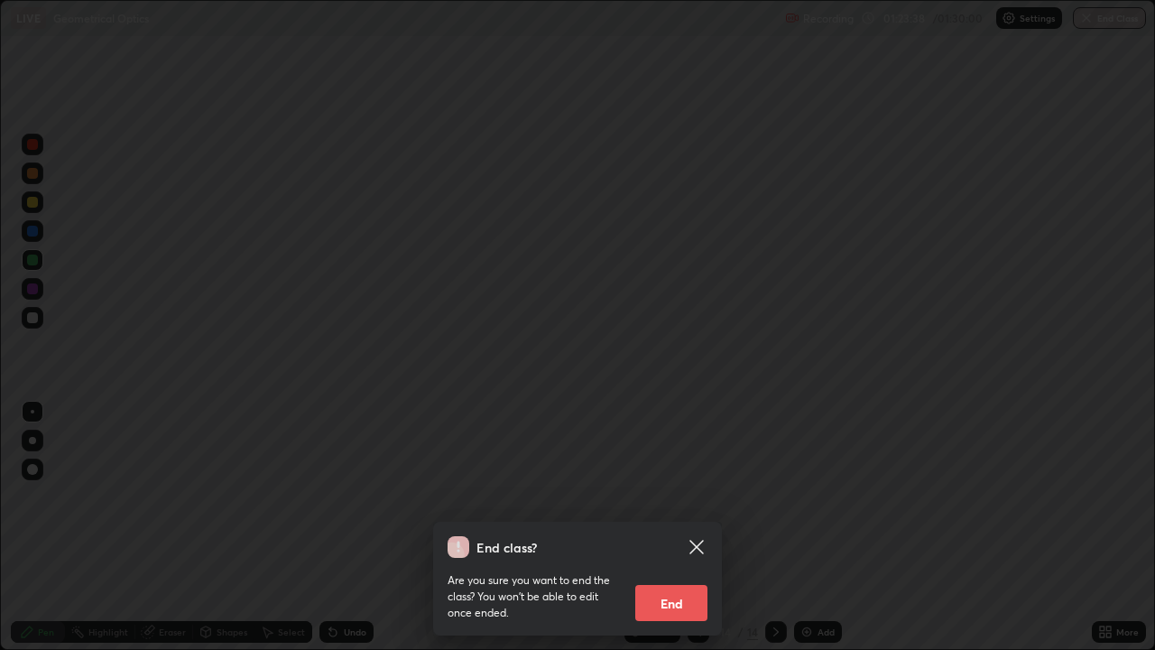
click at [672, 527] on button "End" at bounding box center [671, 603] width 72 height 36
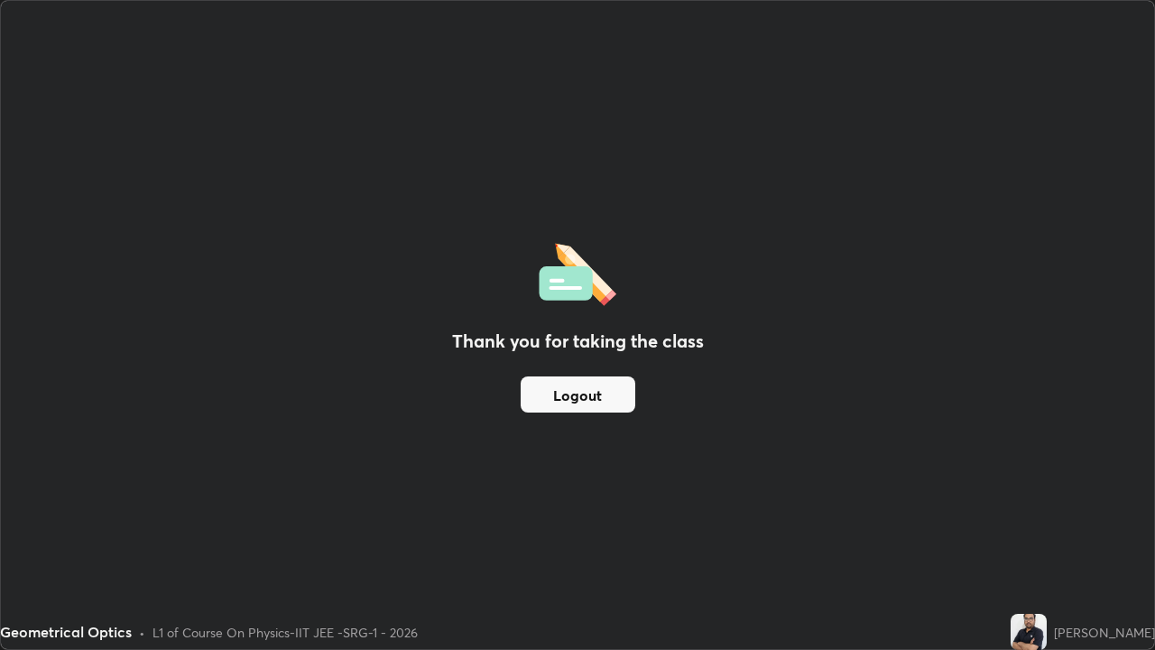
click at [586, 397] on button "Logout" at bounding box center [578, 394] width 115 height 36
